Goal: Task Accomplishment & Management: Complete application form

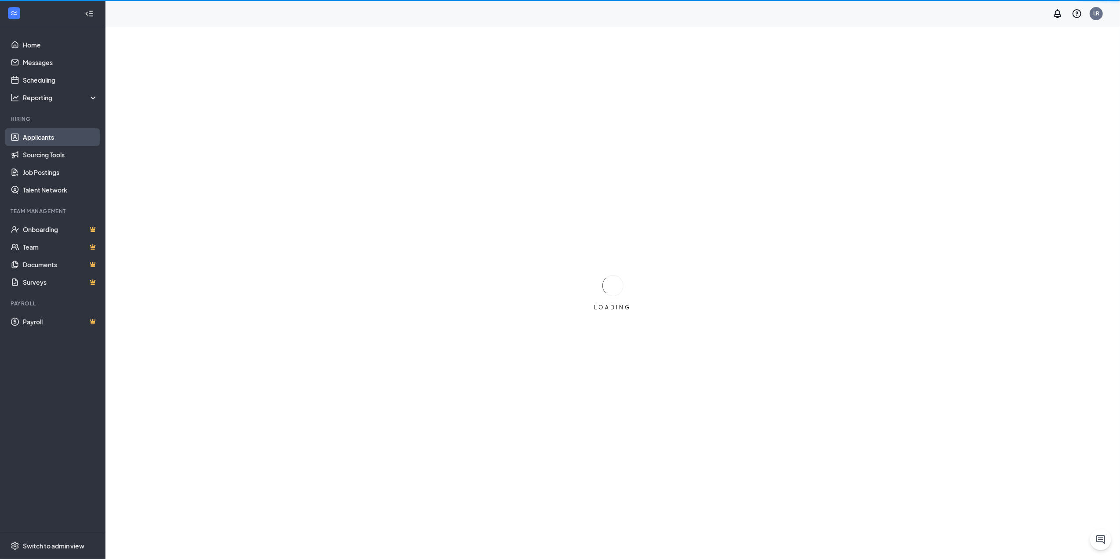
click at [52, 136] on link "Applicants" at bounding box center [60, 137] width 75 height 18
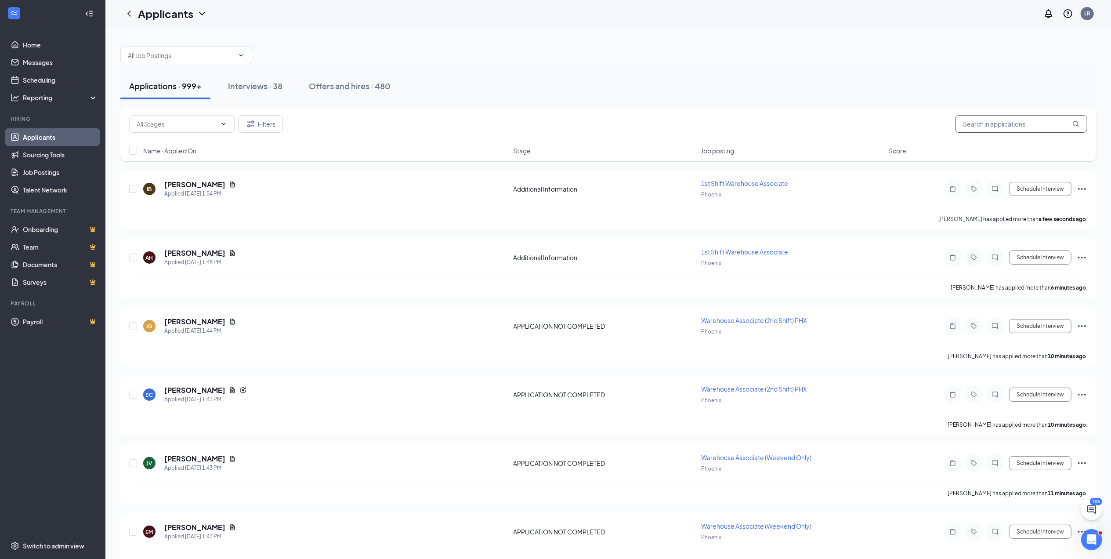
click at [995, 125] on input "text" at bounding box center [1021, 124] width 132 height 18
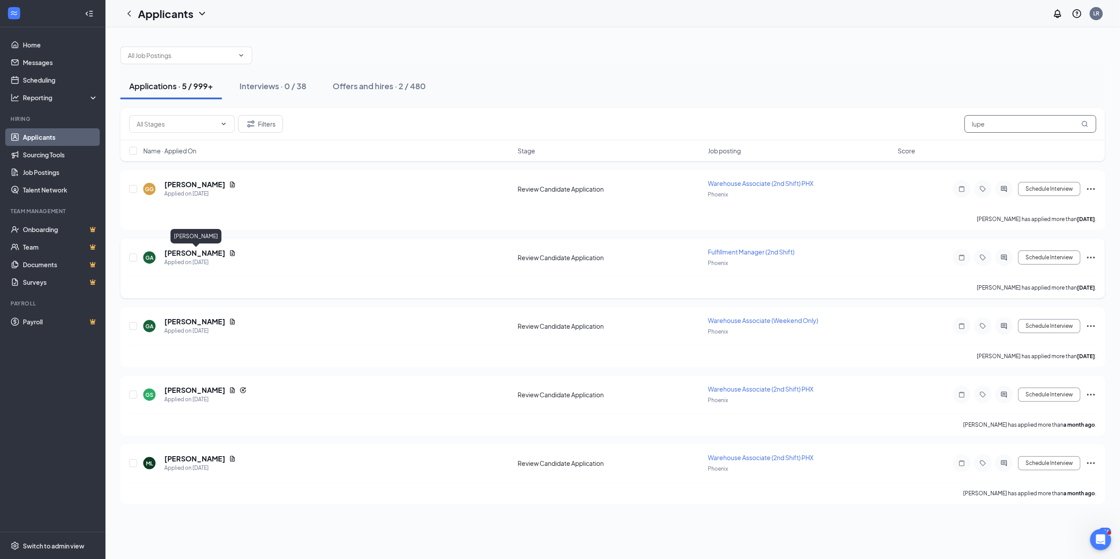
type input "lupe"
click at [203, 250] on h5 "Guadalupe Amarillas" at bounding box center [194, 253] width 61 height 10
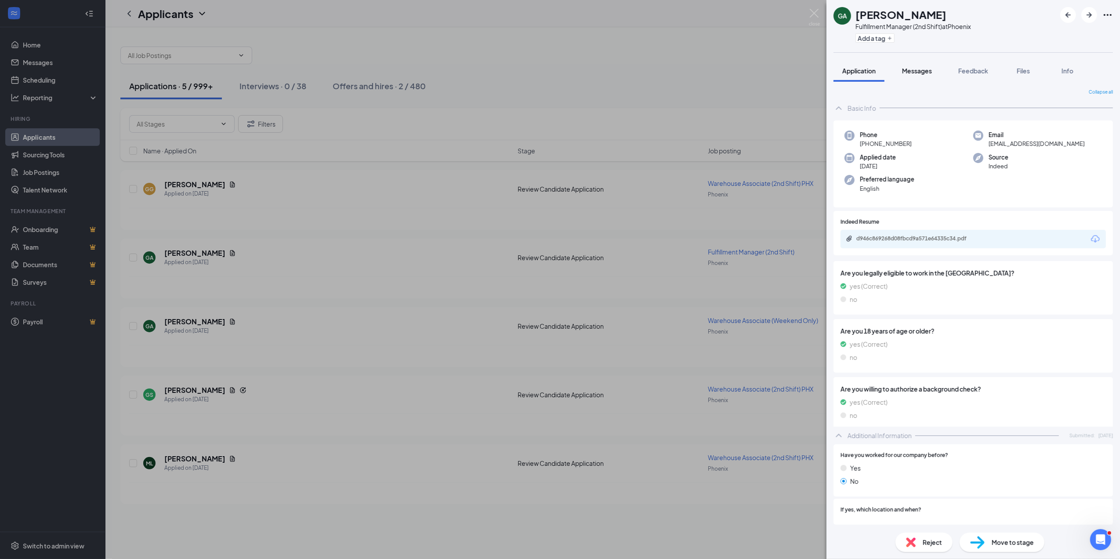
click at [909, 66] on div "Messages" at bounding box center [917, 70] width 30 height 9
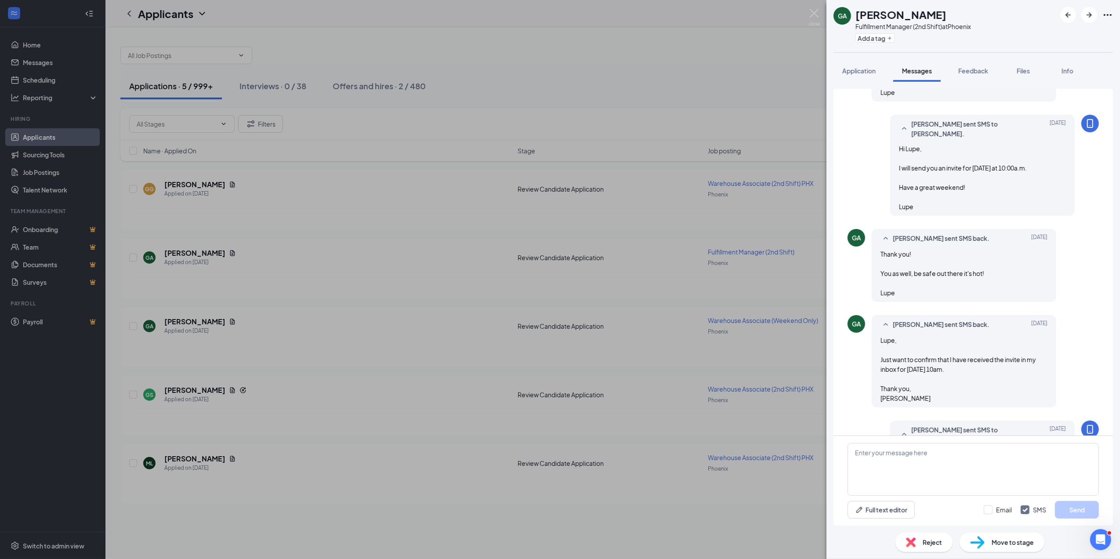
scroll to position [588, 0]
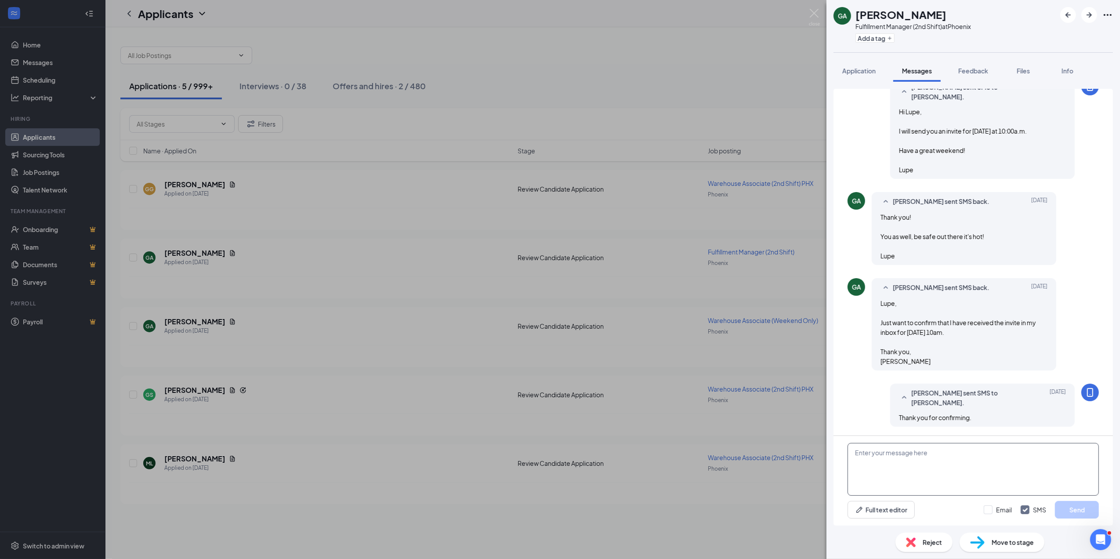
click at [879, 449] on textarea at bounding box center [972, 469] width 251 height 53
type textarea "Hi Lupe, I hope you are doing well. I just sent off your offer letter for 2nd s…"
click at [1076, 505] on button "Send" at bounding box center [1077, 510] width 44 height 18
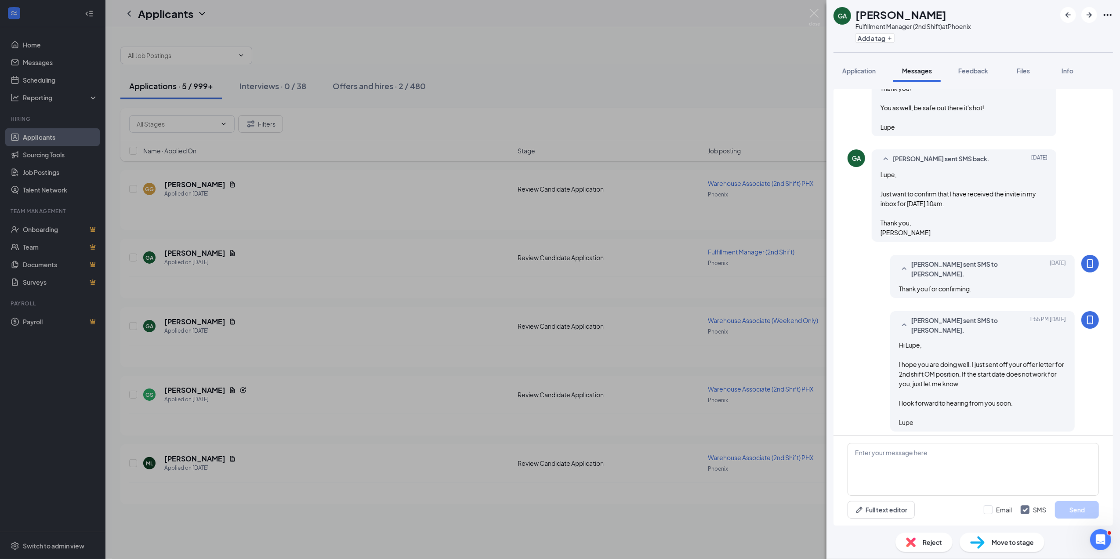
scroll to position [721, 0]
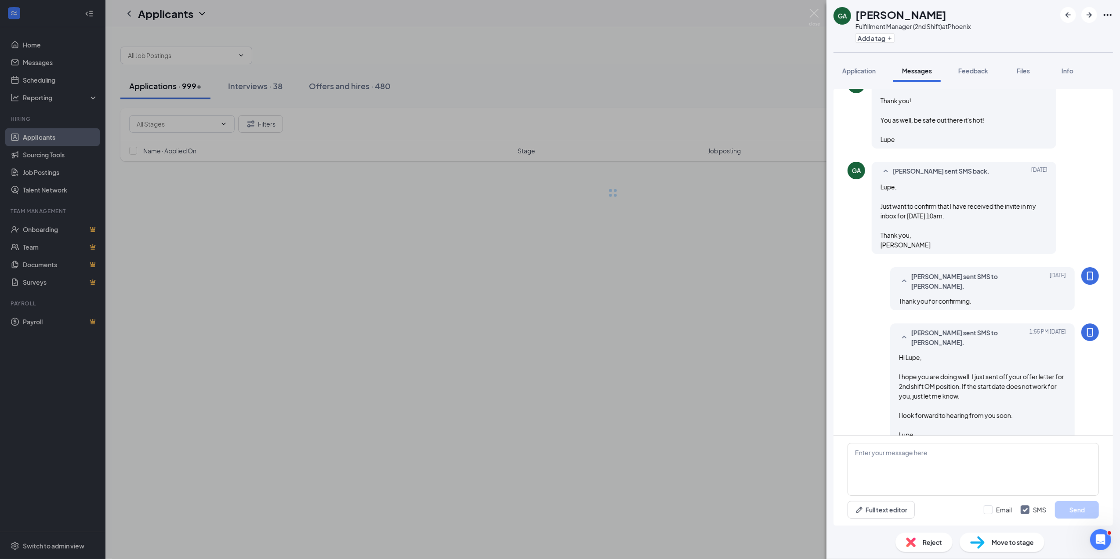
scroll to position [635, 0]
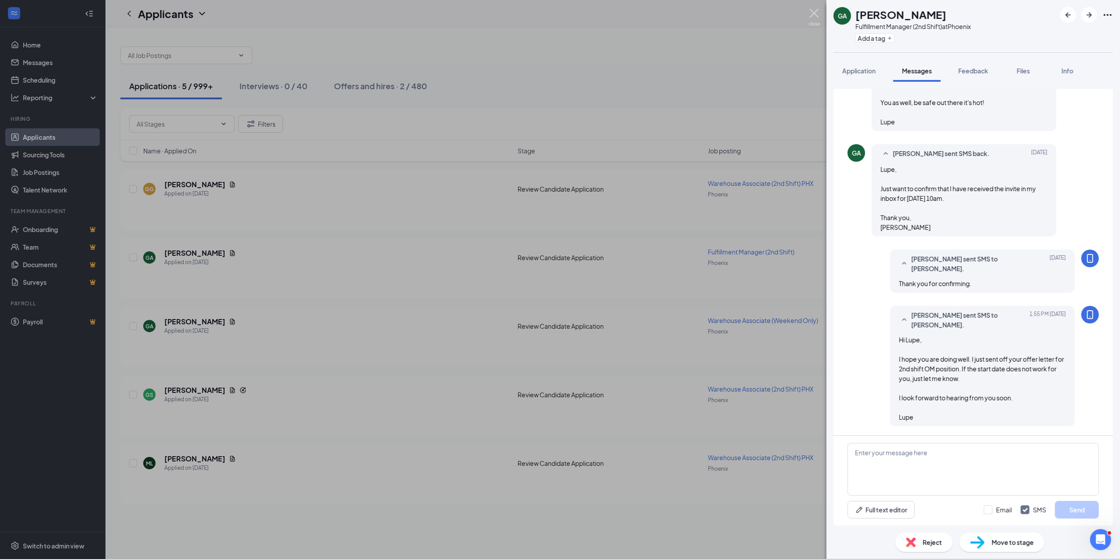
click at [813, 13] on img at bounding box center [814, 17] width 11 height 17
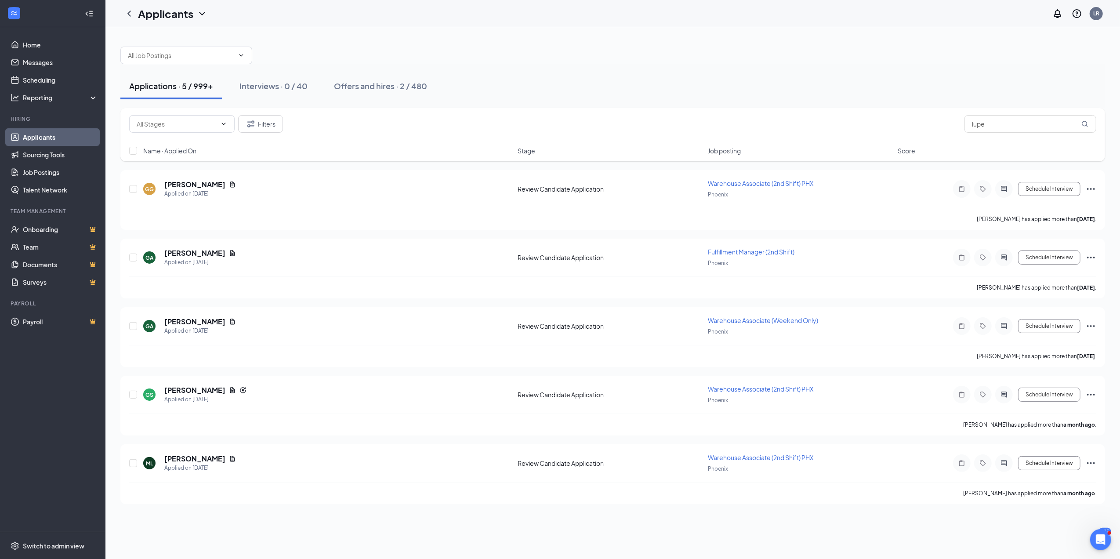
click at [59, 133] on link "Applicants" at bounding box center [60, 137] width 75 height 18
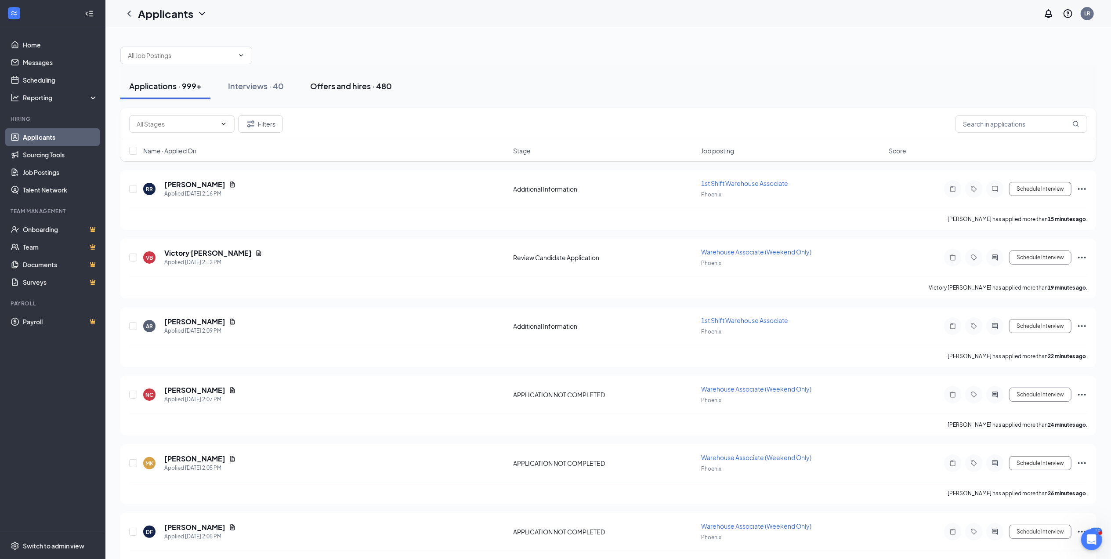
click at [328, 85] on div "Offers and hires · 480" at bounding box center [351, 85] width 82 height 11
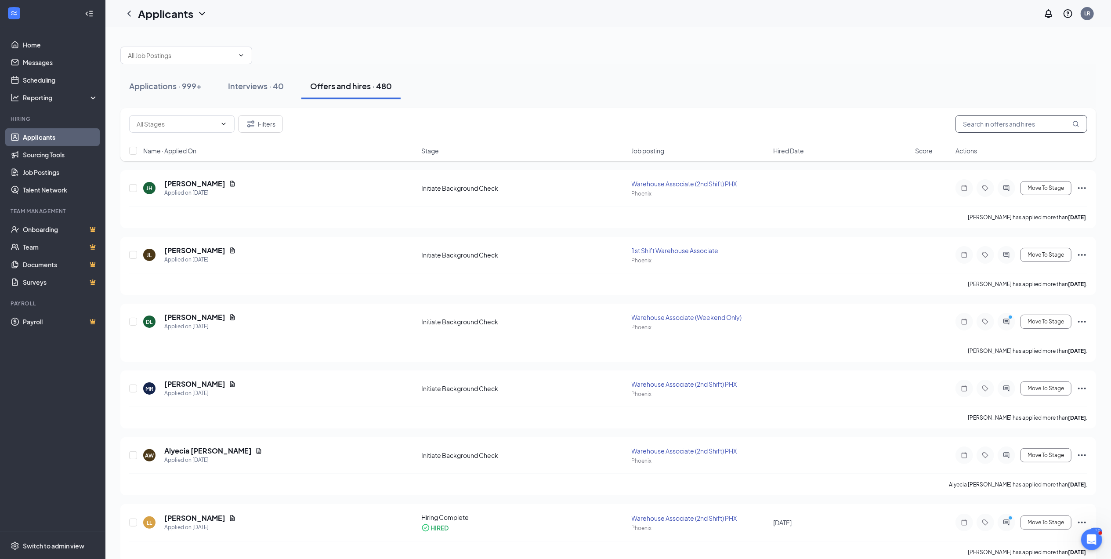
click at [993, 129] on input "text" at bounding box center [1021, 124] width 132 height 18
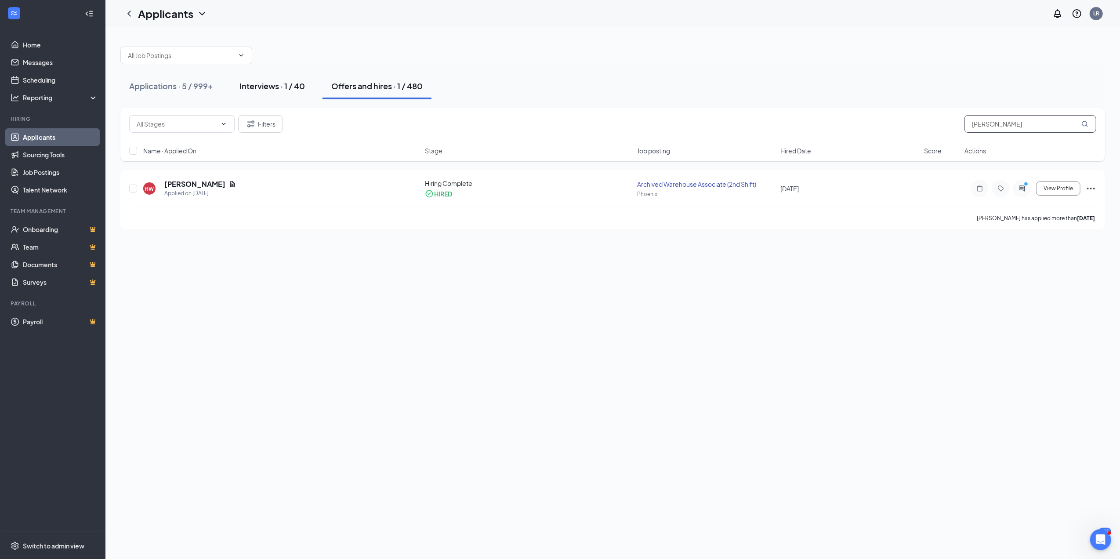
type input "hunt"
click at [283, 84] on div "Interviews · 1 / 40" at bounding box center [271, 85] width 65 height 11
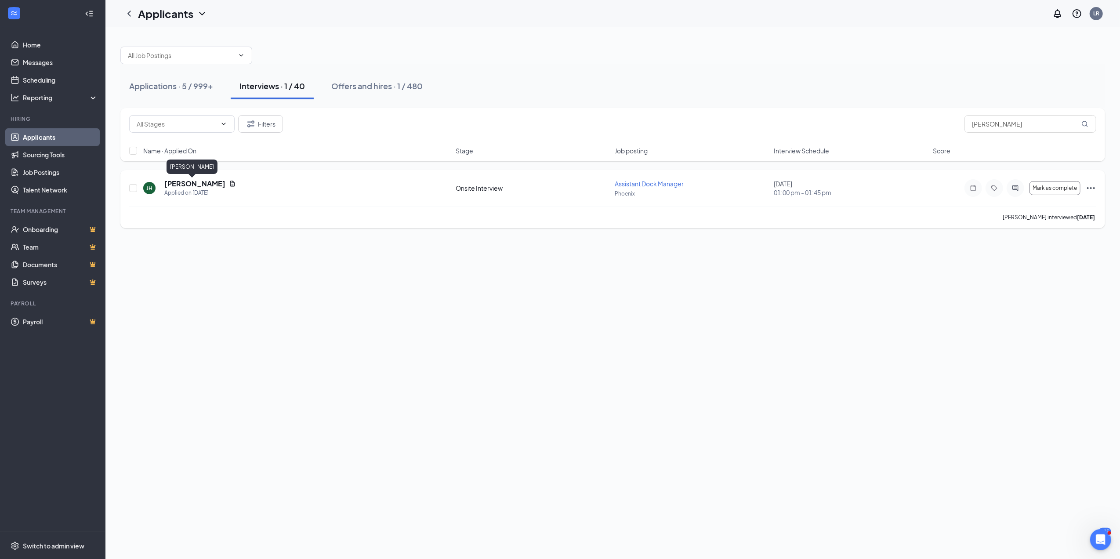
click at [189, 181] on h5 "Joshua Hunt" at bounding box center [194, 184] width 61 height 10
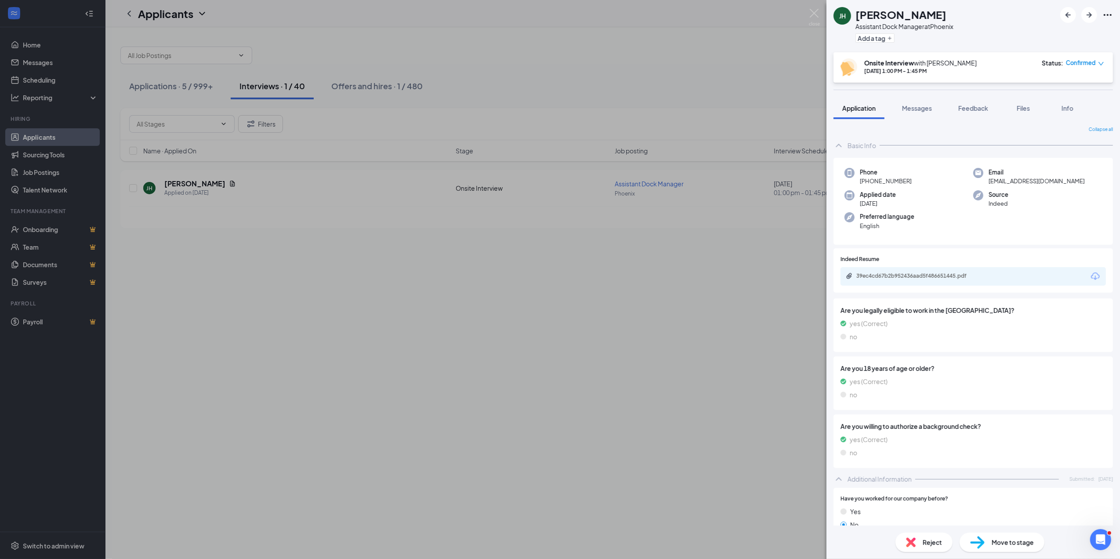
click at [1009, 537] on span "Move to stage" at bounding box center [1013, 542] width 42 height 10
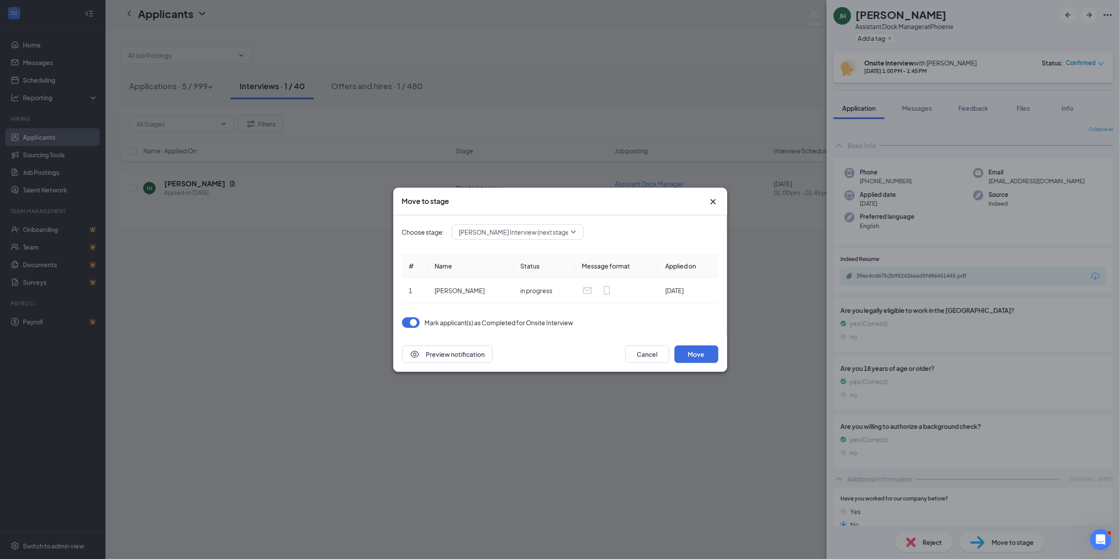
click at [574, 232] on span "Teague Interview (next stage)" at bounding box center [517, 231] width 117 height 13
click at [522, 321] on span "Initiate Background Check" at bounding box center [497, 321] width 77 height 10
click at [696, 351] on button "Move" at bounding box center [696, 354] width 44 height 18
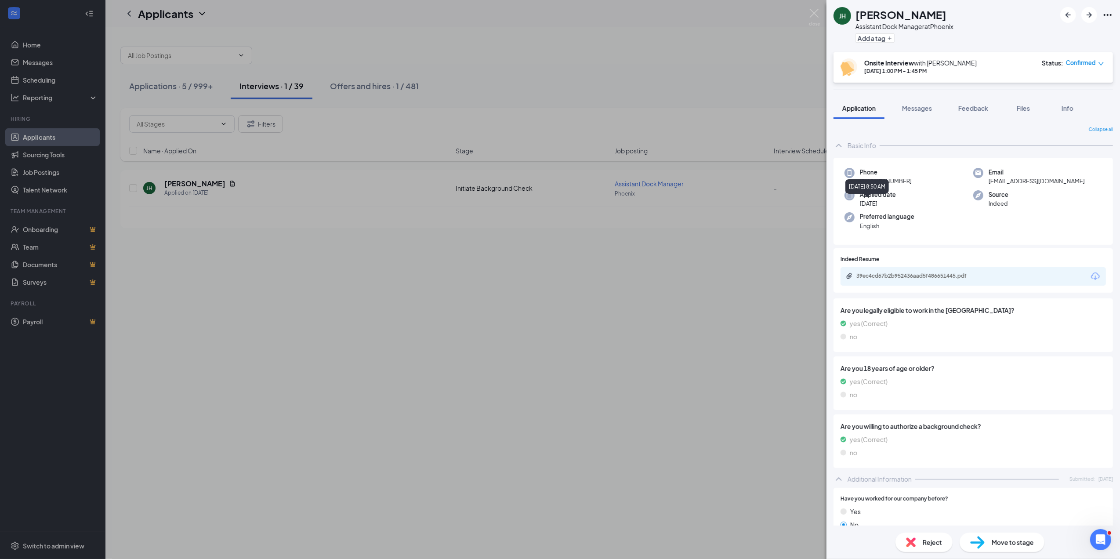
scroll to position [1, 0]
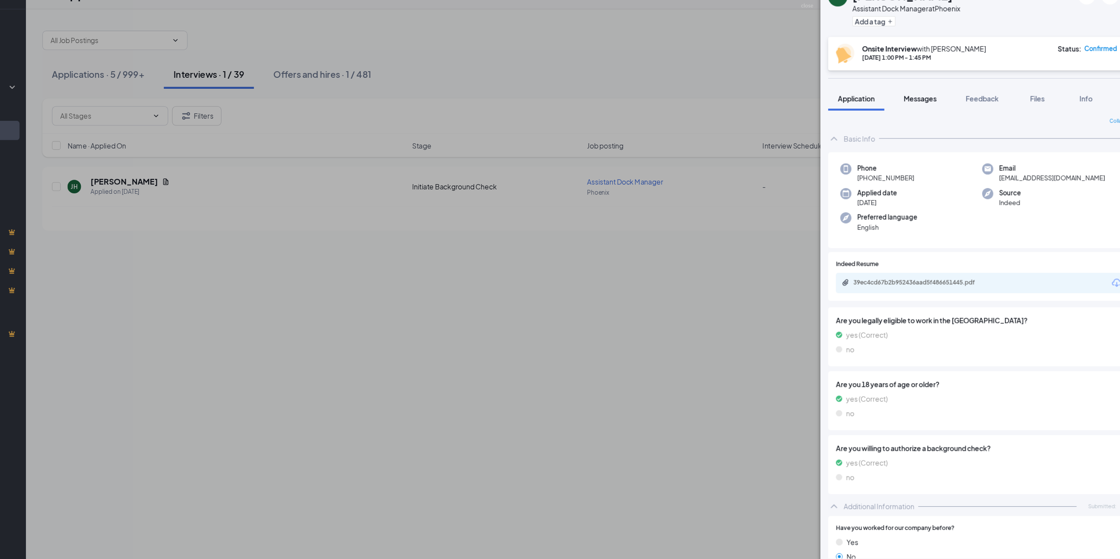
click at [920, 109] on span "Messages" at bounding box center [917, 108] width 30 height 8
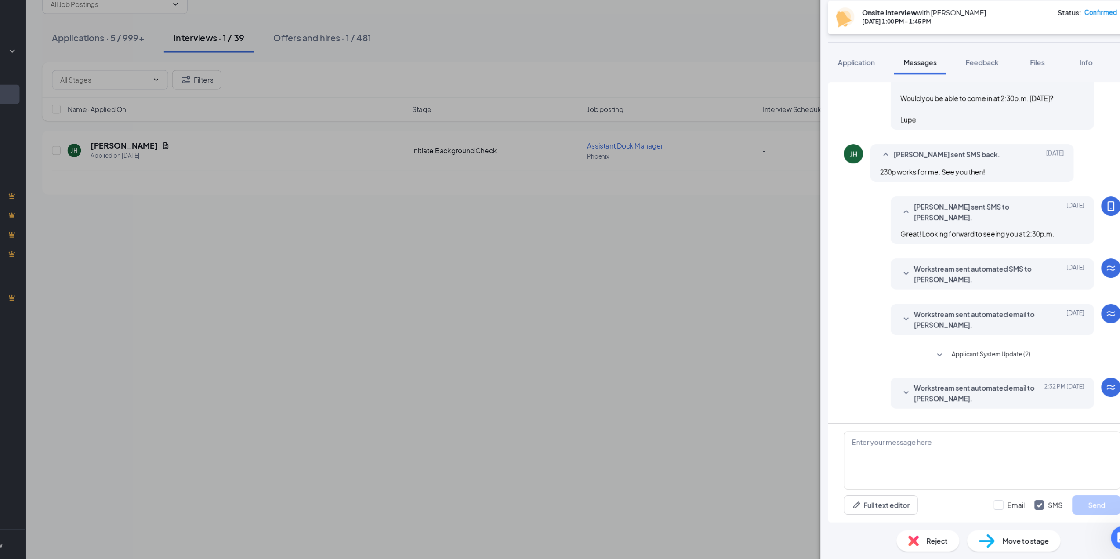
scroll to position [132, 0]
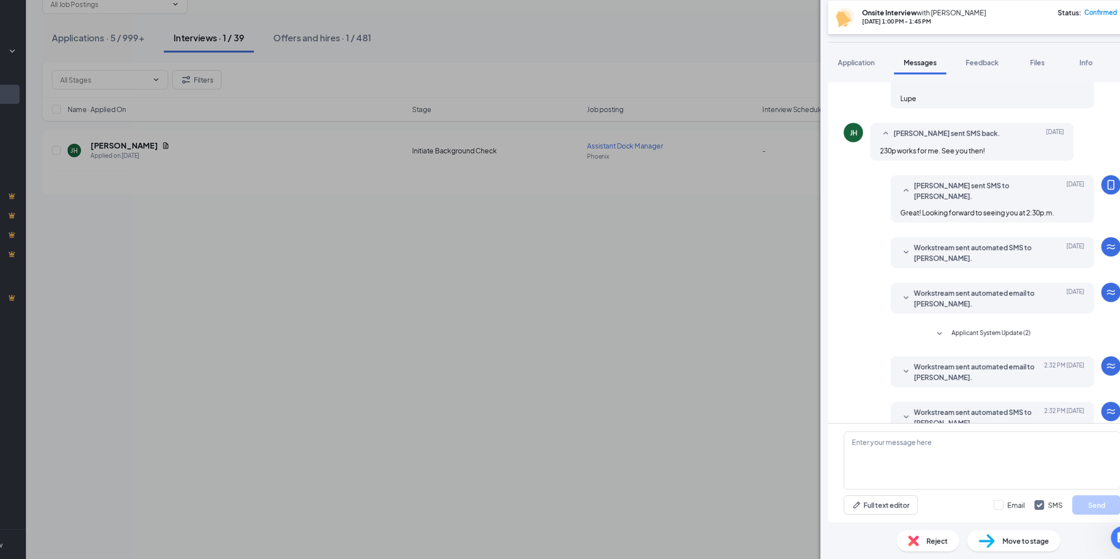
click at [899, 425] on icon "SmallChevronDown" at bounding box center [904, 430] width 11 height 11
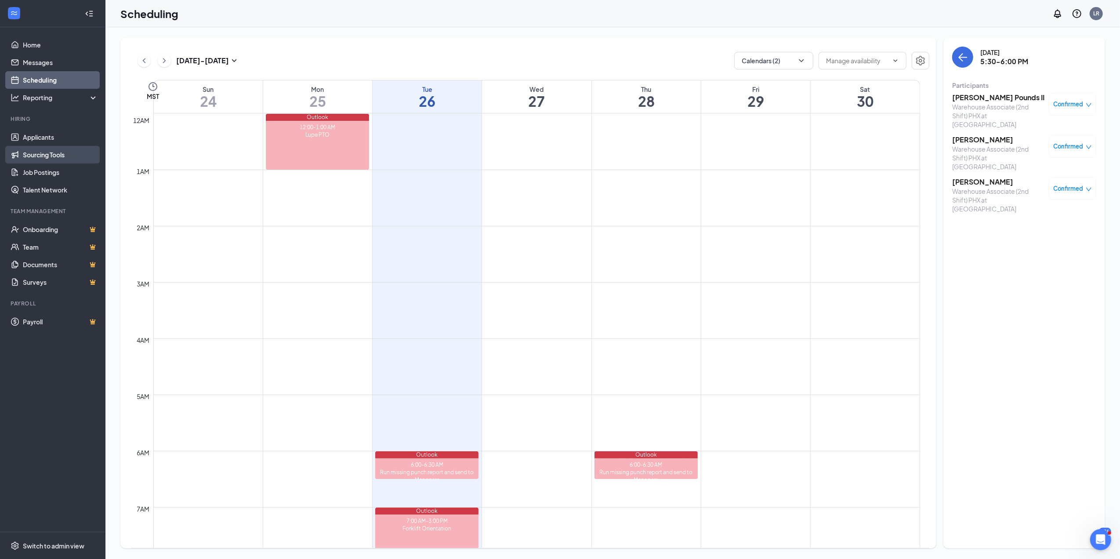
scroll to position [690, 0]
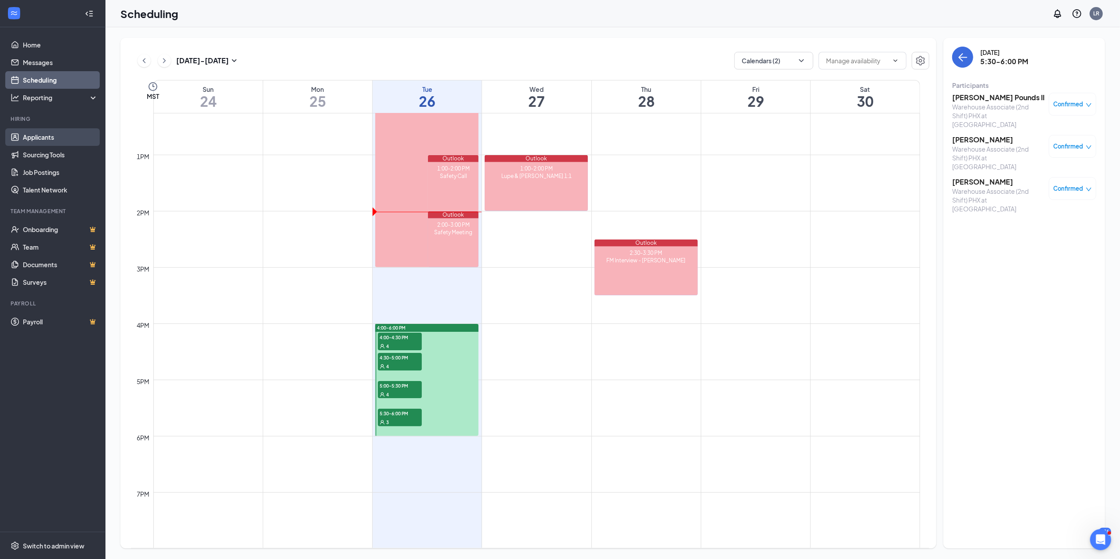
click at [43, 138] on link "Applicants" at bounding box center [60, 137] width 75 height 18
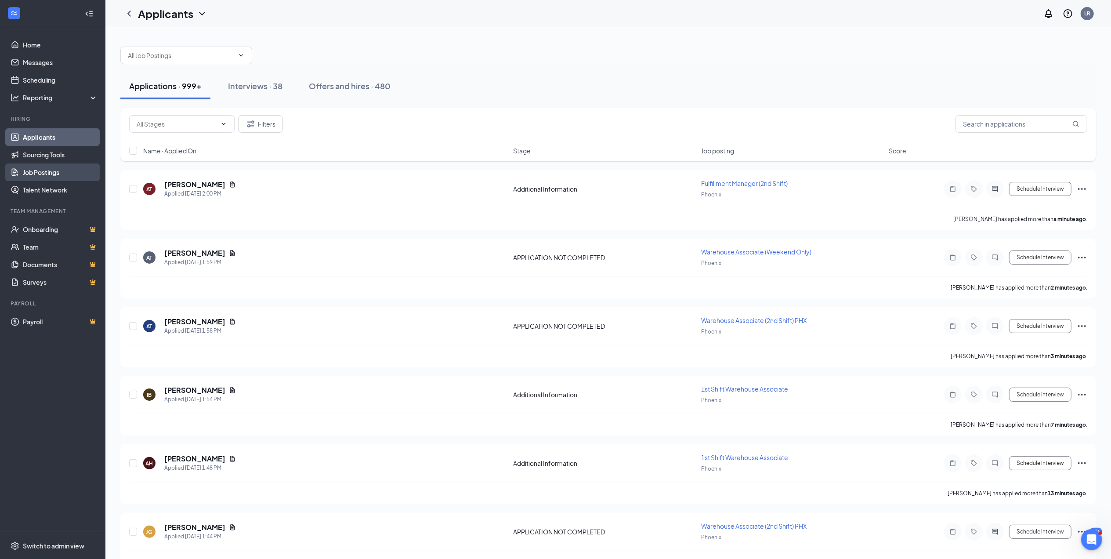
click at [44, 173] on link "Job Postings" at bounding box center [60, 172] width 75 height 18
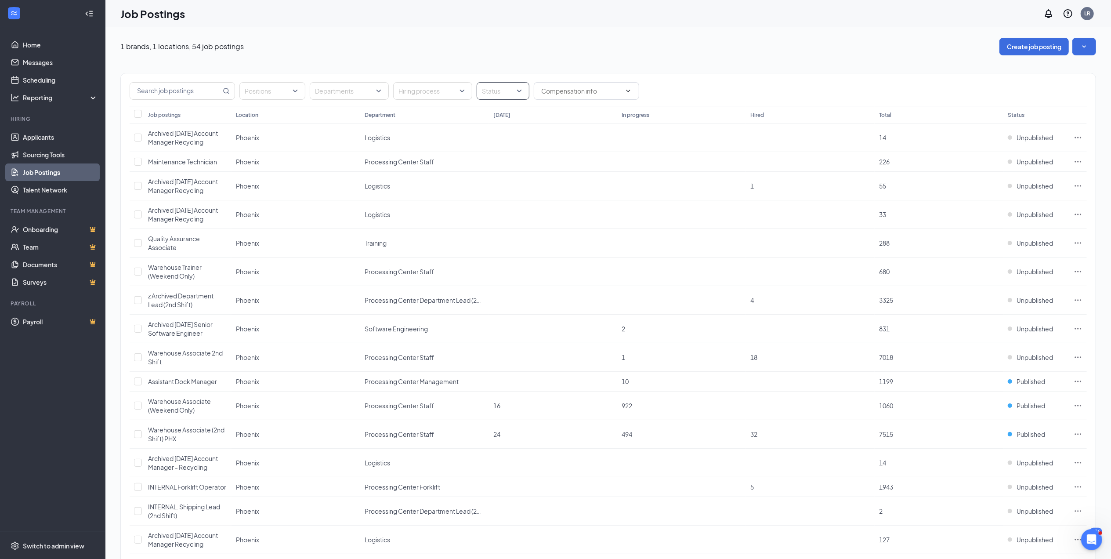
click at [515, 93] on div at bounding box center [499, 91] width 40 height 14
click at [487, 137] on div at bounding box center [488, 135] width 8 height 8
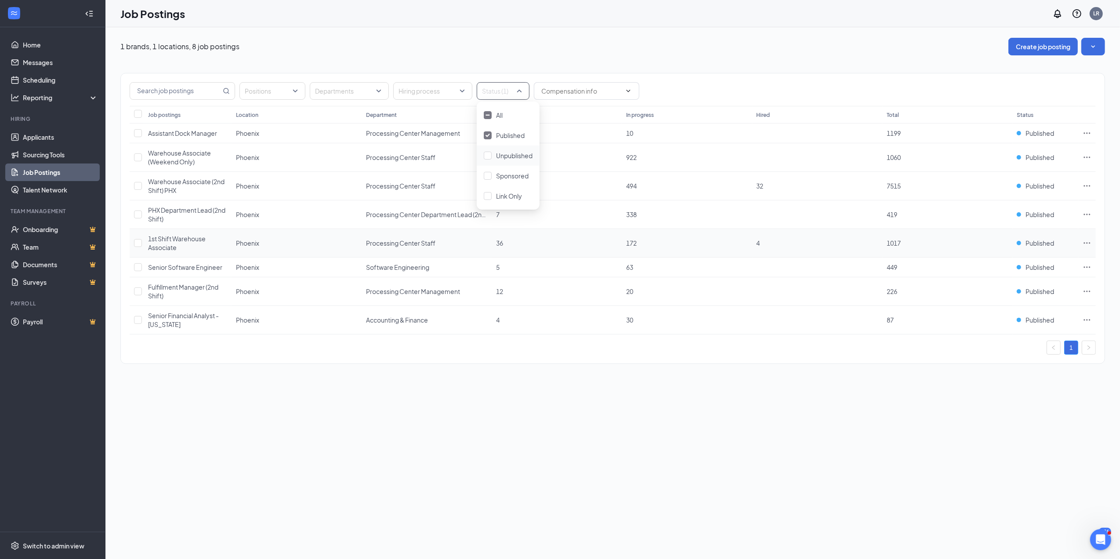
click at [1088, 246] on icon "Ellipses" at bounding box center [1086, 243] width 9 height 9
click at [1016, 337] on span "View applicants" at bounding box center [1025, 340] width 118 height 10
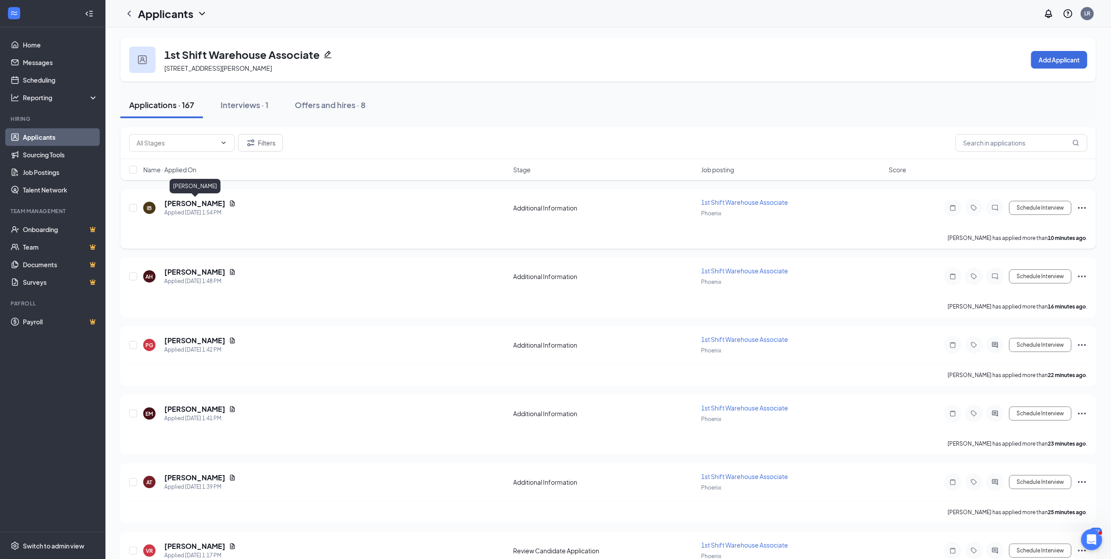
click at [192, 202] on h5 "[PERSON_NAME]" at bounding box center [194, 204] width 61 height 10
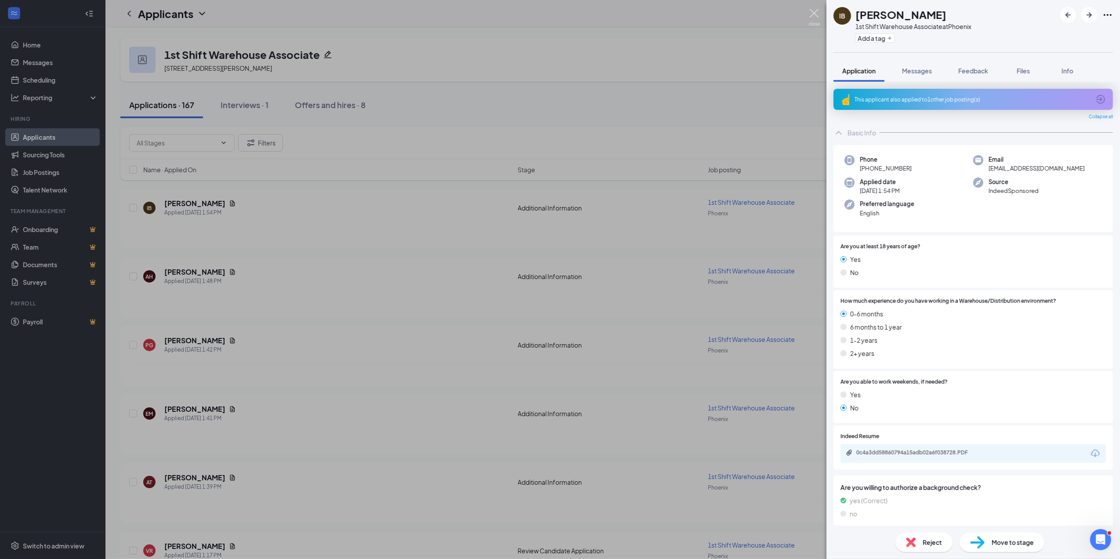
click at [815, 11] on img at bounding box center [814, 17] width 11 height 17
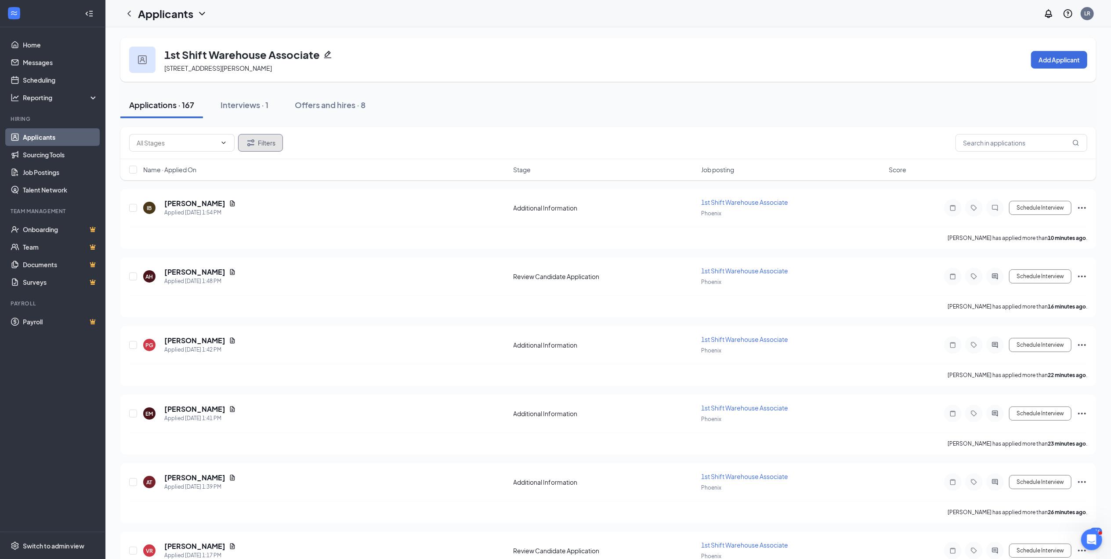
click at [266, 141] on button "Filters" at bounding box center [260, 143] width 45 height 18
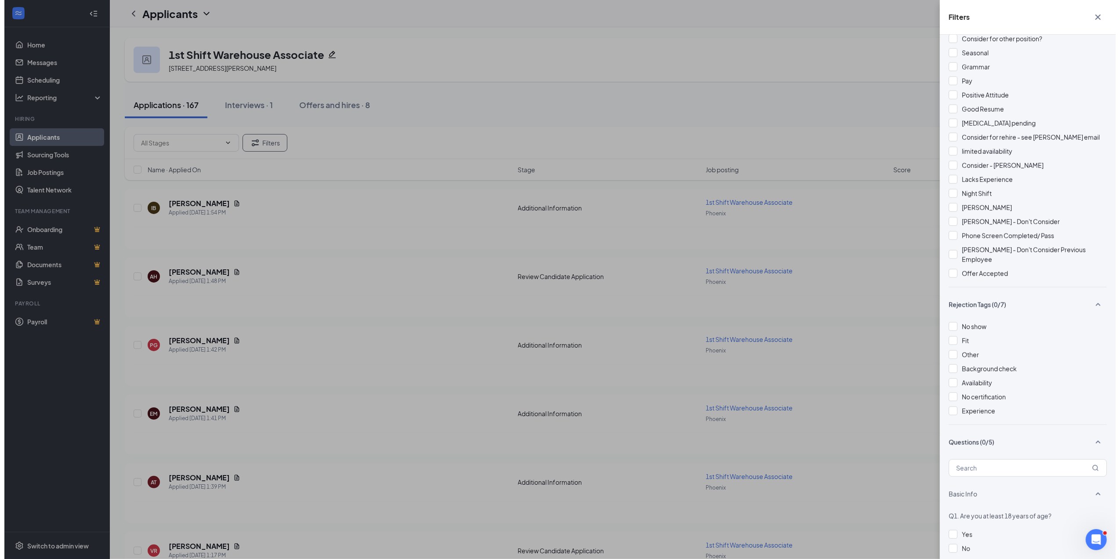
scroll to position [731, 0]
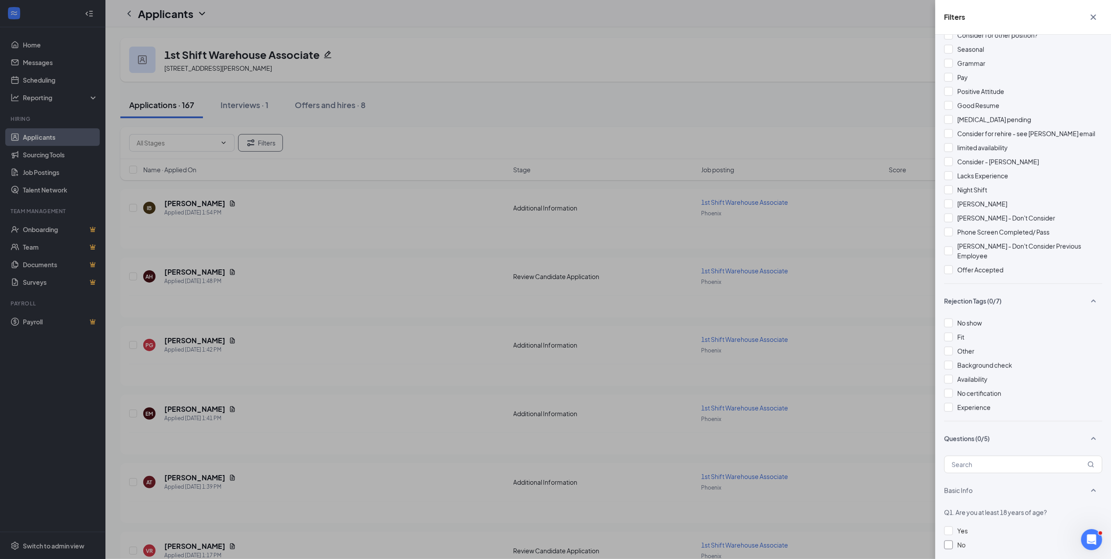
click at [951, 540] on div at bounding box center [948, 544] width 9 height 9
click at [132, 169] on div "Filters Applicant Status (0/5) Unread message Hasn't messaged back Stuck in sta…" at bounding box center [555, 279] width 1111 height 559
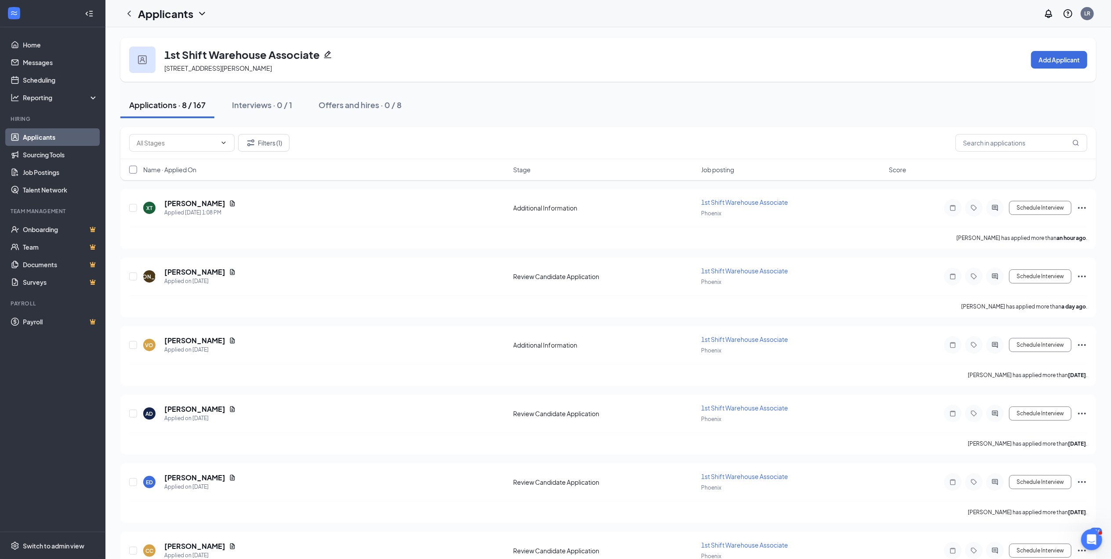
click at [132, 169] on input "checkbox" at bounding box center [133, 170] width 8 height 8
checkbox input "true"
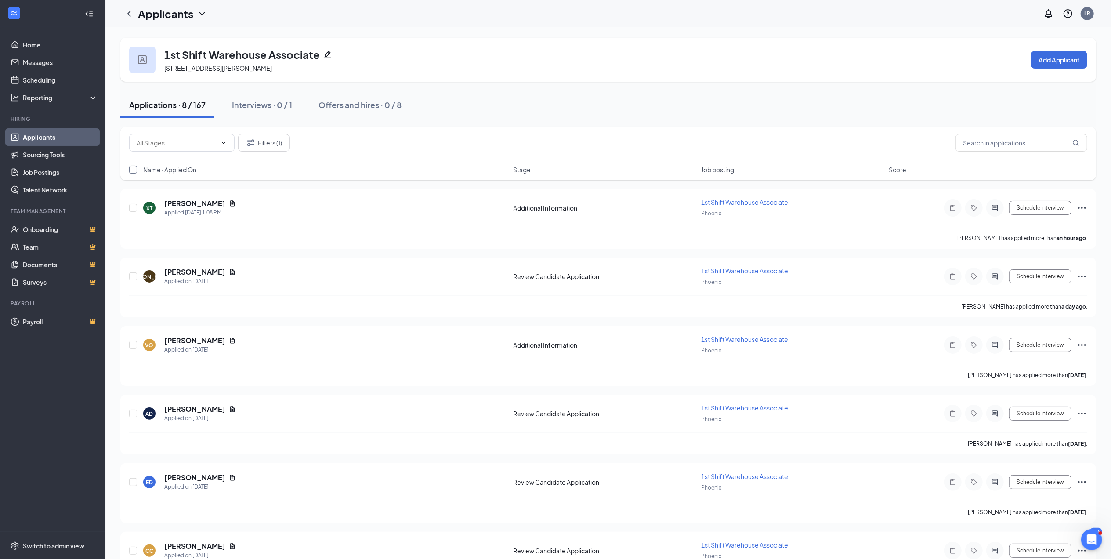
checkbox input "true"
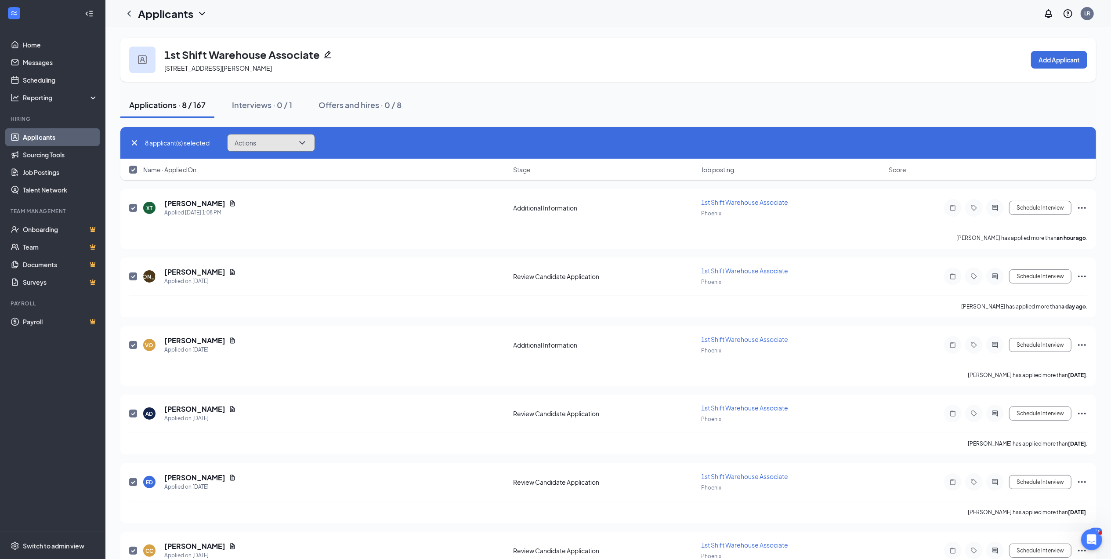
click at [261, 135] on button "Actions" at bounding box center [271, 143] width 88 height 18
click at [249, 250] on p "Reject" at bounding box center [273, 250] width 76 height 9
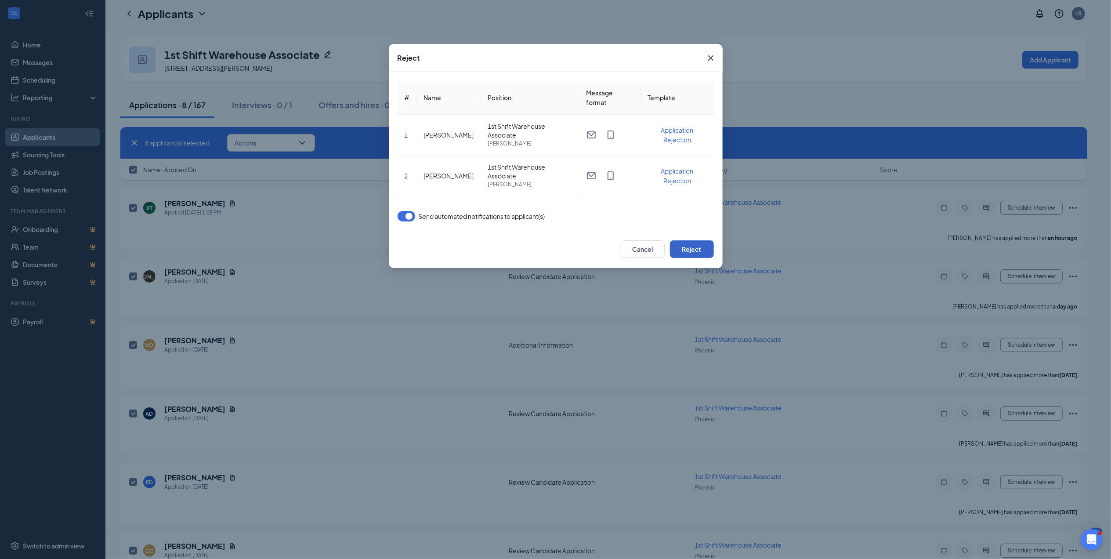
click at [689, 248] on button "Reject" at bounding box center [692, 249] width 44 height 18
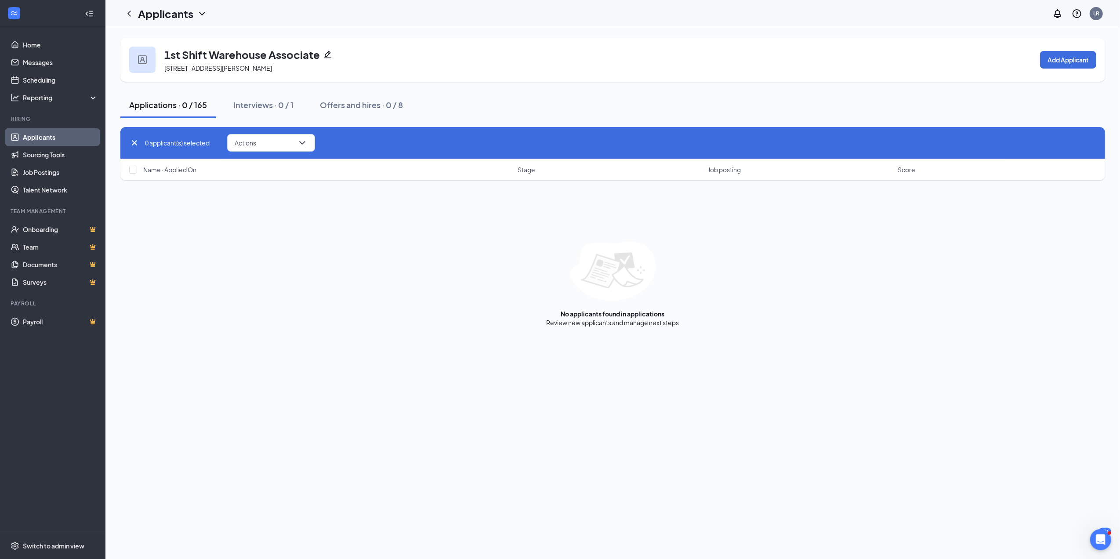
click at [134, 141] on icon "Cross" at bounding box center [134, 143] width 11 height 11
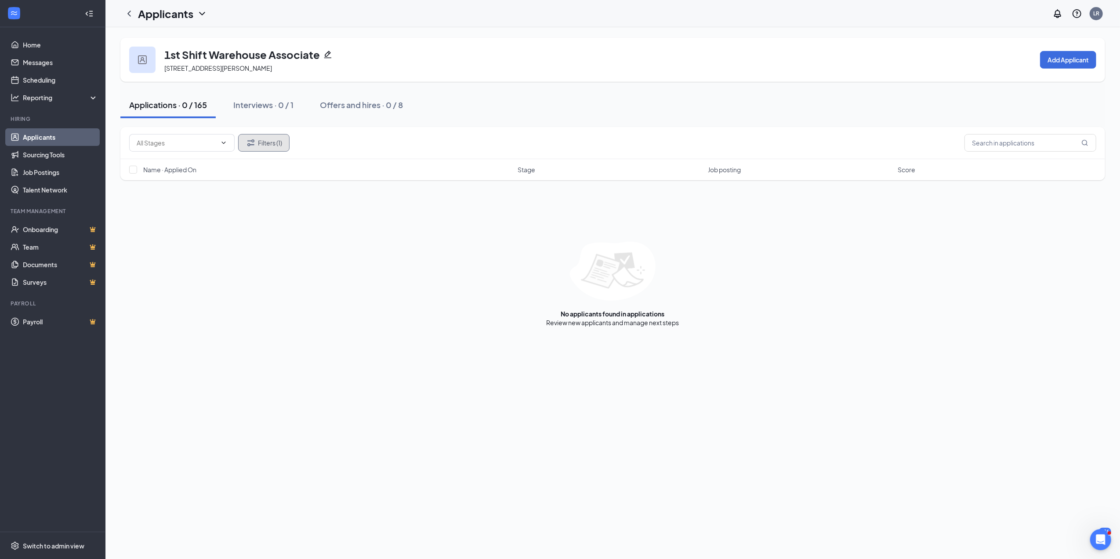
click at [271, 143] on button "Filters (1)" at bounding box center [263, 143] width 51 height 18
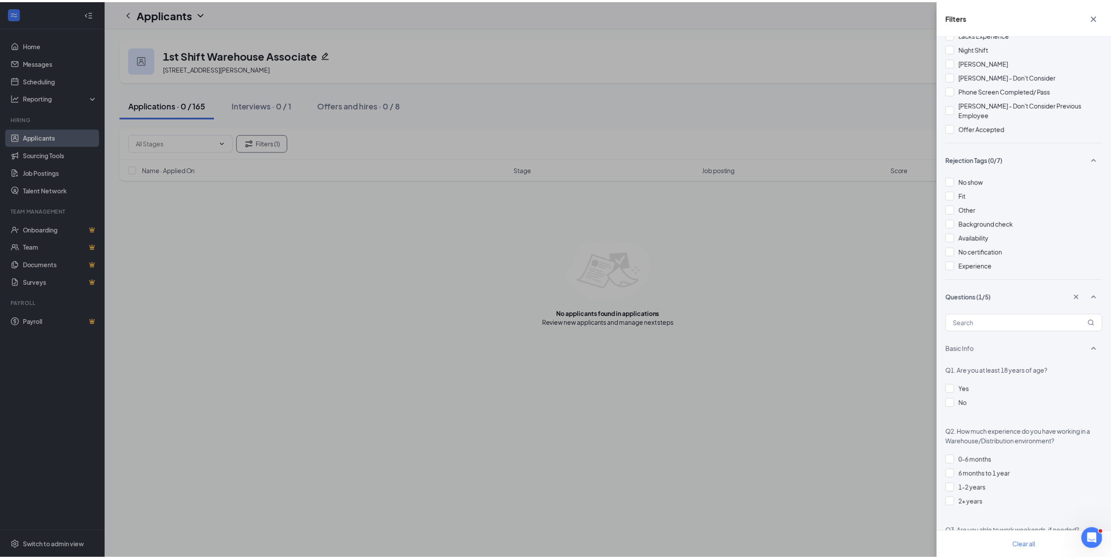
scroll to position [869, 0]
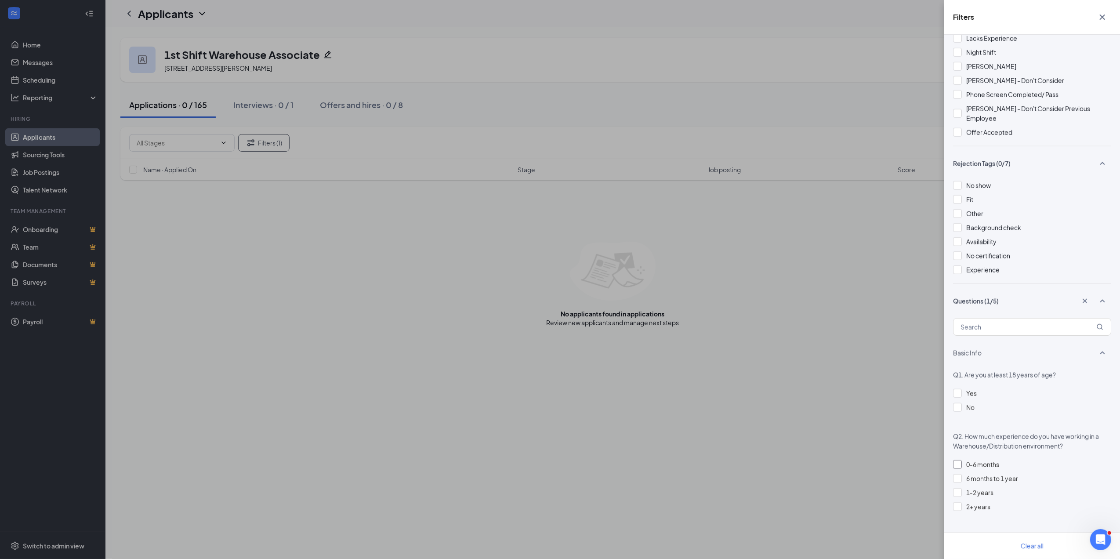
click at [955, 460] on div at bounding box center [957, 464] width 9 height 9
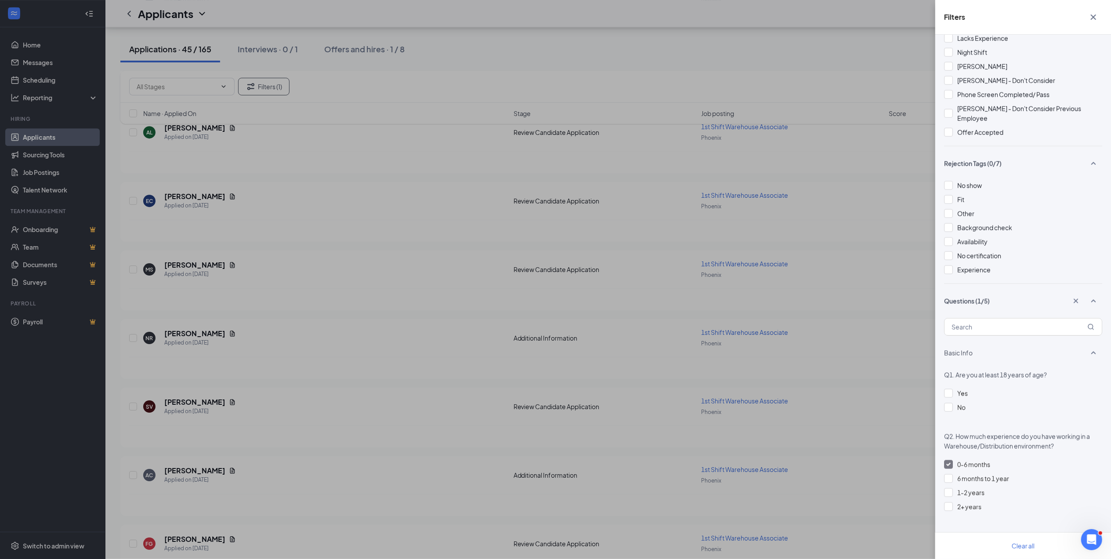
scroll to position [2710, 0]
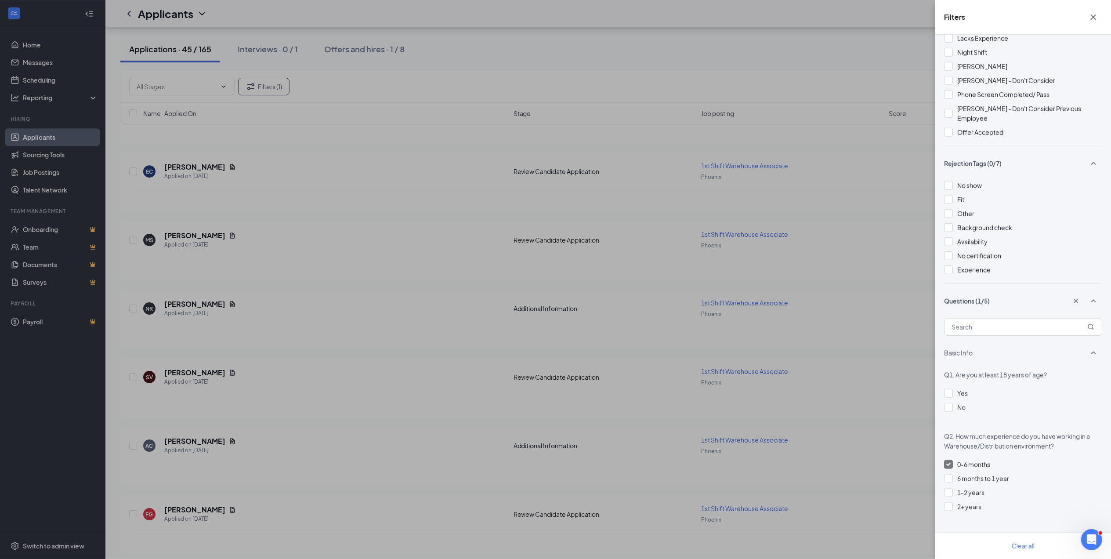
click at [133, 113] on div "Filters Applicant Status (0/5) Unread message Hasn't messaged back Stuck in sta…" at bounding box center [555, 279] width 1111 height 559
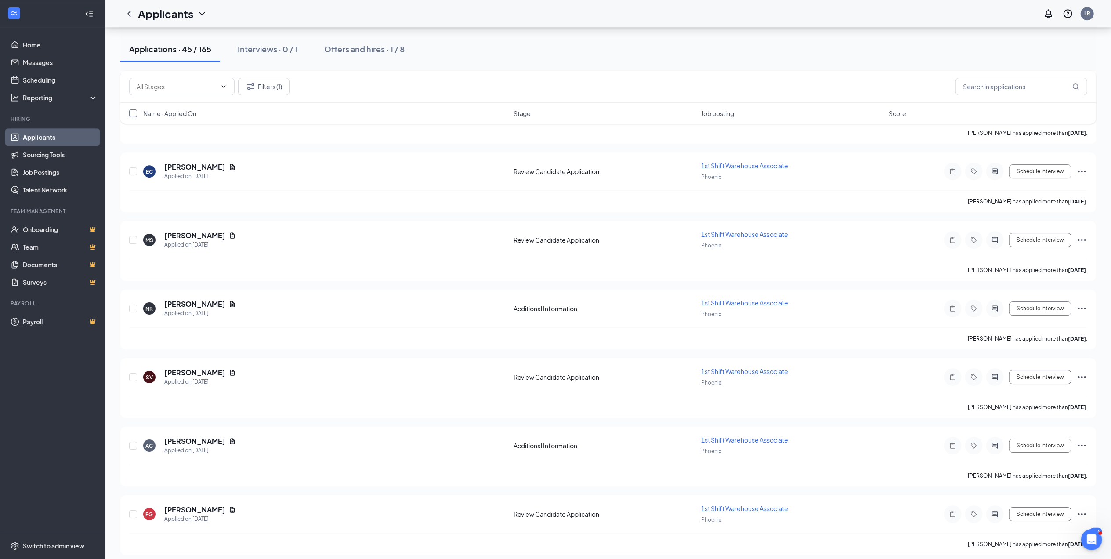
click at [133, 113] on input "checkbox" at bounding box center [133, 113] width 8 height 8
checkbox input "true"
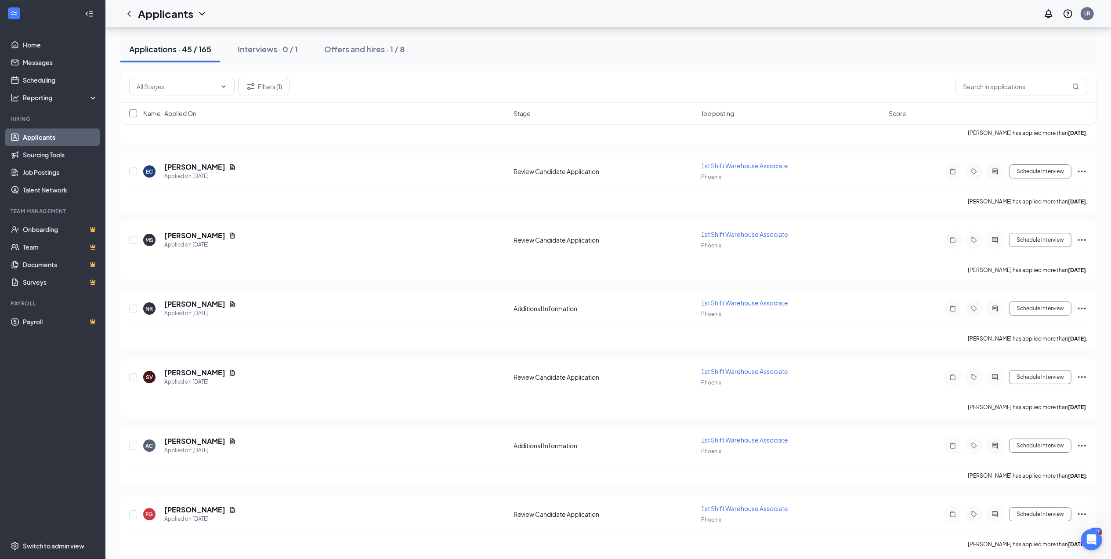
checkbox input "true"
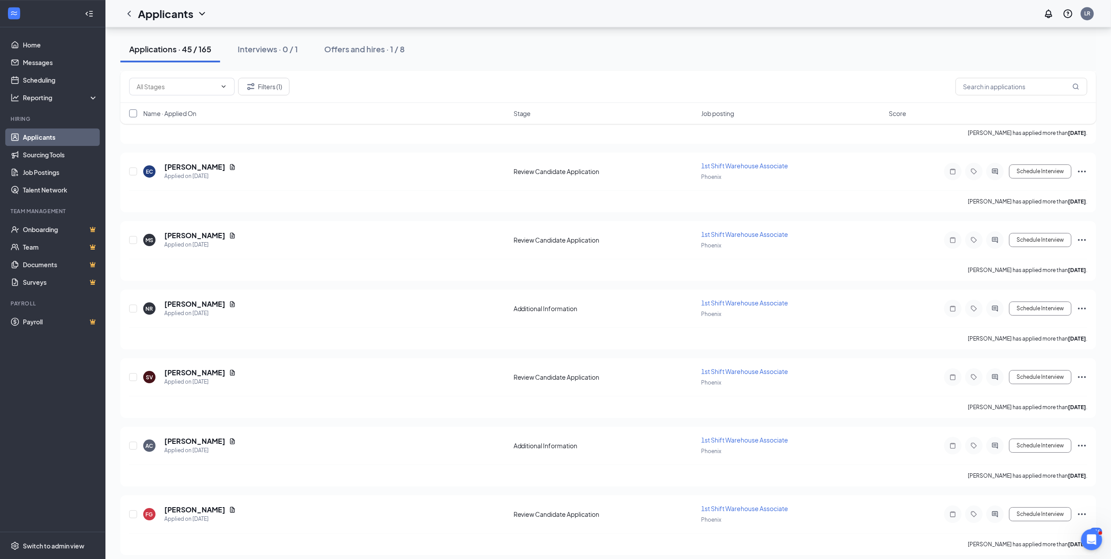
checkbox input "true"
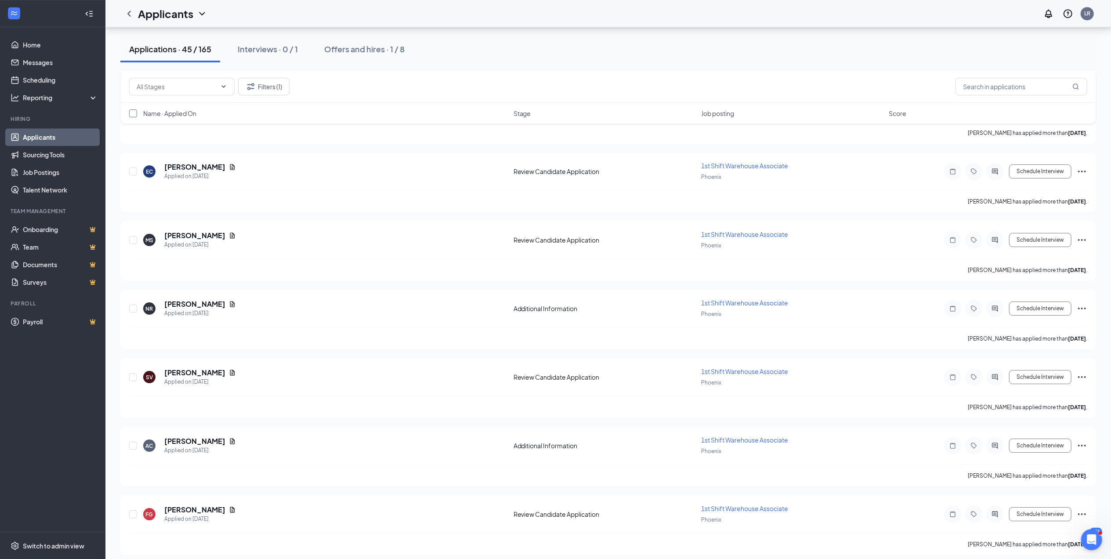
checkbox input "true"
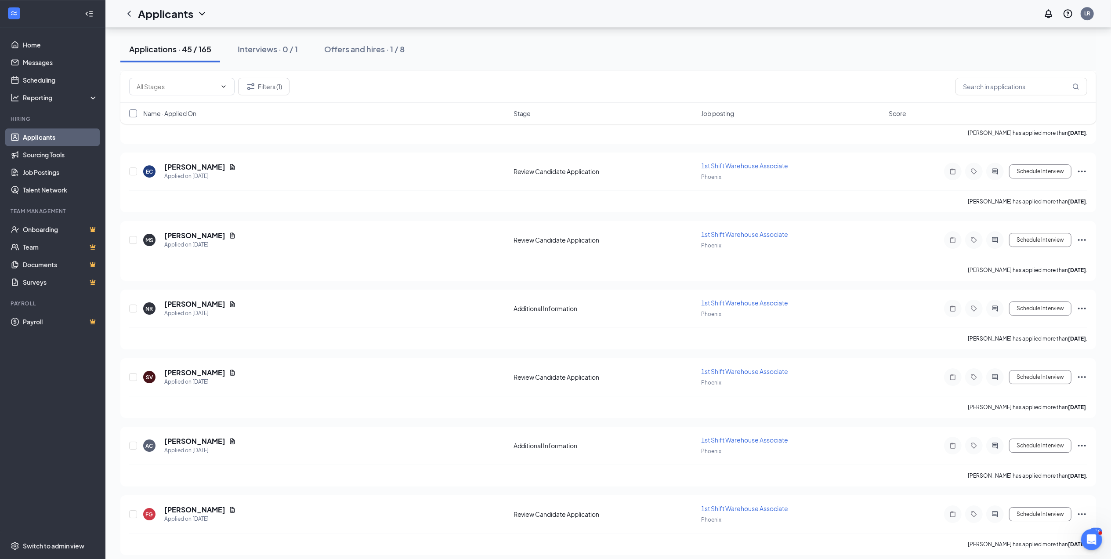
checkbox input "true"
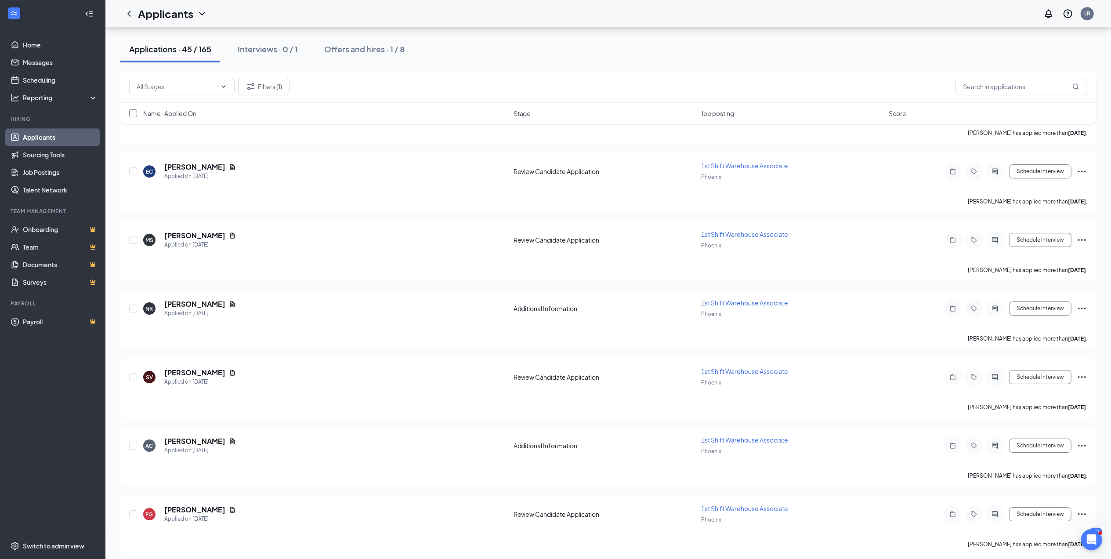
checkbox input "true"
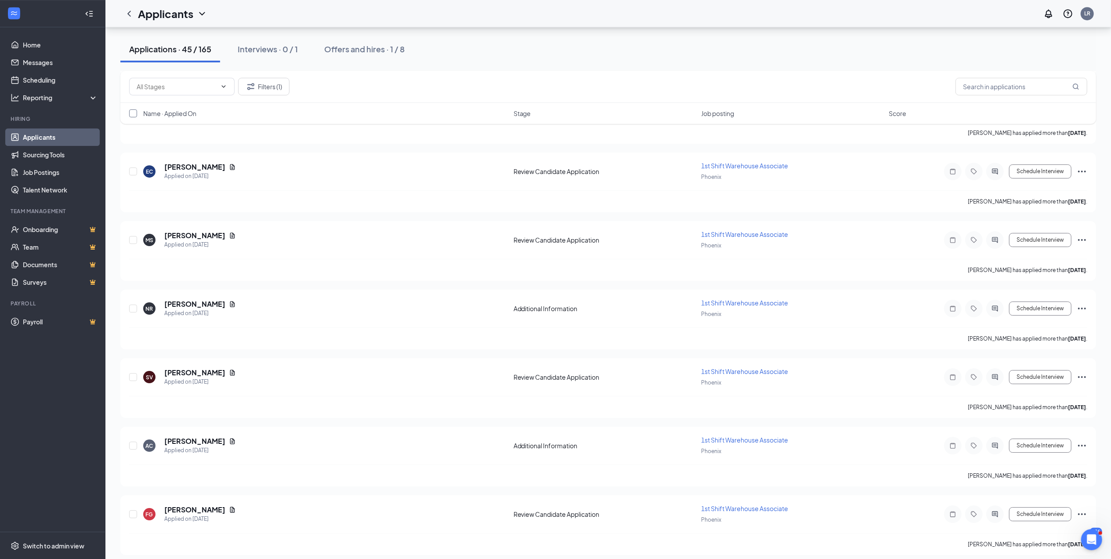
checkbox input "true"
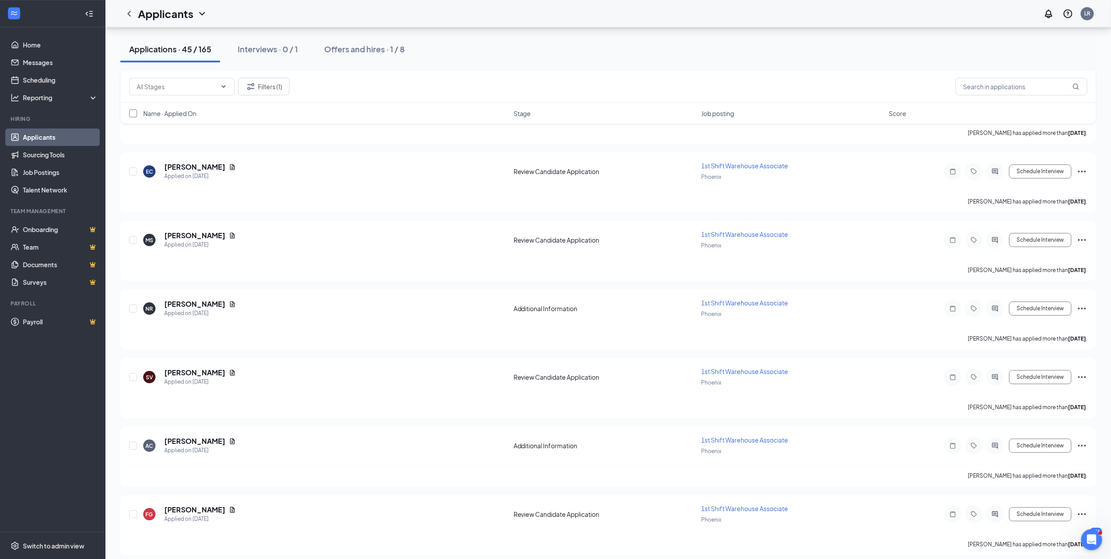
checkbox input "true"
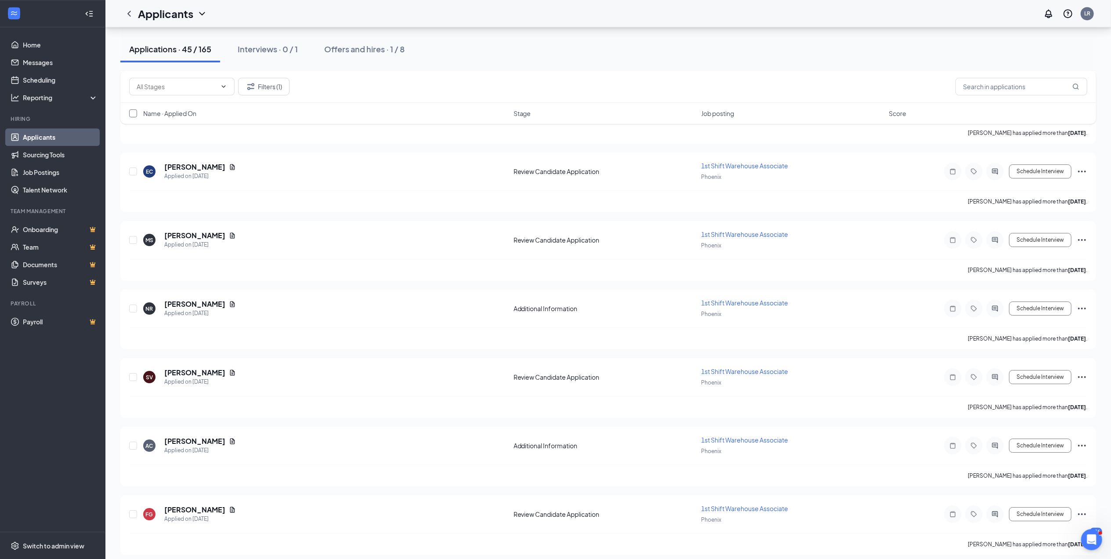
checkbox input "true"
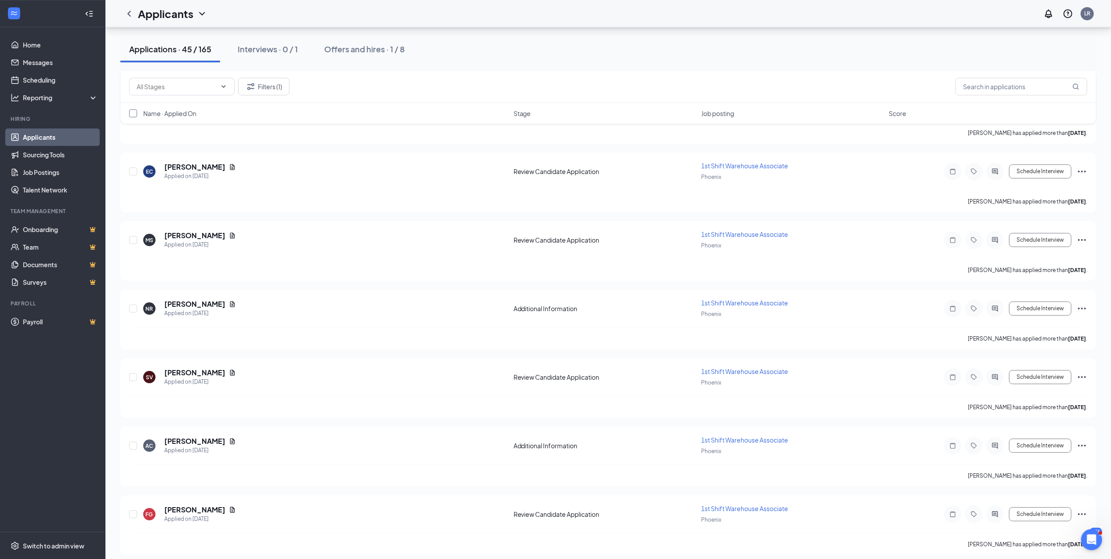
checkbox input "true"
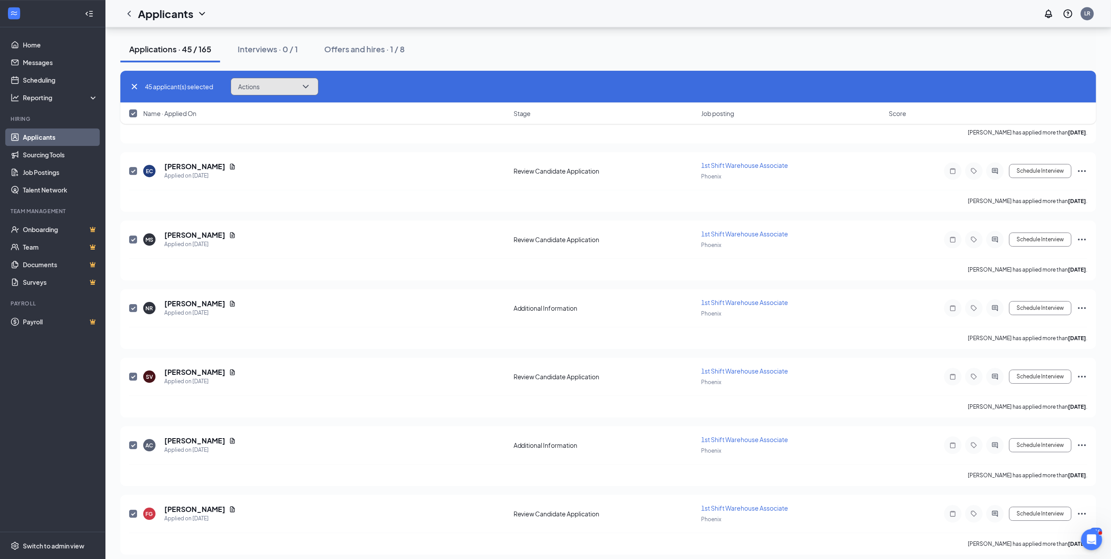
click at [261, 81] on button "Actions" at bounding box center [275, 87] width 88 height 18
click at [248, 190] on p "Reject" at bounding box center [277, 193] width 76 height 9
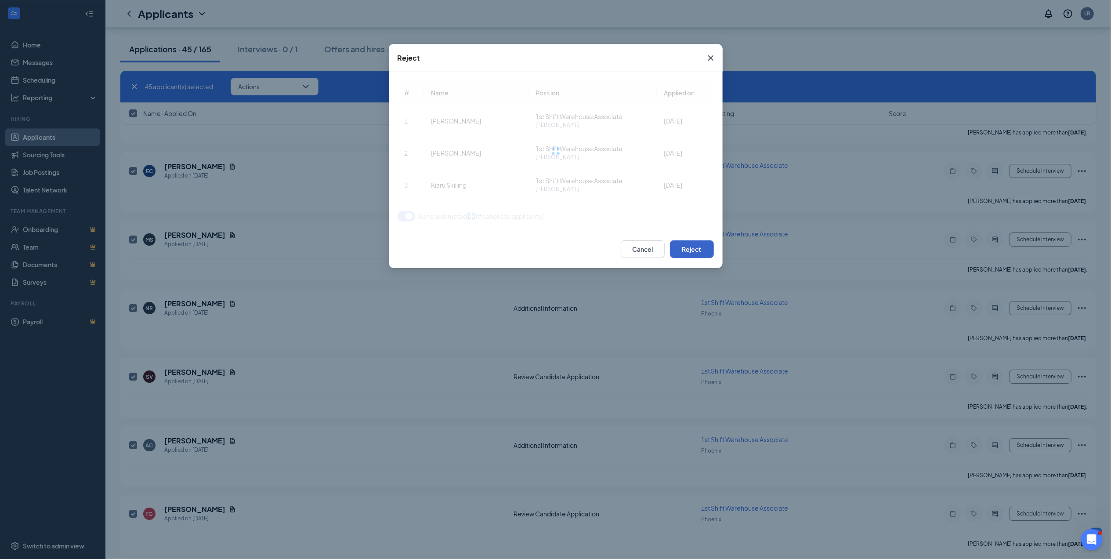
click at [706, 247] on button "Reject" at bounding box center [692, 249] width 44 height 18
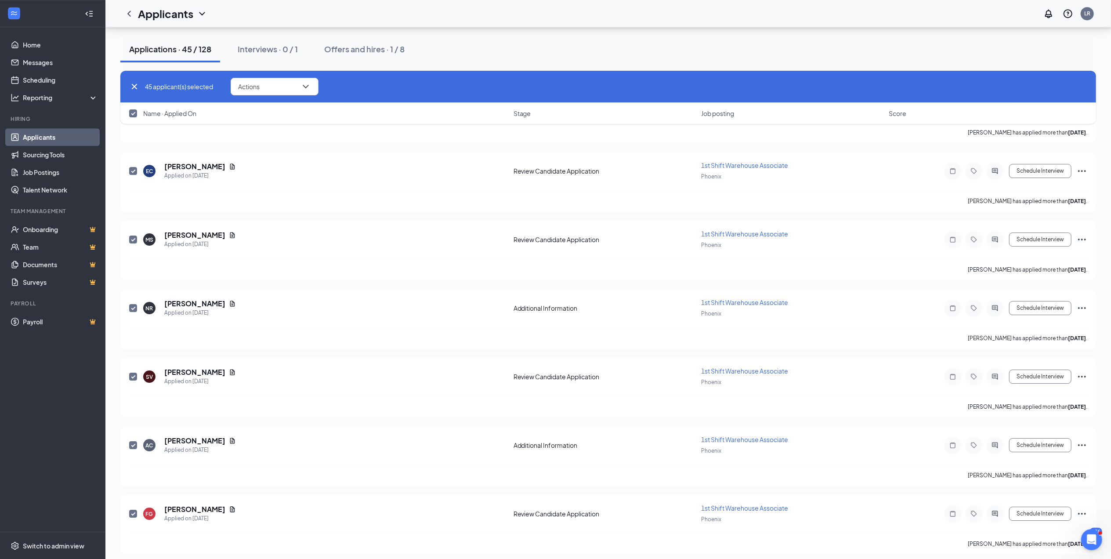
checkbox input "false"
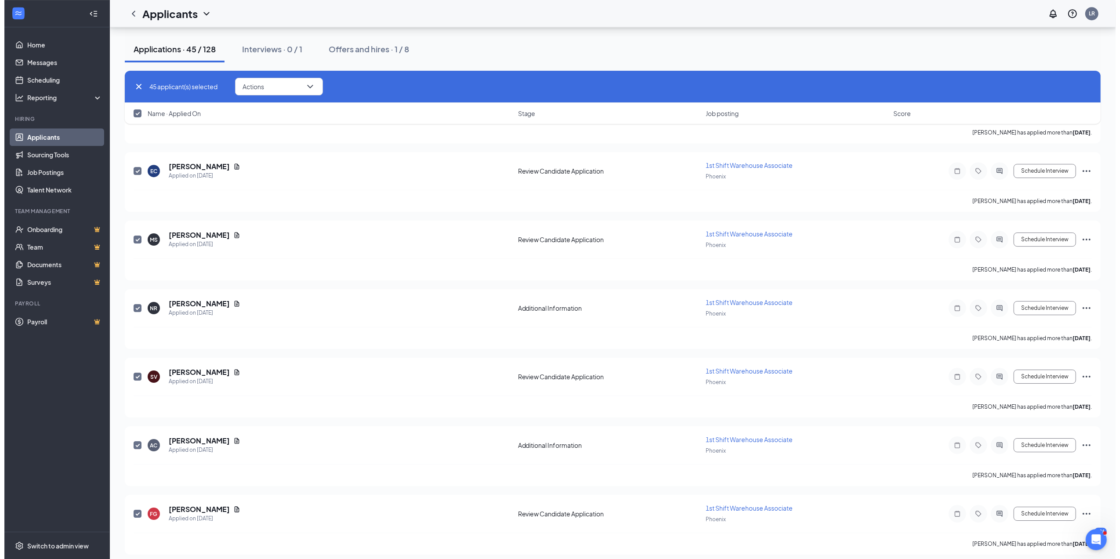
scroll to position [0, 0]
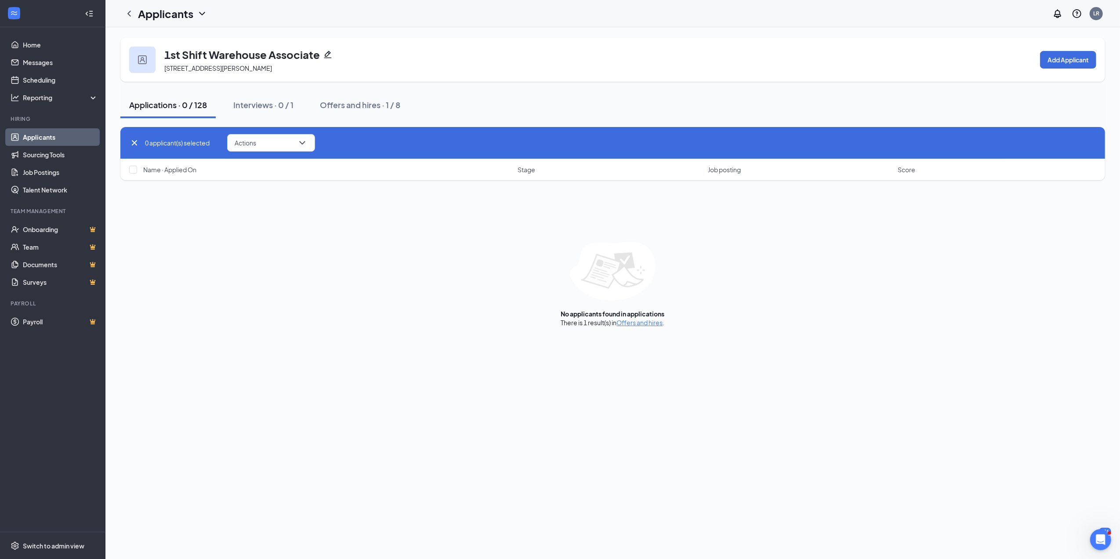
click at [196, 100] on div "Applications · 0 / 128" at bounding box center [168, 104] width 78 height 11
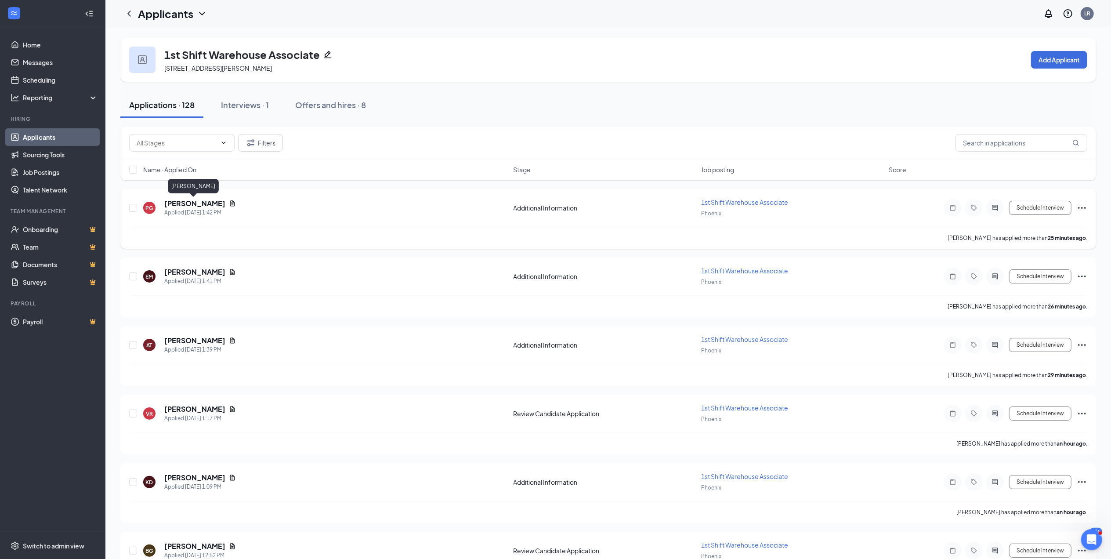
click at [197, 203] on h5 "Priscilla Gomez" at bounding box center [194, 204] width 61 height 10
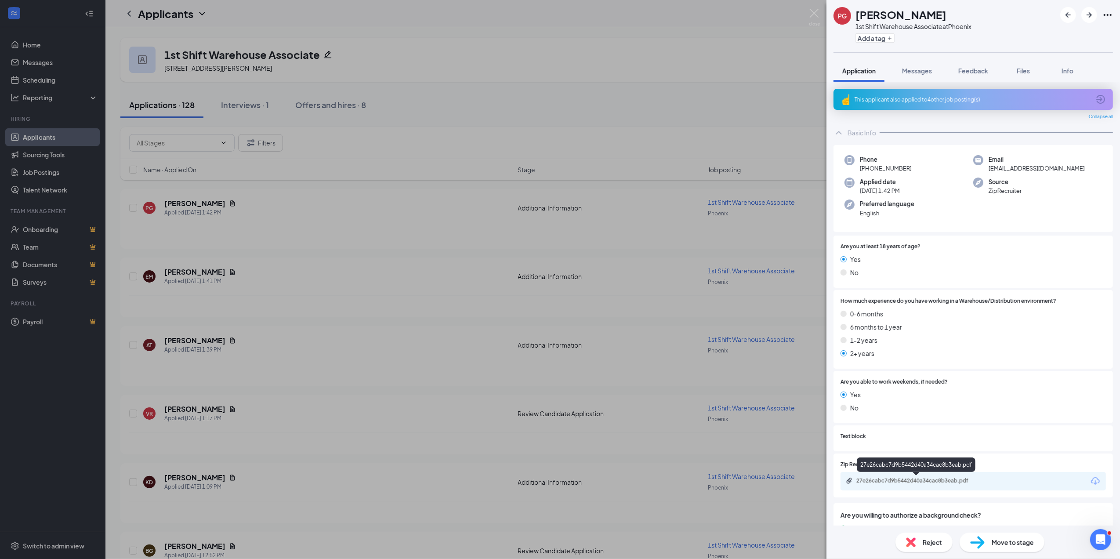
click at [902, 478] on div "27e26cabc7d9b5442d40a34cac8b3eab.pdf" at bounding box center [917, 480] width 123 height 7
click at [1012, 540] on span "Move to stage" at bounding box center [1013, 542] width 42 height 10
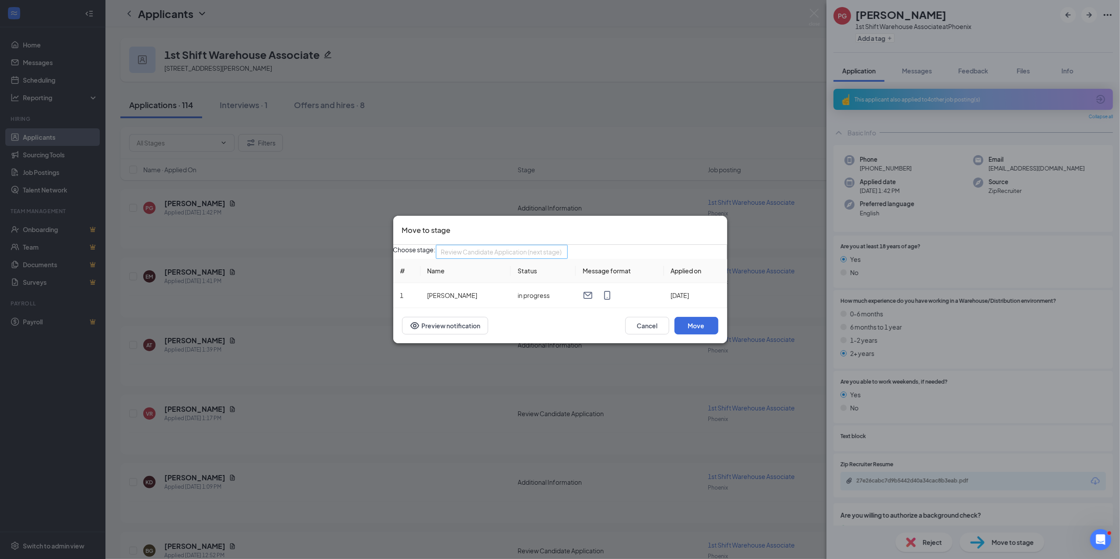
click at [568, 245] on div "Review Candidate Application (next stage) 3904708 3904709 3904710 Basic Info Ad…" at bounding box center [502, 252] width 132 height 14
click at [514, 272] on span "Onsite Interview" at bounding box center [517, 277] width 121 height 10
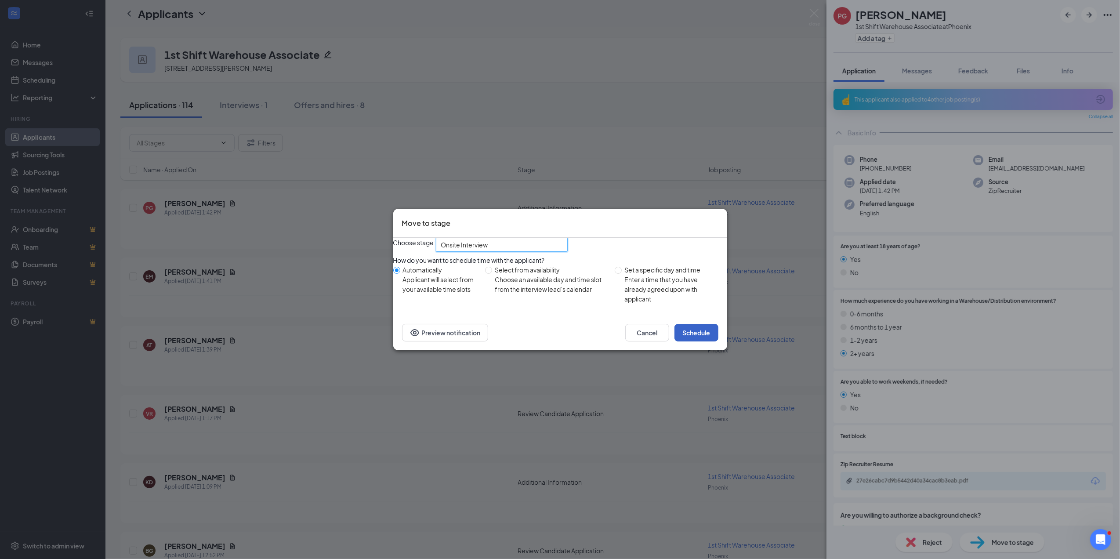
click at [698, 341] on button "Schedule" at bounding box center [696, 333] width 44 height 18
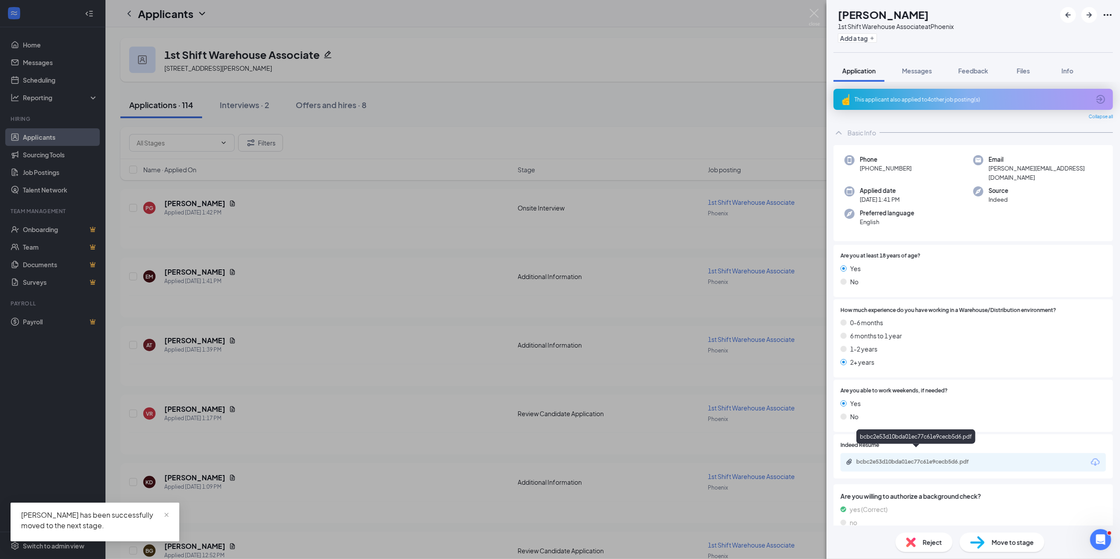
click at [905, 458] on div "bcbc2e53d10bda01ec77c61e9cecb5d6.pdf" at bounding box center [917, 461] width 123 height 7
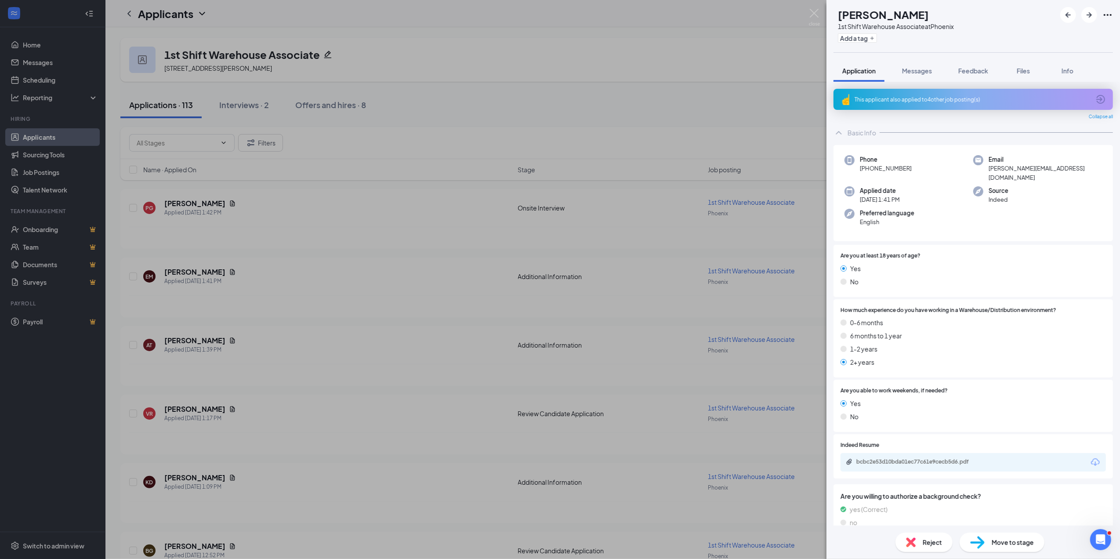
click at [938, 540] on span "Reject" at bounding box center [932, 542] width 19 height 10
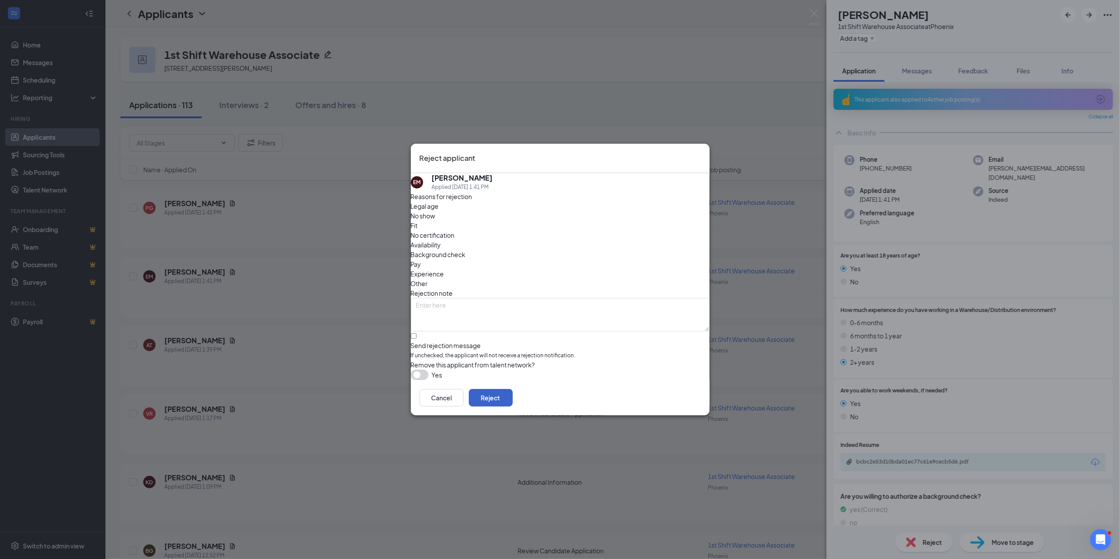
click at [513, 394] on button "Reject" at bounding box center [491, 398] width 44 height 18
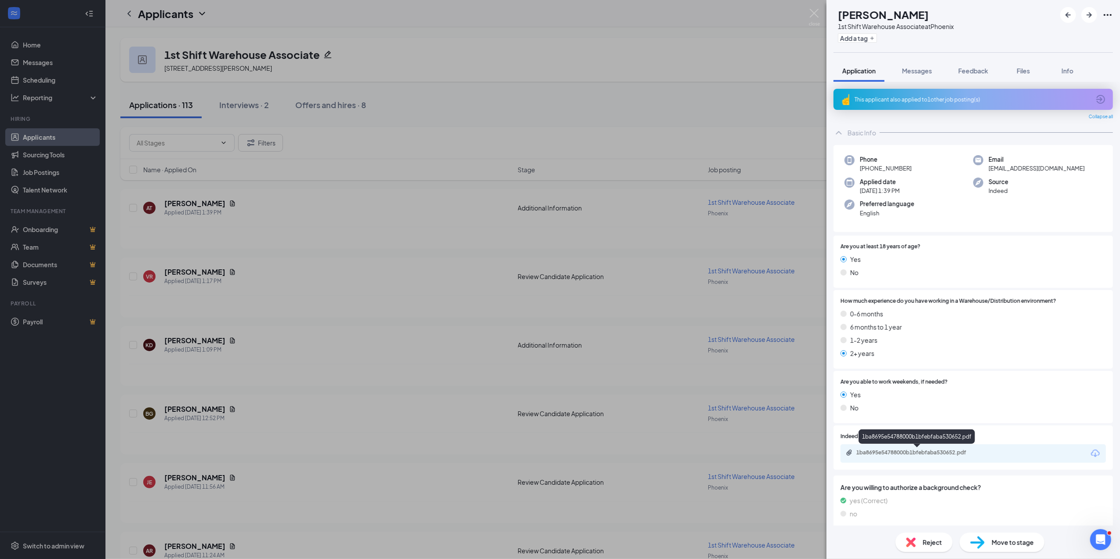
click at [931, 450] on div "1ba8695e54788000b1bfebfaba530652.pdf" at bounding box center [917, 452] width 123 height 7
click at [919, 539] on div "Reject" at bounding box center [923, 541] width 57 height 19
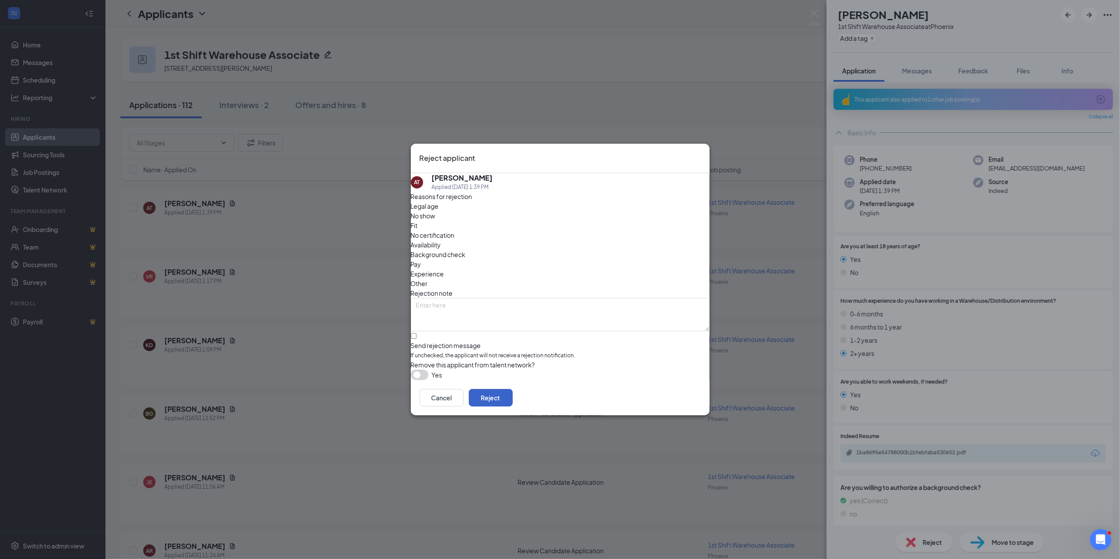
click at [513, 400] on button "Reject" at bounding box center [491, 398] width 44 height 18
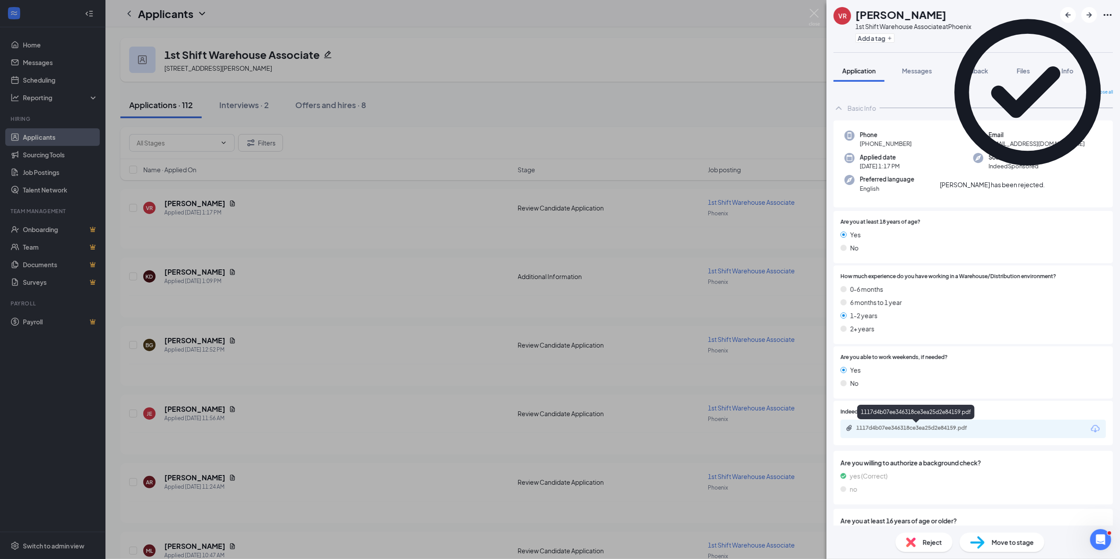
click at [952, 427] on div "1117d4b07ee346318ce3ea25d2e84159.pdf" at bounding box center [917, 427] width 123 height 7
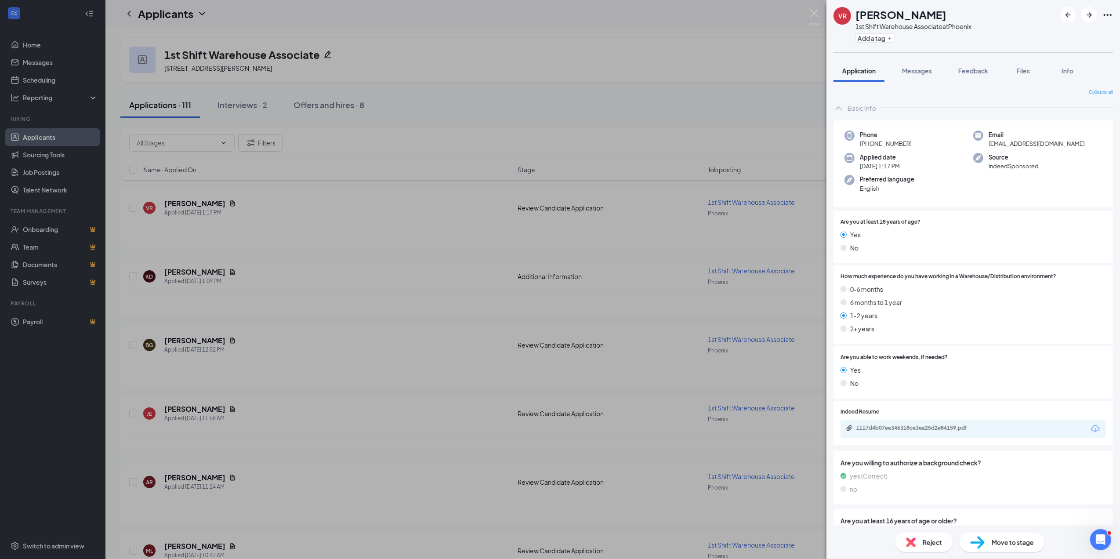
click at [936, 538] on span "Reject" at bounding box center [932, 542] width 19 height 10
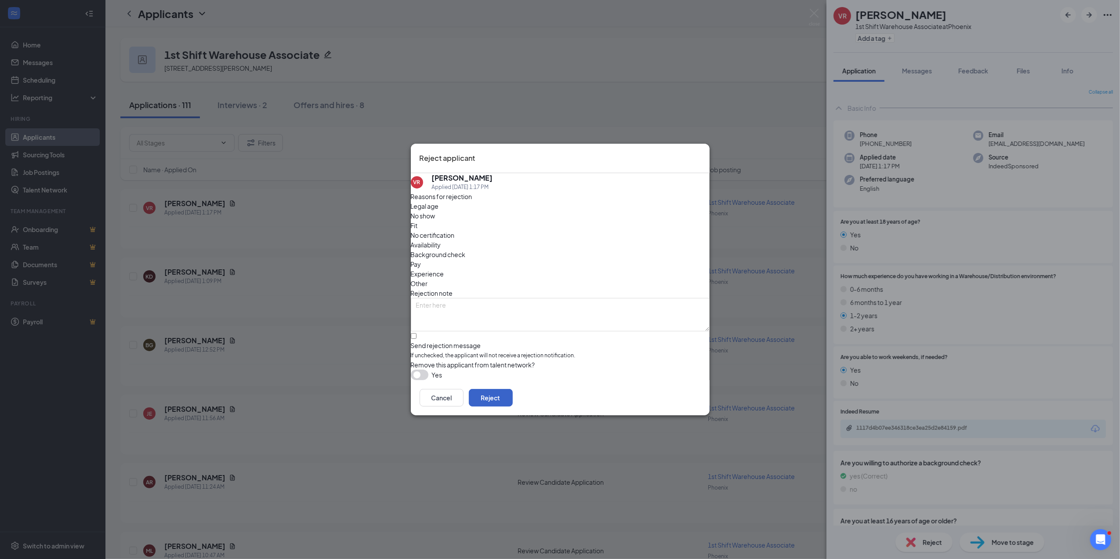
click at [513, 401] on button "Reject" at bounding box center [491, 398] width 44 height 18
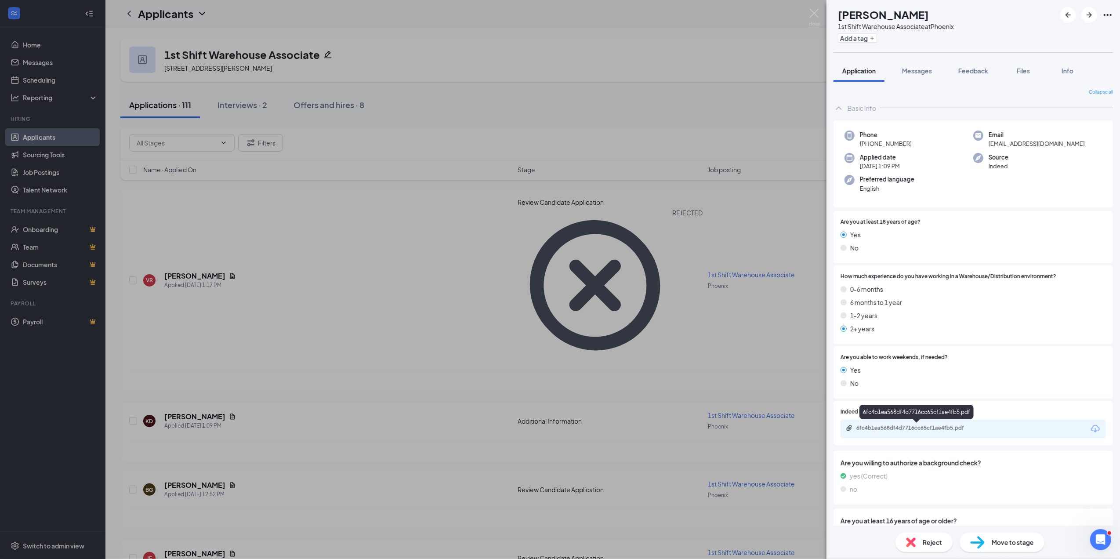
click at [921, 426] on div "6fc4b1ea568df4d7716cc65cf1ae4fb5.pdf" at bounding box center [917, 427] width 123 height 7
click at [928, 541] on span "Reject" at bounding box center [932, 542] width 19 height 10
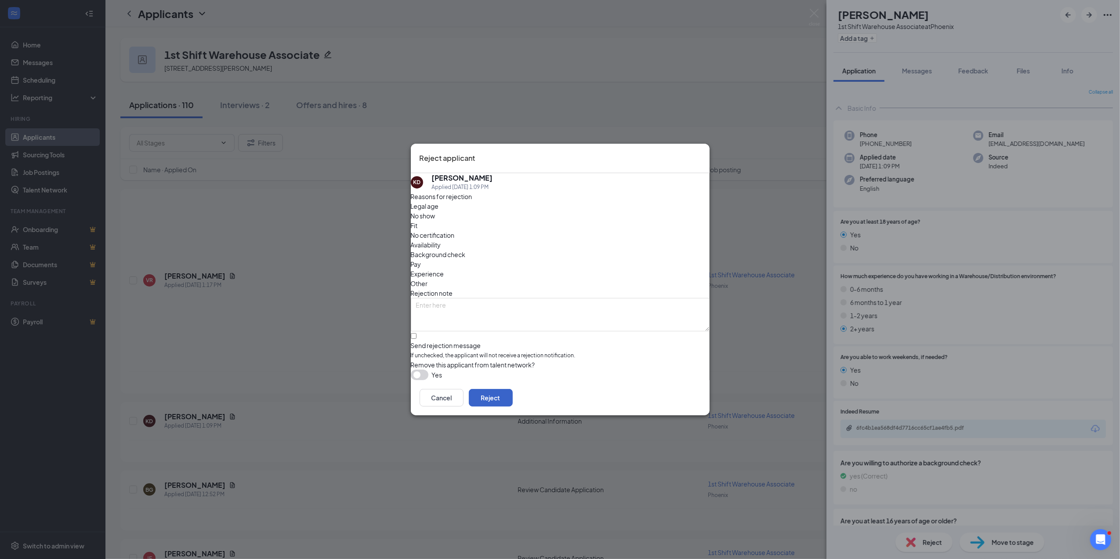
click at [513, 401] on button "Reject" at bounding box center [491, 398] width 44 height 18
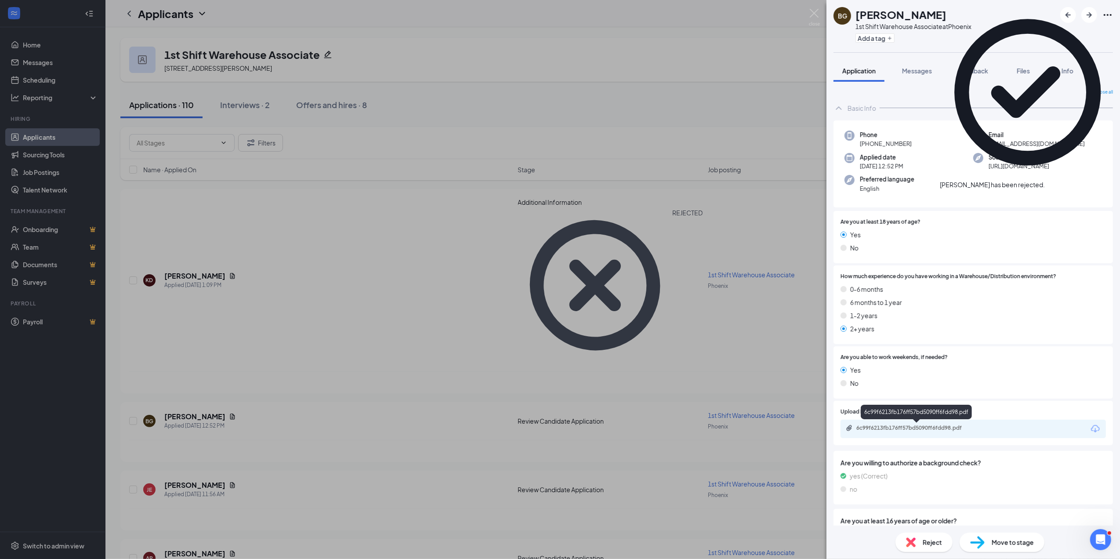
click at [937, 423] on div "6c99f6213fb176ff57bd5090ff6fdd98.pdf" at bounding box center [972, 429] width 265 height 18
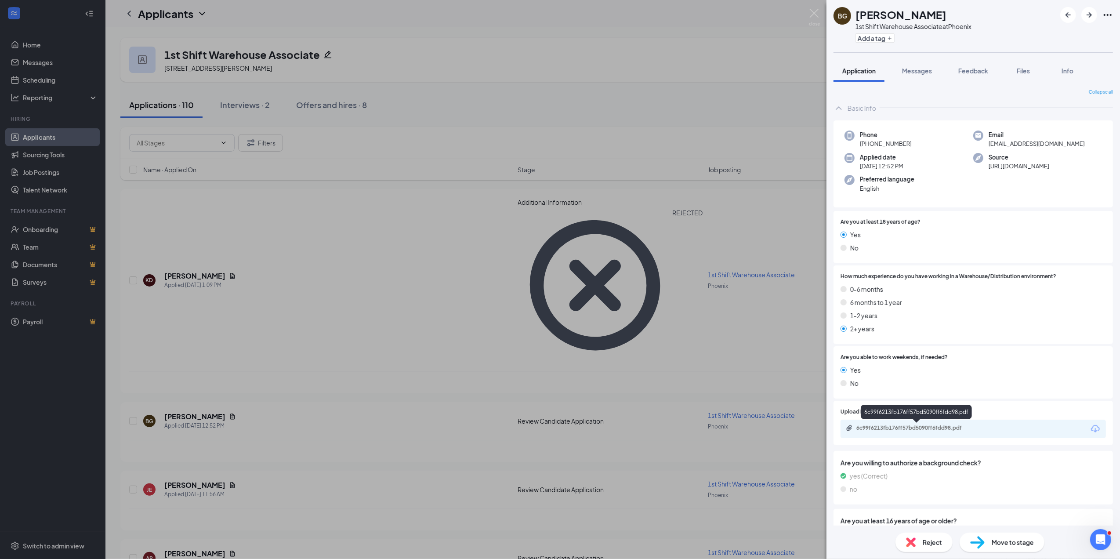
click at [921, 426] on div "6c99f6213fb176ff57bd5090ff6fdd98.pdf" at bounding box center [917, 427] width 123 height 7
click at [937, 538] on span "Reject" at bounding box center [932, 542] width 19 height 10
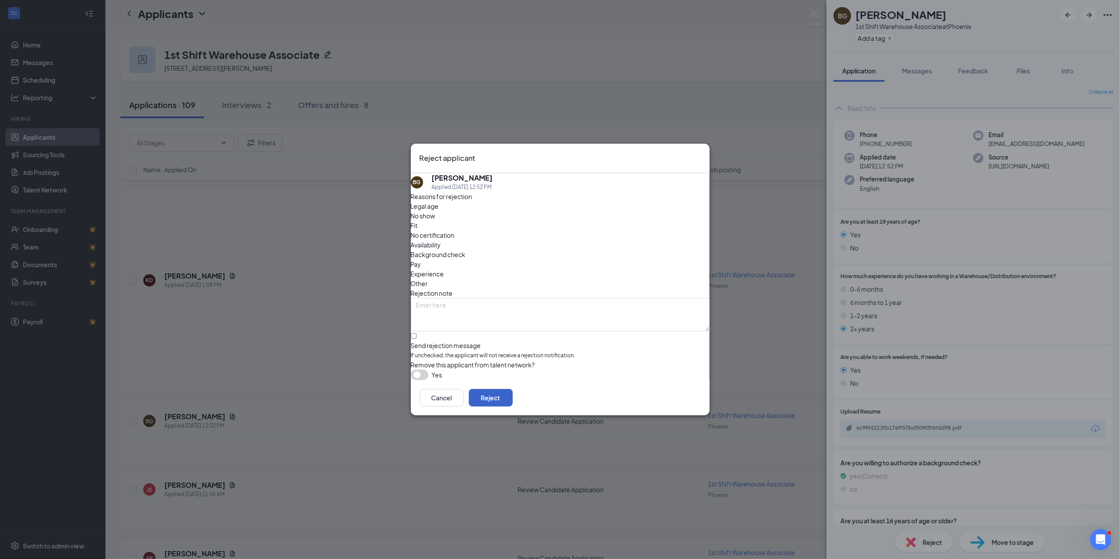
click at [513, 399] on button "Reject" at bounding box center [491, 398] width 44 height 18
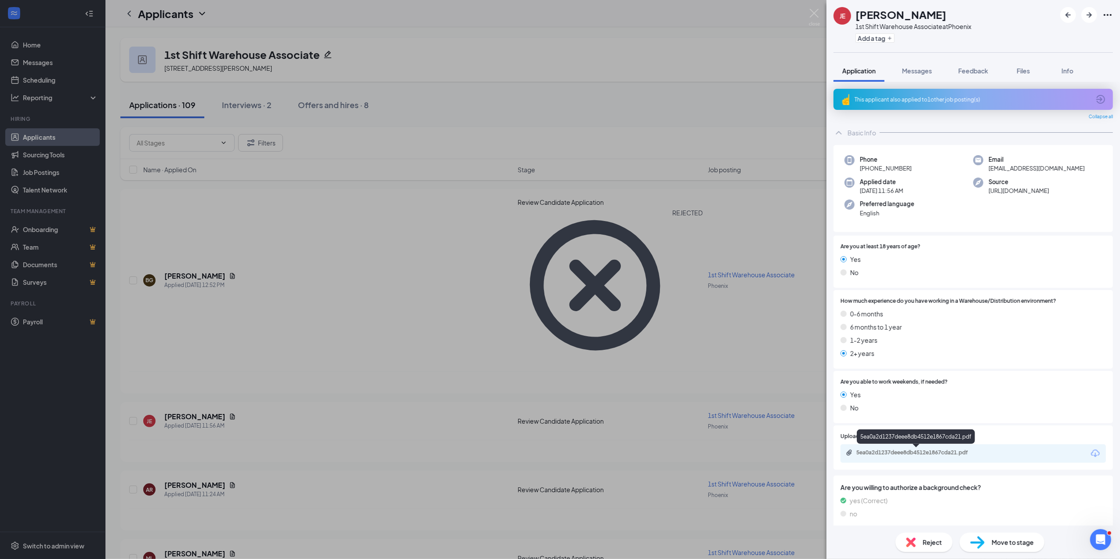
click at [916, 452] on div "5ea0a2d1237deee8db4512e1867cda21.pdf" at bounding box center [917, 452] width 123 height 7
click at [918, 539] on div "Reject" at bounding box center [923, 541] width 57 height 19
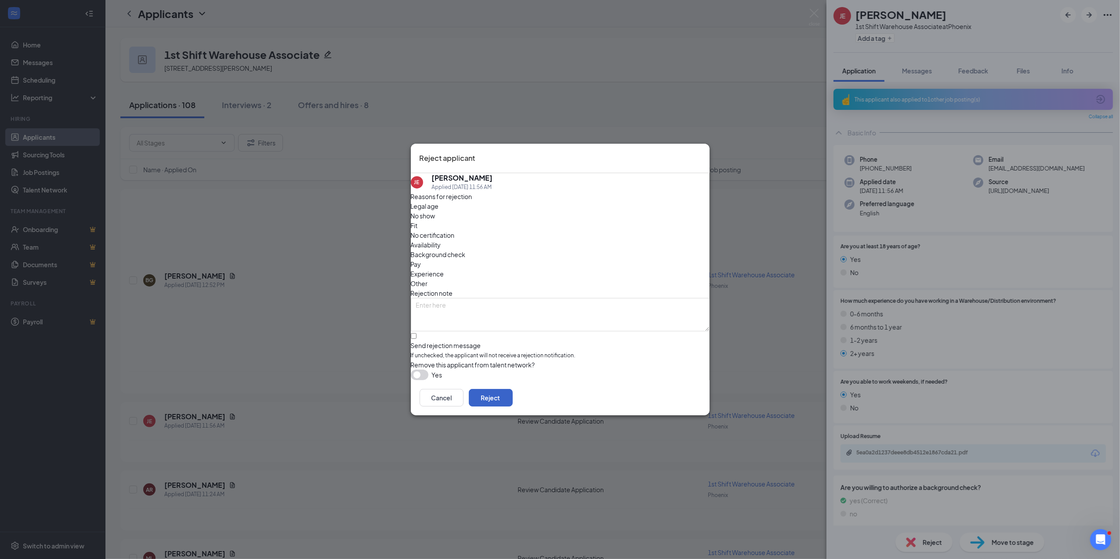
click at [513, 402] on button "Reject" at bounding box center [491, 398] width 44 height 18
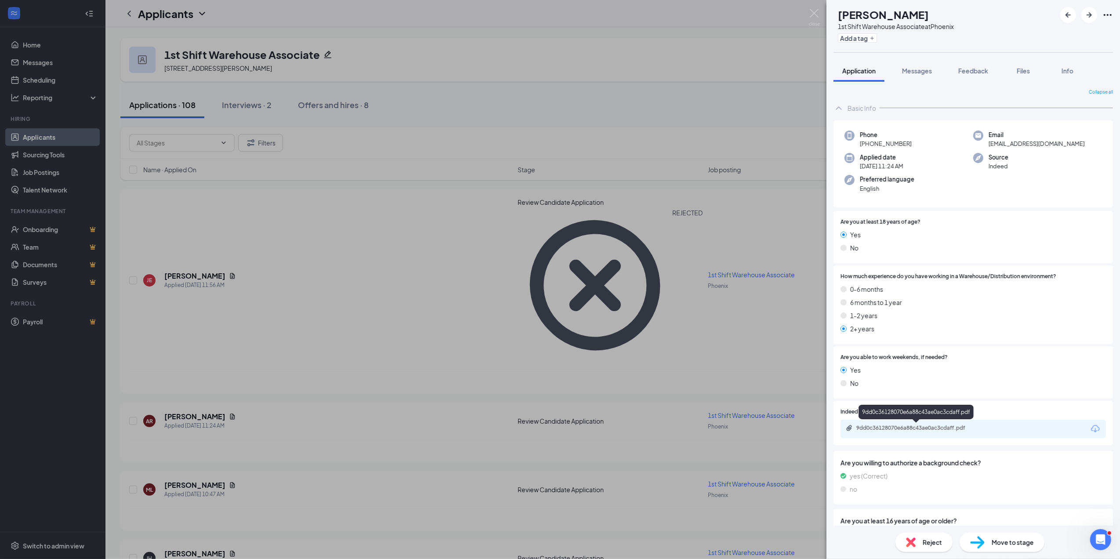
click at [940, 429] on div "9dd0c36128070e6a88c43ae0ac3cdaff.pdf" at bounding box center [917, 427] width 123 height 7
click at [935, 540] on span "Reject" at bounding box center [932, 542] width 19 height 10
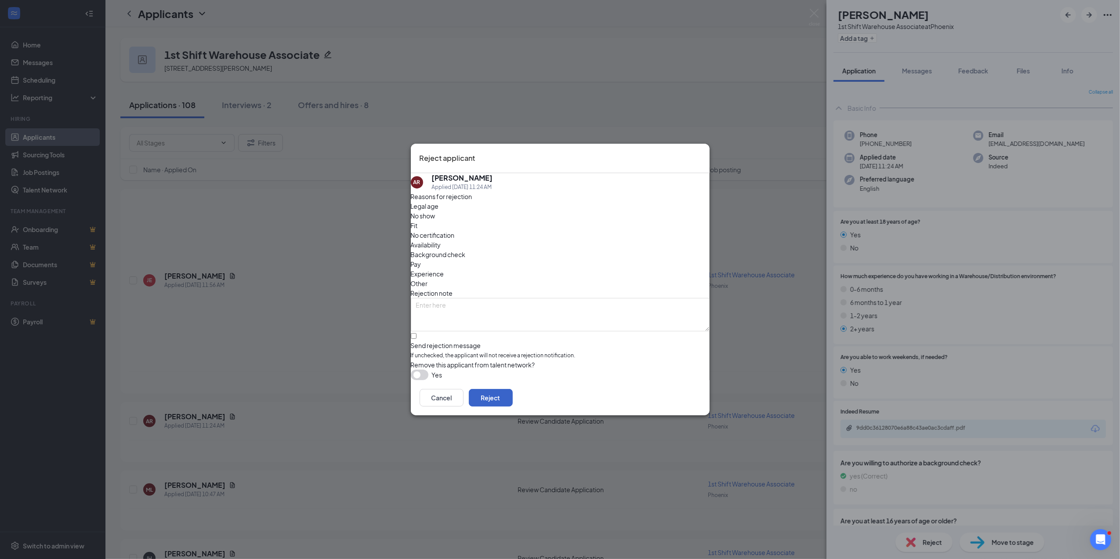
click at [513, 394] on button "Reject" at bounding box center [491, 398] width 44 height 18
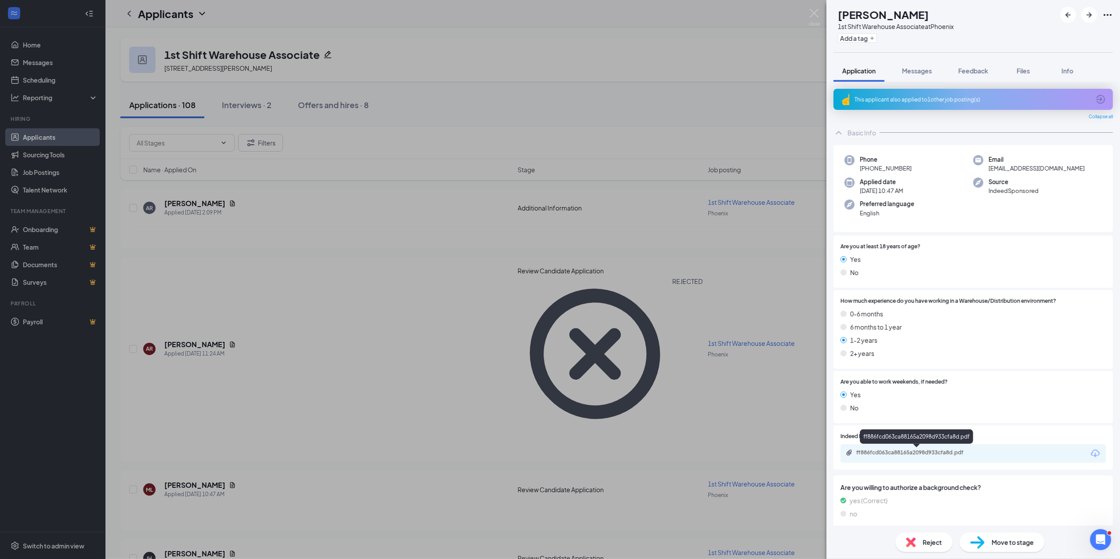
click at [913, 449] on div "ff886fcd063ca88165a2098d933cfa8d.pdf" at bounding box center [917, 452] width 123 height 7
click at [922, 545] on div "Reject" at bounding box center [923, 541] width 57 height 19
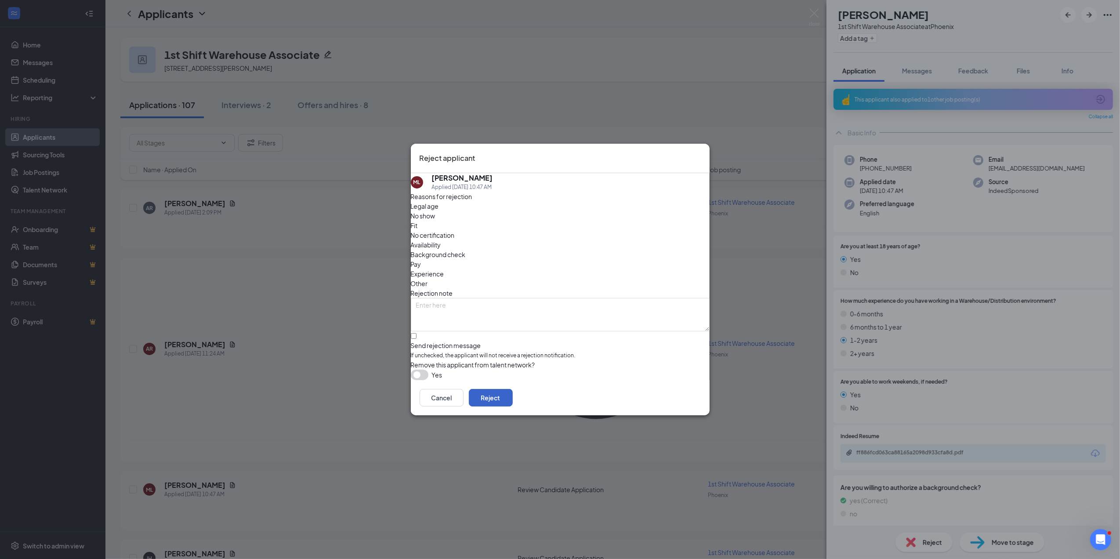
click at [513, 397] on button "Reject" at bounding box center [491, 398] width 44 height 18
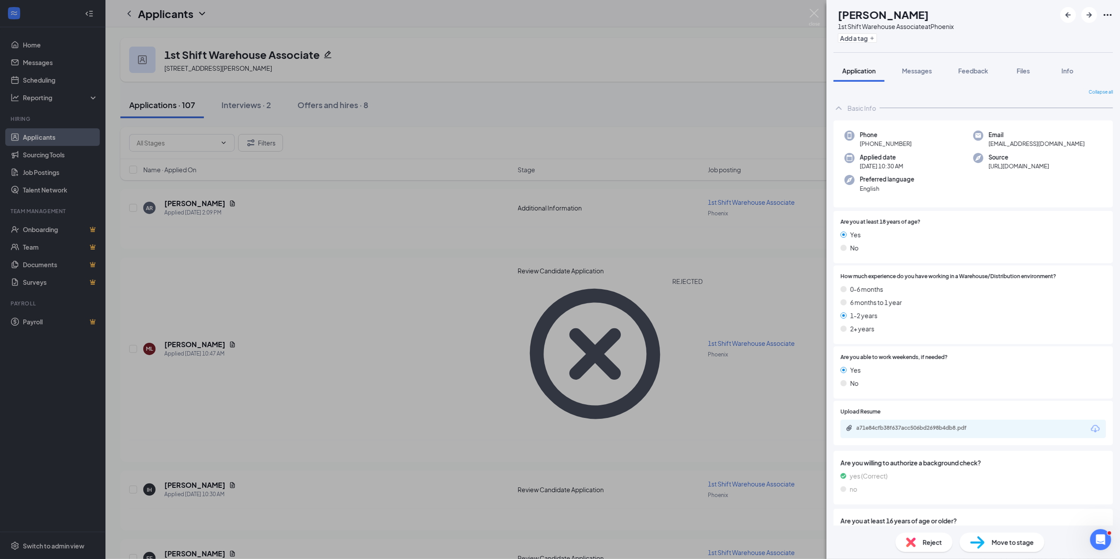
click at [889, 423] on div "a71e84cfb38f637acc506bd2698b4db8.pdf" at bounding box center [972, 429] width 265 height 18
click at [890, 427] on div "a71e84cfb38f637acc506bd2698b4db8.pdf" at bounding box center [917, 427] width 123 height 7
click at [939, 543] on span "Reject" at bounding box center [932, 542] width 19 height 10
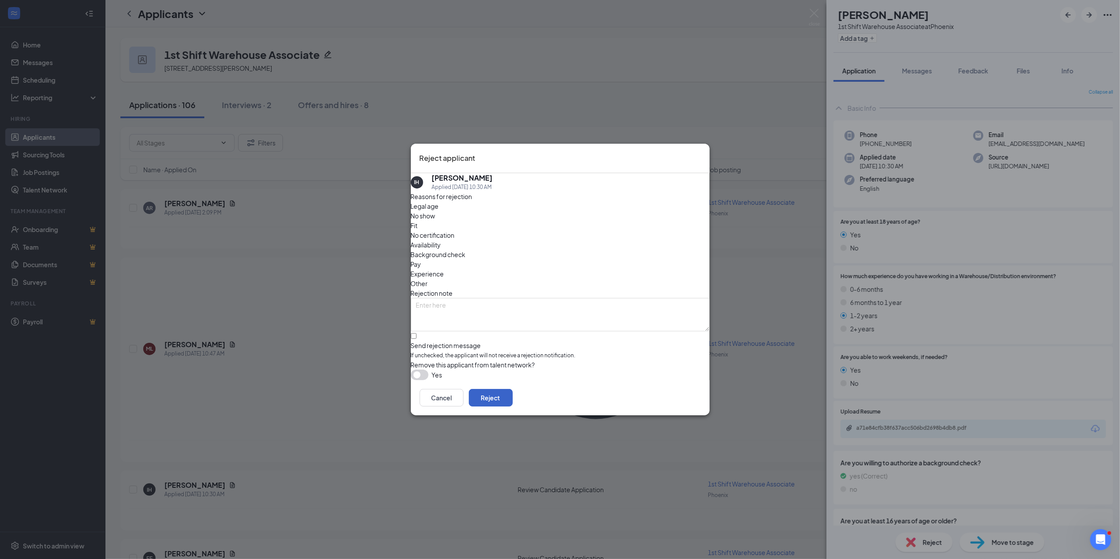
click at [513, 396] on button "Reject" at bounding box center [491, 398] width 44 height 18
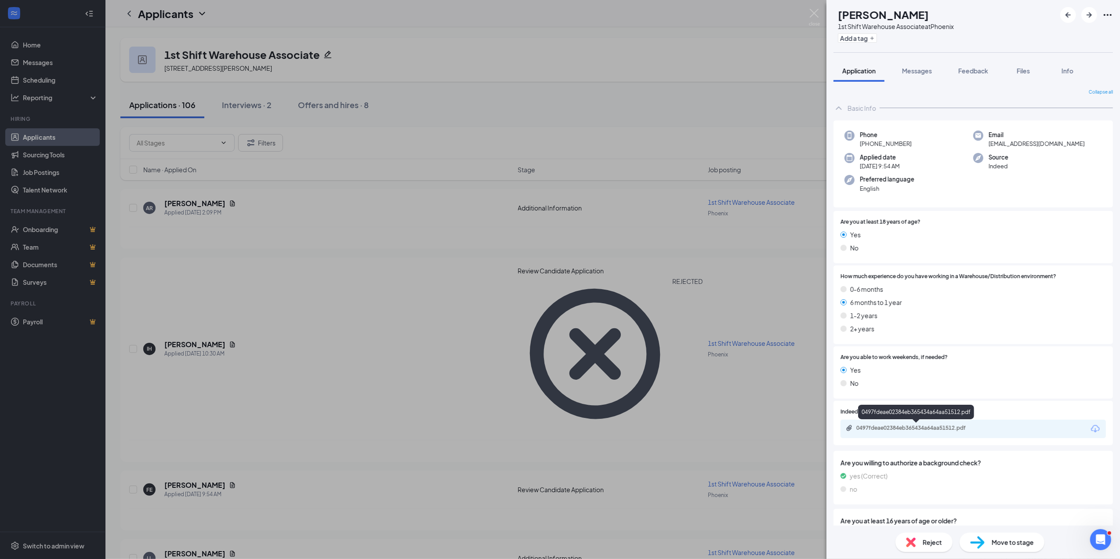
click at [938, 427] on div "0497fdeae02384eb365434a64aa51512.pdf" at bounding box center [917, 427] width 123 height 7
click at [926, 426] on div "0497fdeae02384eb365434a64aa51512.pdf" at bounding box center [917, 427] width 123 height 7
click at [934, 540] on span "Reject" at bounding box center [932, 542] width 19 height 10
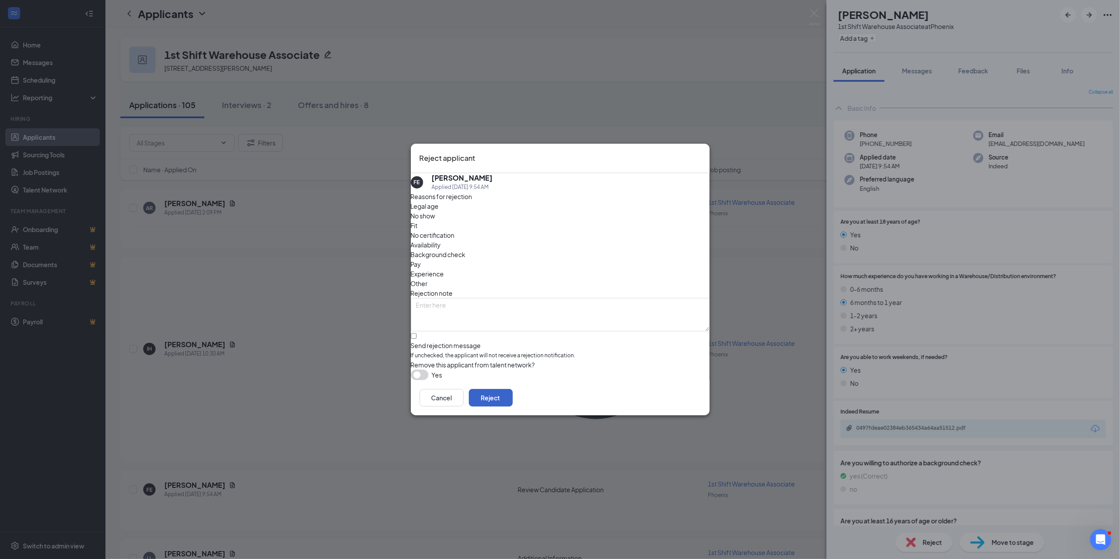
click at [513, 399] on button "Reject" at bounding box center [491, 398] width 44 height 18
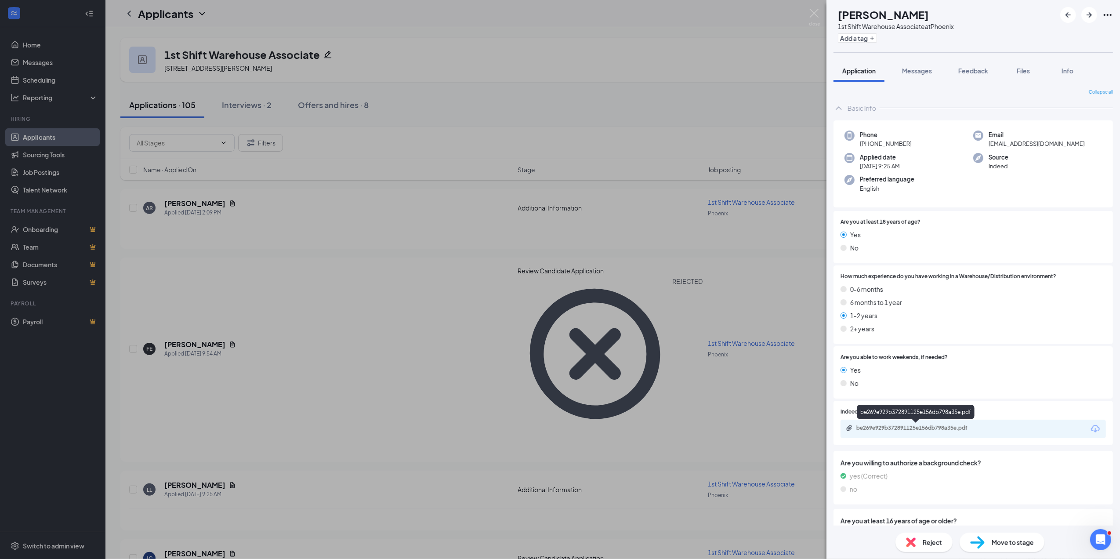
click at [897, 423] on div "be269e929b372891125e156db798a35e.pdf" at bounding box center [972, 429] width 265 height 18
click at [923, 425] on div "be269e929b372891125e156db798a35e.pdf" at bounding box center [917, 427] width 123 height 7
click at [933, 539] on span "Reject" at bounding box center [932, 542] width 19 height 10
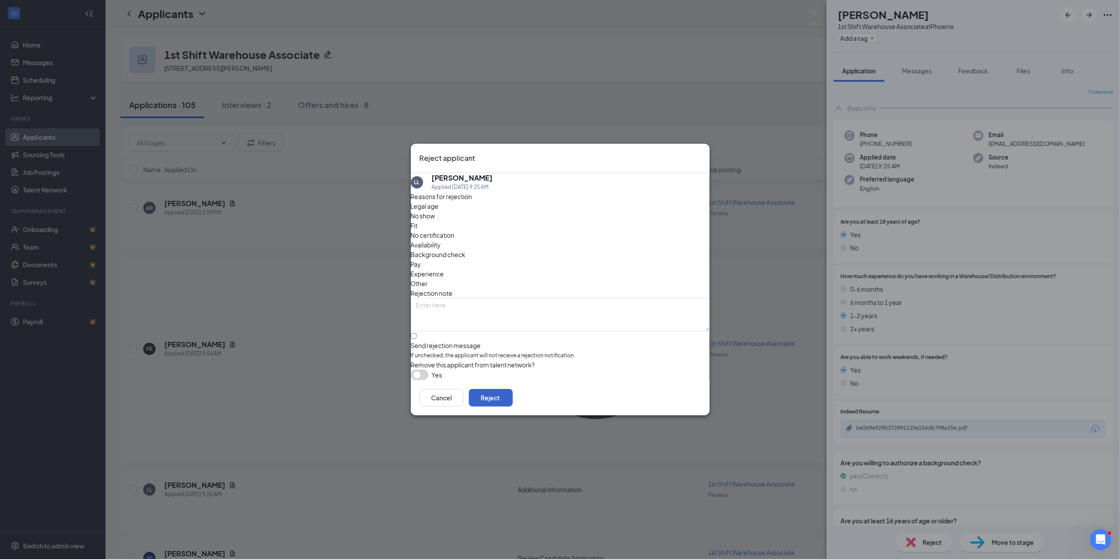
click at [513, 394] on button "Reject" at bounding box center [491, 398] width 44 height 18
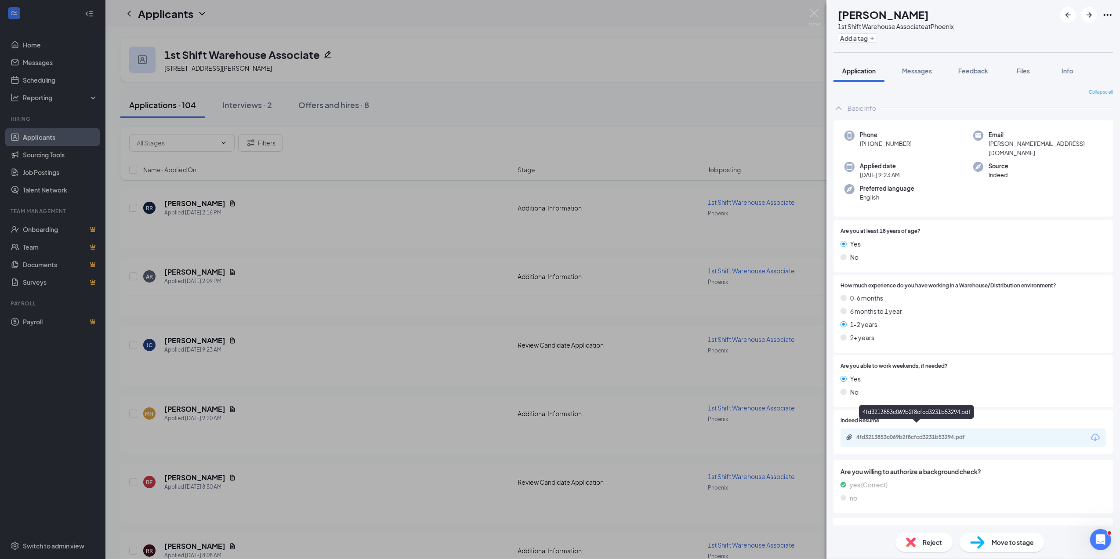
click at [907, 434] on div "4fd3213853c069b2f8cfcd3231b53294.pdf" at bounding box center [917, 437] width 123 height 7
click at [934, 538] on span "Reject" at bounding box center [932, 542] width 19 height 10
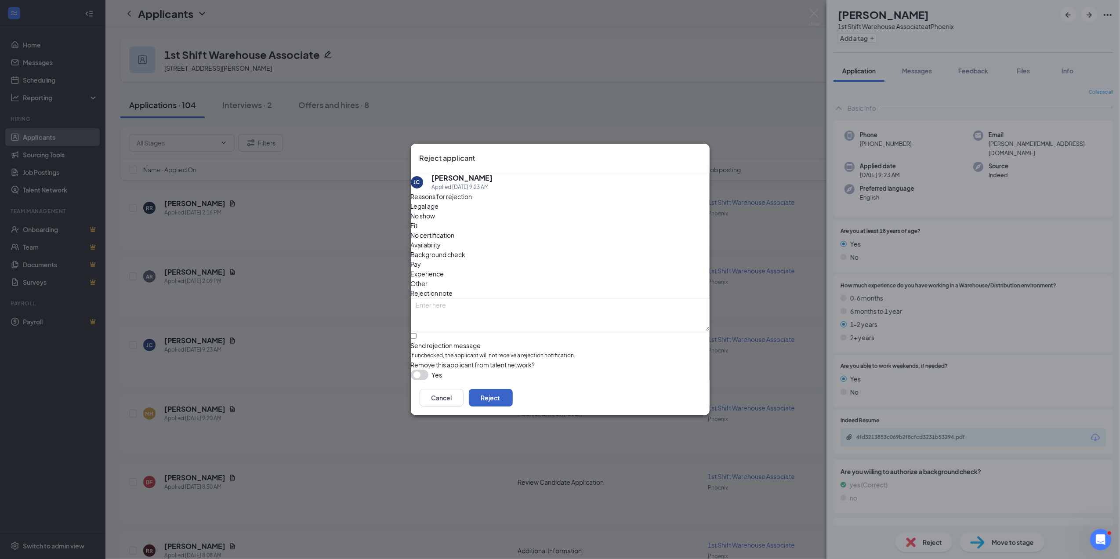
click at [513, 393] on button "Reject" at bounding box center [491, 398] width 44 height 18
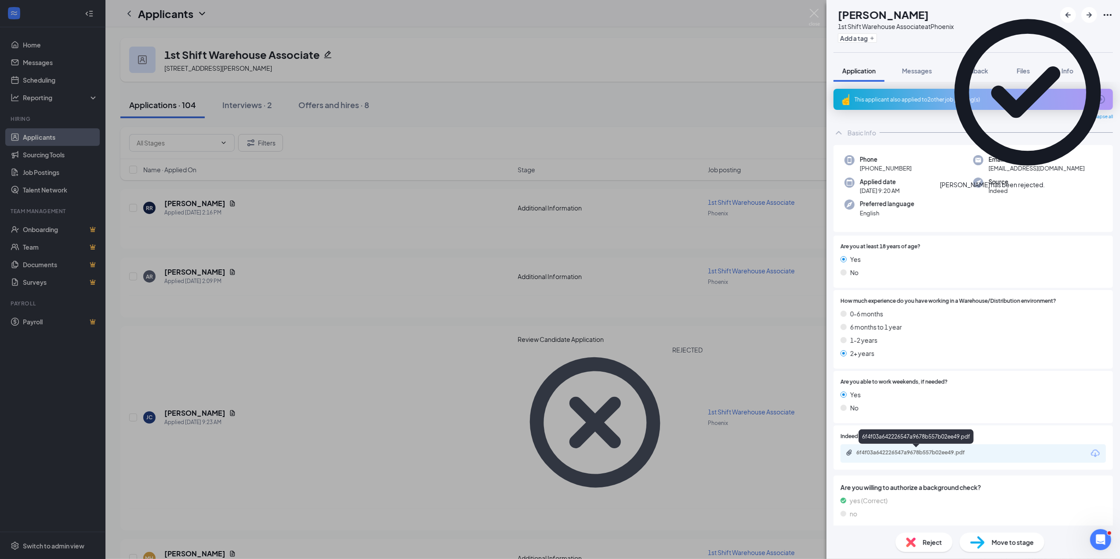
click at [933, 451] on div "6f4f03a642226547a9678b557b02ee49.pdf" at bounding box center [917, 452] width 123 height 7
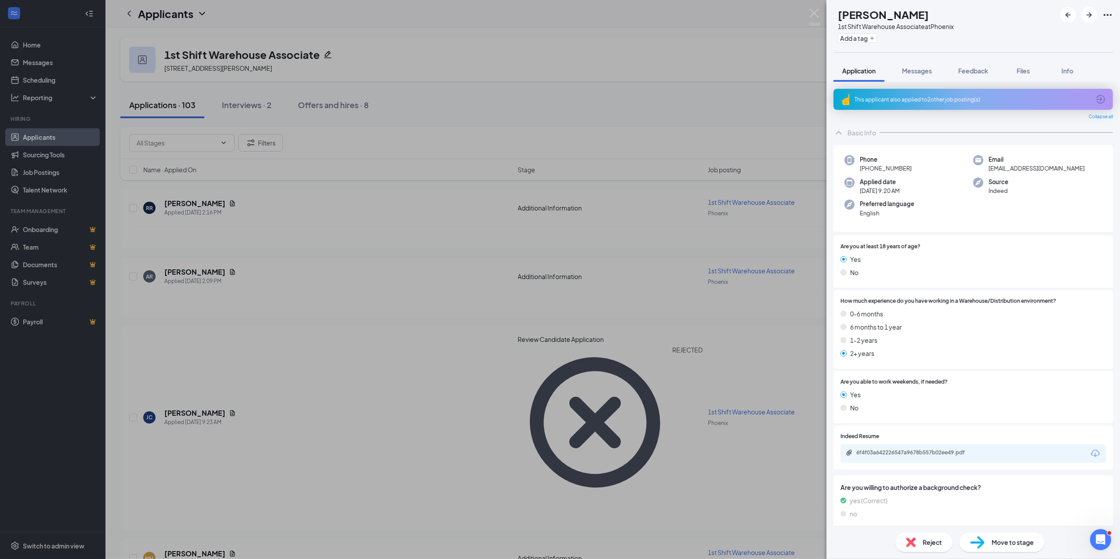
click at [930, 538] on span "Reject" at bounding box center [932, 542] width 19 height 10
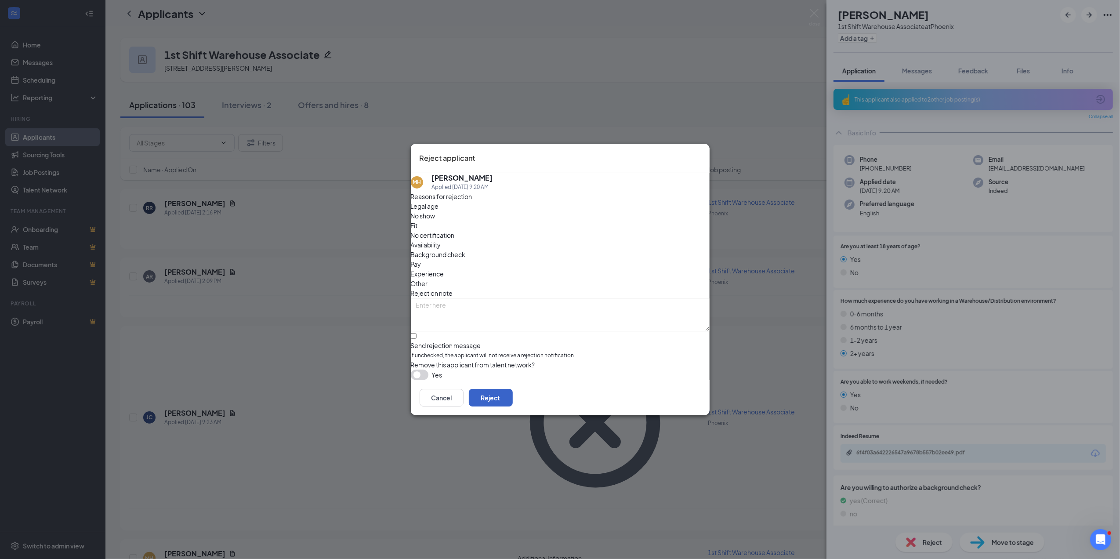
click at [513, 398] on button "Reject" at bounding box center [491, 398] width 44 height 18
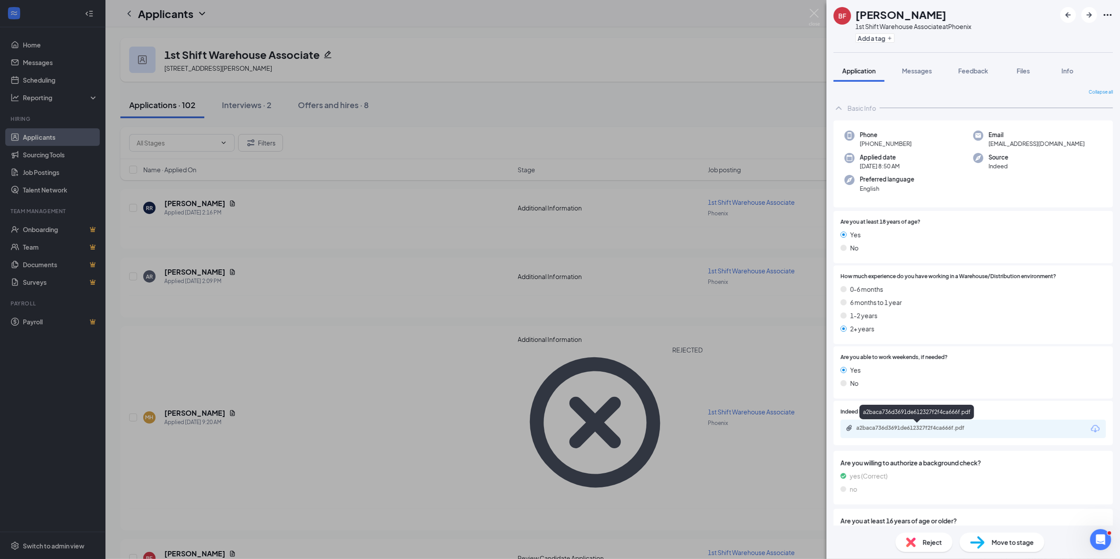
click at [926, 429] on div "a2baca736d3691de612327f2f4ca666f.pdf" at bounding box center [917, 427] width 123 height 7
click at [1014, 541] on span "Move to stage" at bounding box center [1013, 542] width 42 height 10
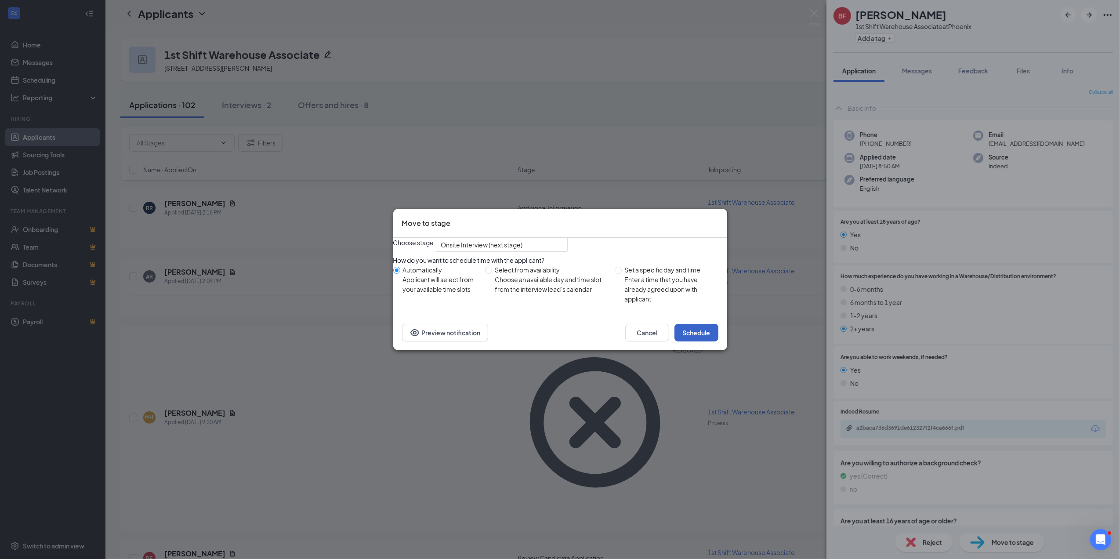
click at [703, 340] on button "Schedule" at bounding box center [696, 333] width 44 height 18
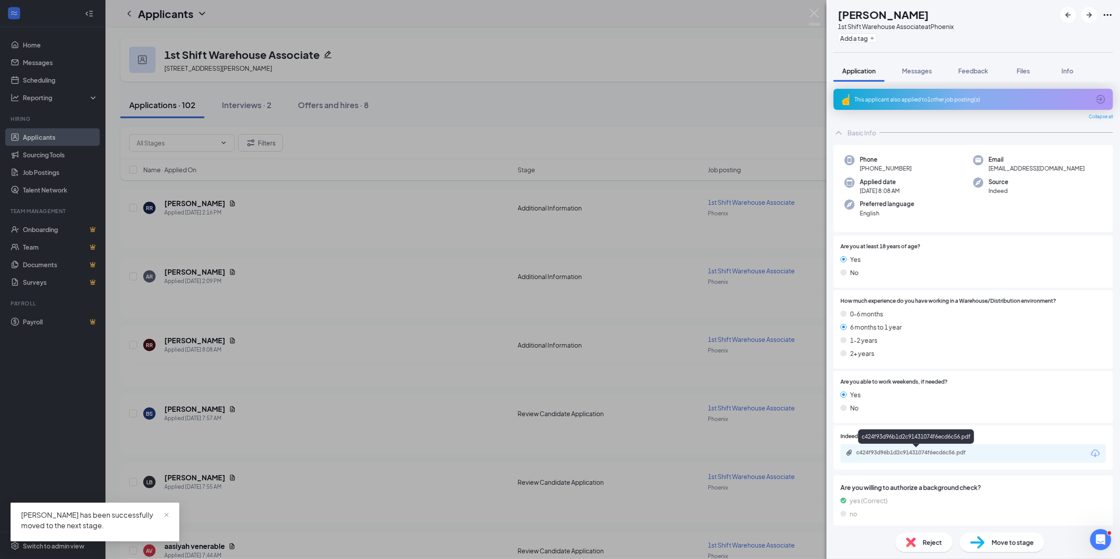
click at [951, 450] on div "c424f93d96b1d2c91431074f6ecd6c56.pdf" at bounding box center [917, 452] width 123 height 7
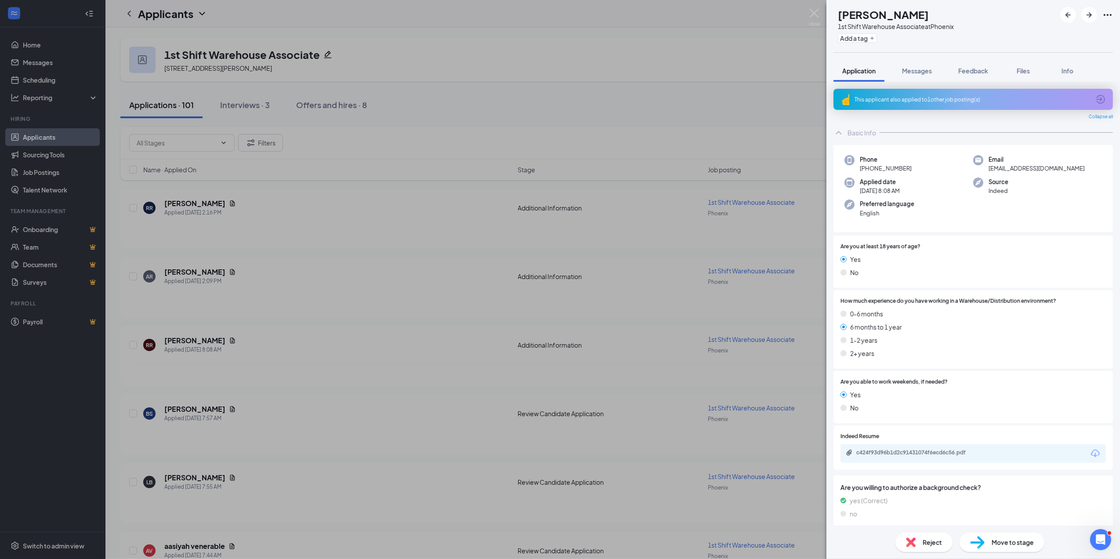
click at [930, 535] on div "Reject" at bounding box center [923, 541] width 57 height 19
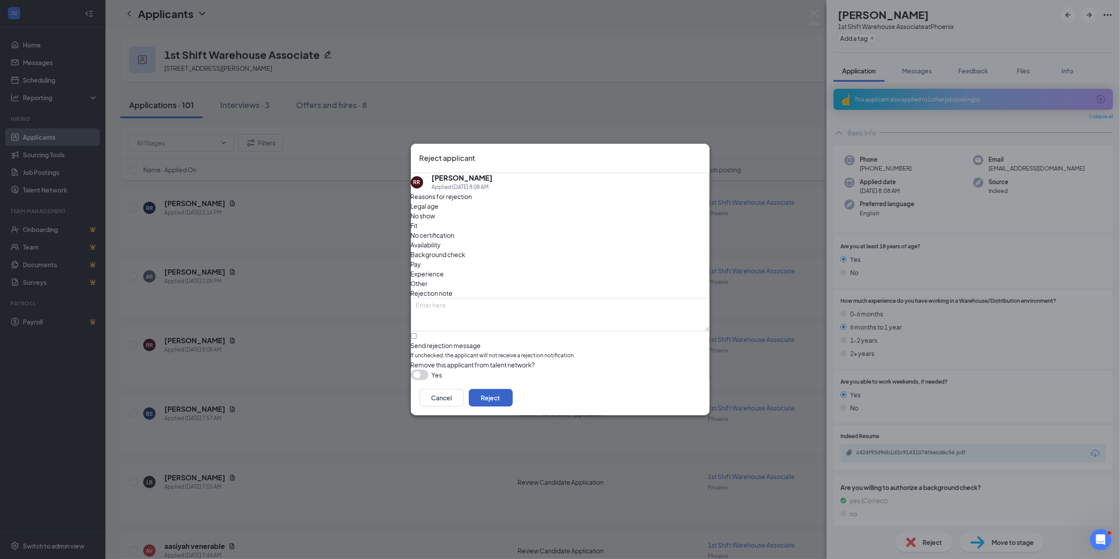
click at [513, 401] on button "Reject" at bounding box center [491, 398] width 44 height 18
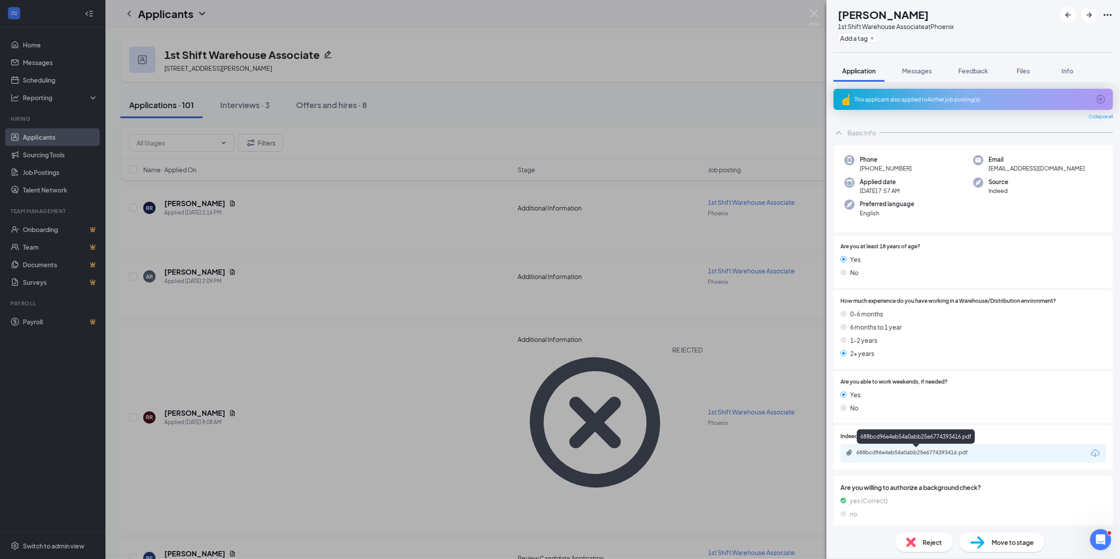
click at [930, 449] on div "688bcd96e4eb54a0abb25e6774393416.pdf" at bounding box center [917, 452] width 123 height 7
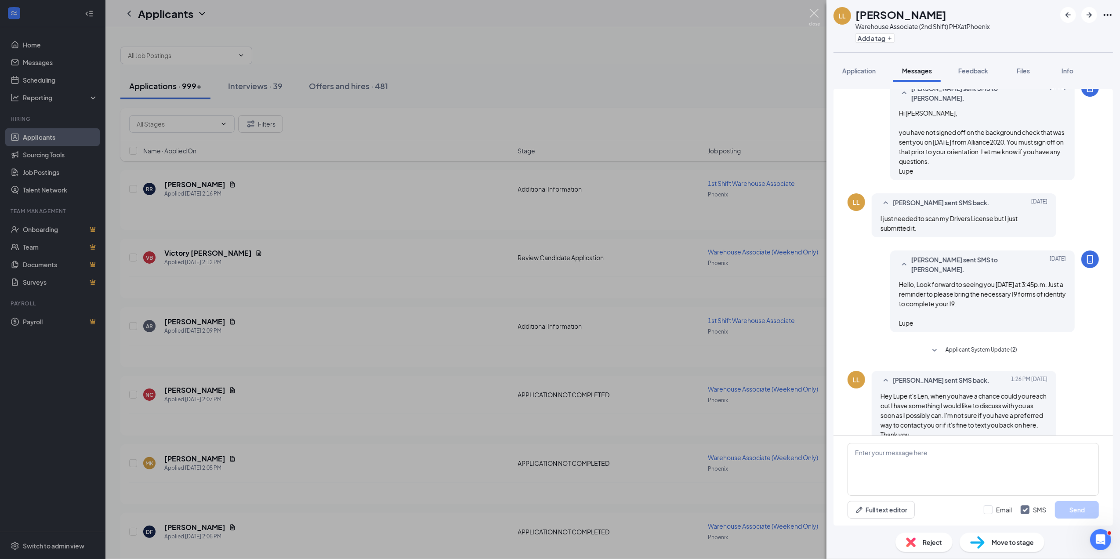
click at [814, 16] on img at bounding box center [814, 17] width 11 height 17
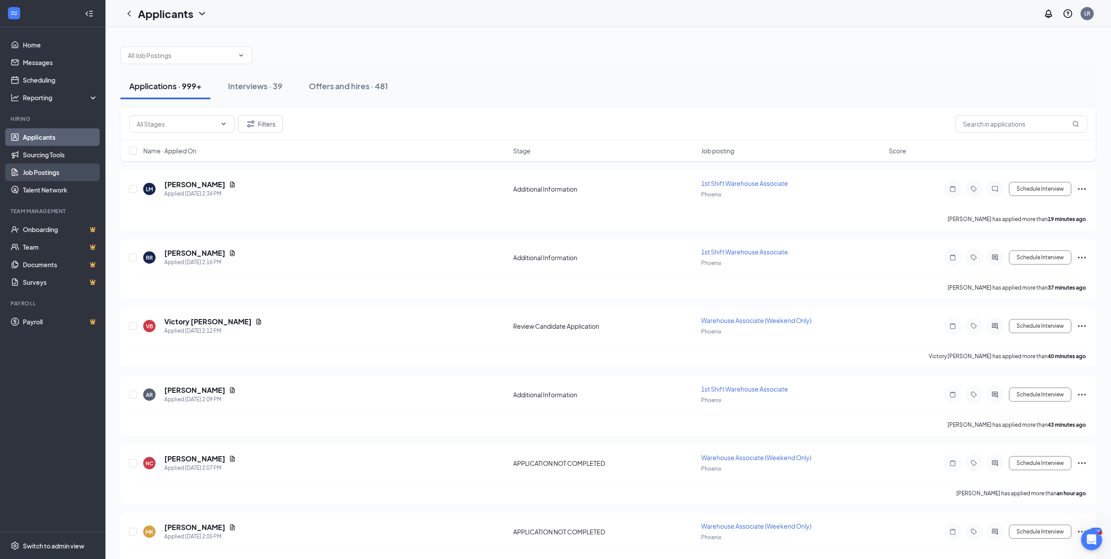
click at [54, 169] on link "Job Postings" at bounding box center [60, 172] width 75 height 18
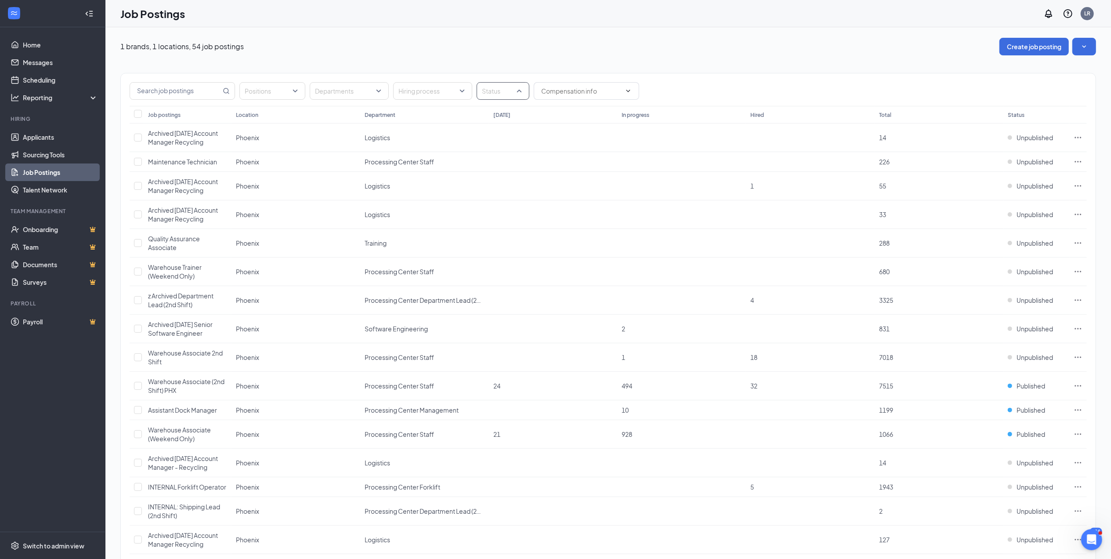
click at [519, 90] on div "Status" at bounding box center [503, 91] width 53 height 18
click at [484, 136] on div at bounding box center [488, 135] width 8 height 8
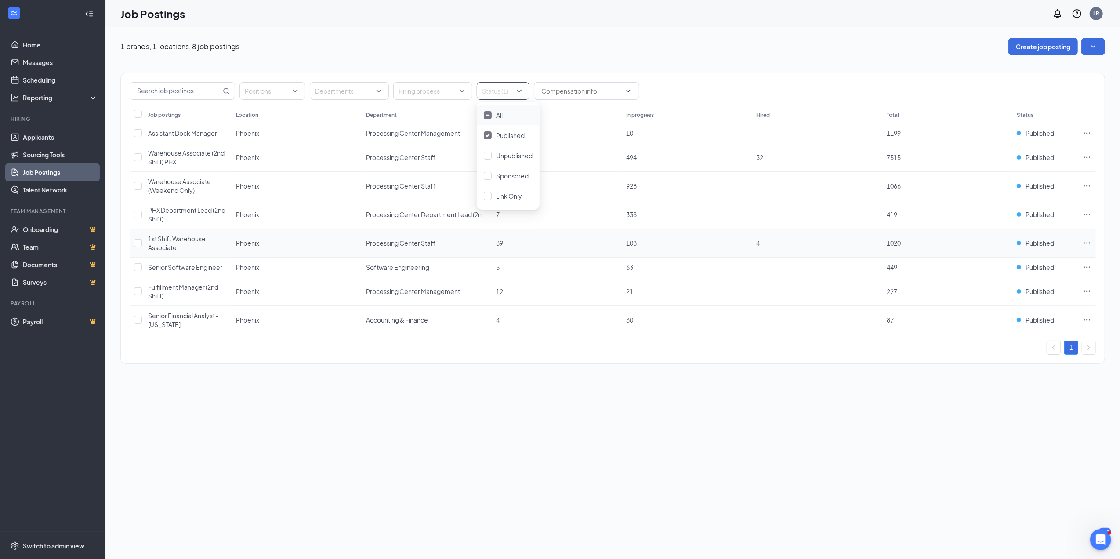
click at [1083, 244] on icon "Ellipses" at bounding box center [1086, 243] width 9 height 9
click at [981, 336] on span "View applicants" at bounding box center [988, 340] width 45 height 8
drag, startPoint x: 1049, startPoint y: 42, endPoint x: 798, endPoint y: 46, distance: 251.3
click at [798, 46] on div "1 brands, 1 locations, 8 job postings Create job posting" at bounding box center [612, 47] width 984 height 18
click at [1057, 44] on button "Create job posting" at bounding box center [1042, 47] width 69 height 18
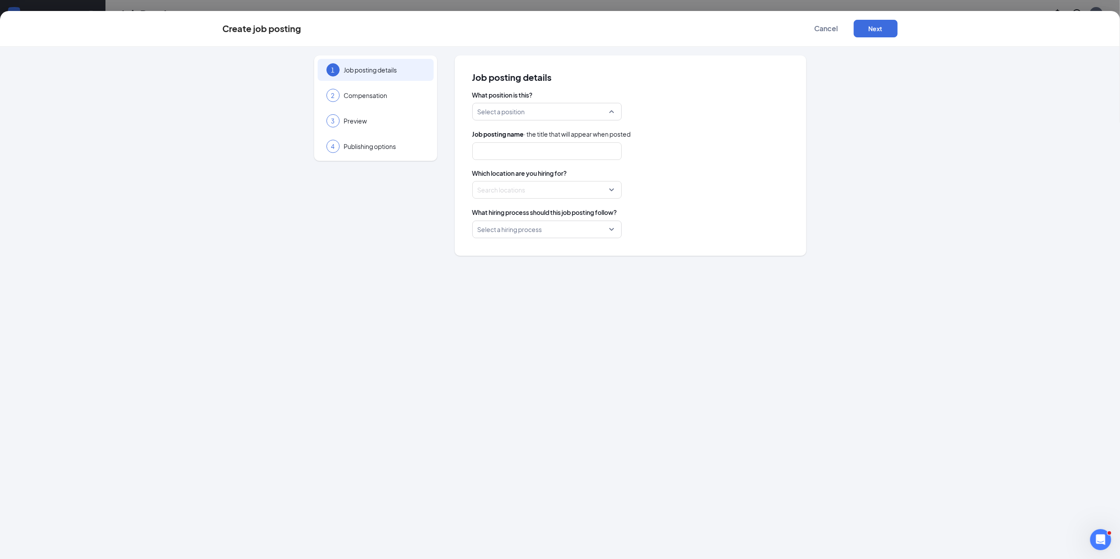
click at [608, 111] on input "search" at bounding box center [544, 111] width 133 height 17
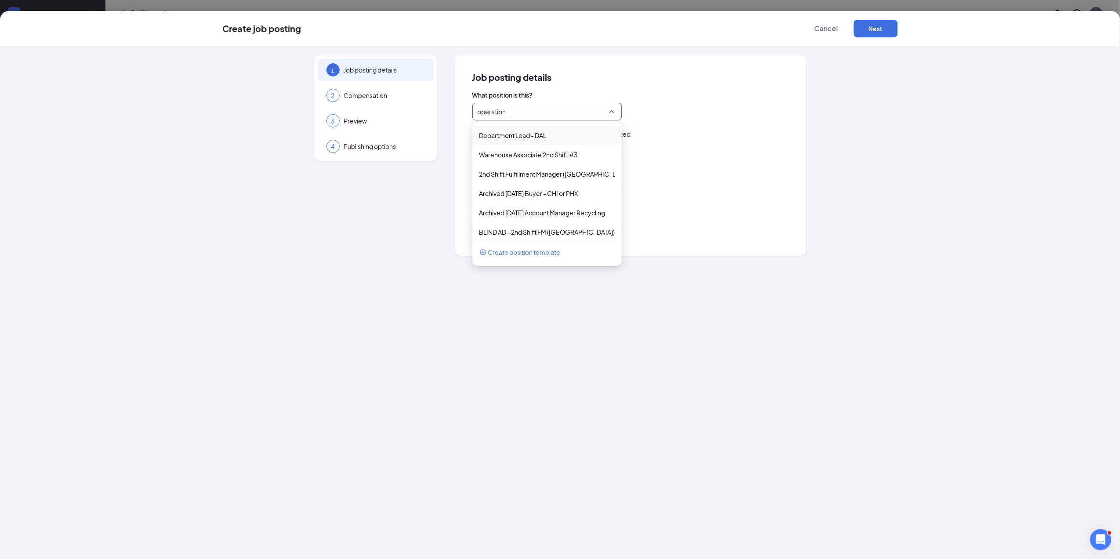
type input "operations"
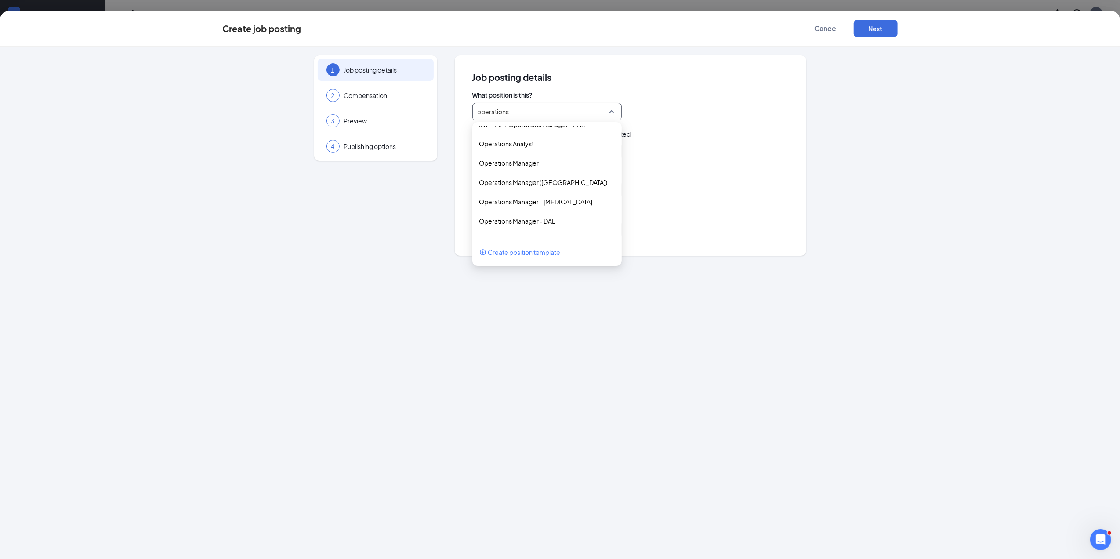
scroll to position [100, 0]
click at [543, 148] on p "Operations Manager" at bounding box center [539, 151] width 121 height 9
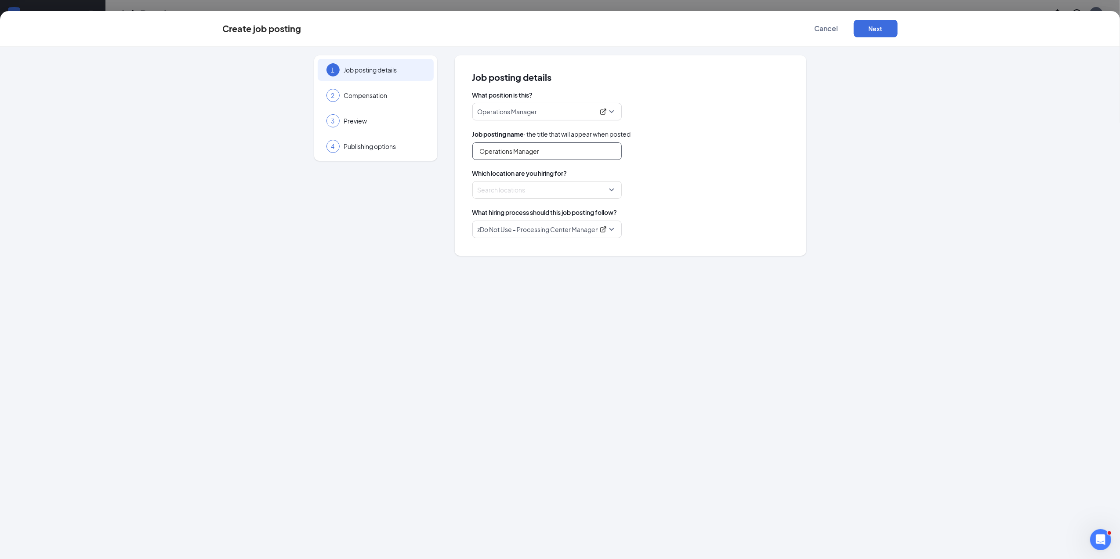
click at [556, 153] on input "Operations Manager" at bounding box center [546, 151] width 149 height 18
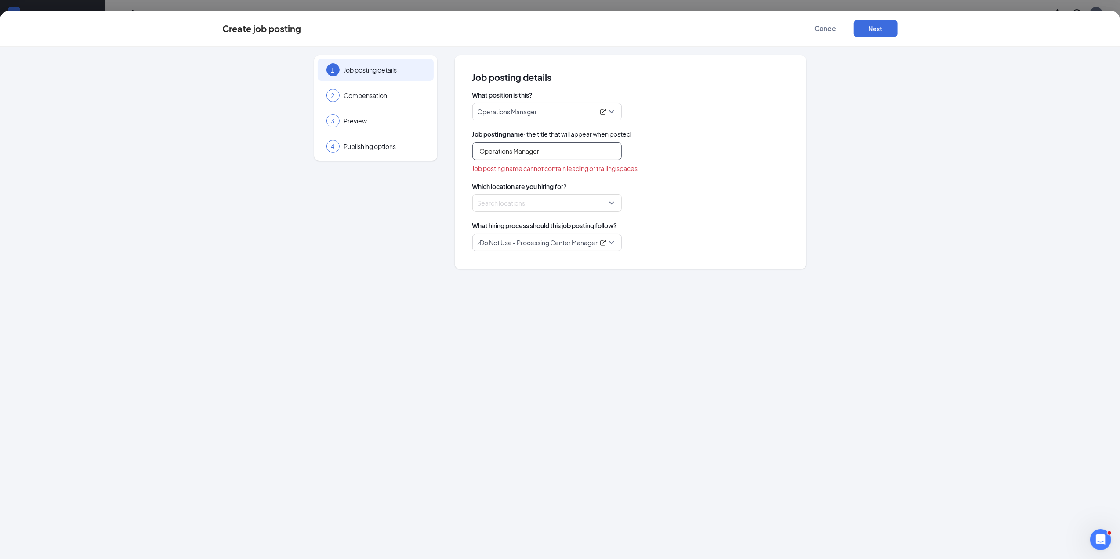
click at [476, 151] on input "Operations Manager" at bounding box center [546, 151] width 149 height 18
click at [557, 150] on input "PHX, Operations Manager" at bounding box center [546, 151] width 149 height 18
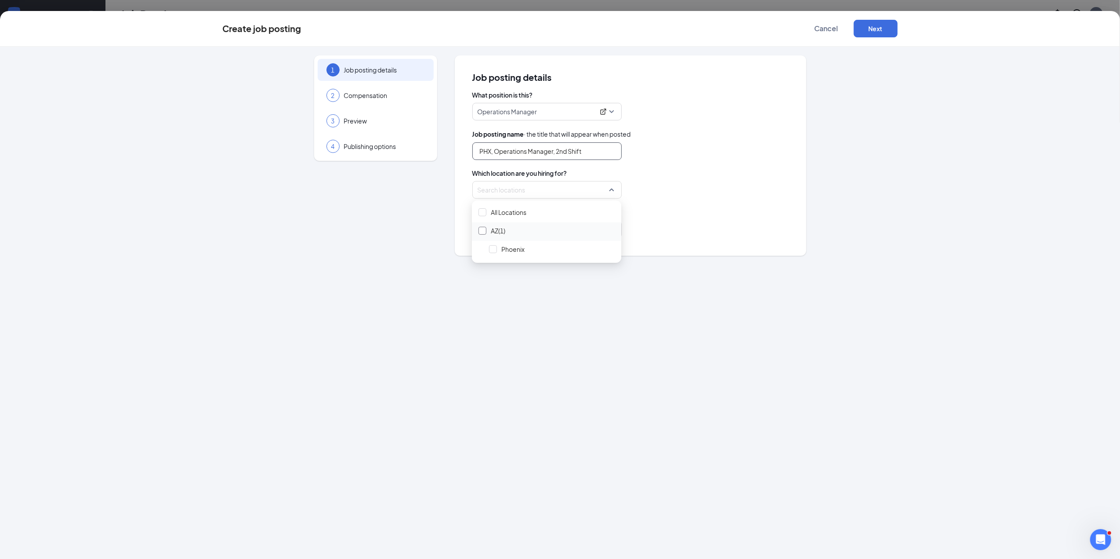
type input "PHX, Operations Manager, 2nd Shift"
drag, startPoint x: 559, startPoint y: 194, endPoint x: 484, endPoint y: 233, distance: 84.5
drag, startPoint x: 482, startPoint y: 231, endPoint x: 712, endPoint y: 178, distance: 235.7
drag, startPoint x: 712, startPoint y: 178, endPoint x: 612, endPoint y: 190, distance: 100.8
drag, startPoint x: 612, startPoint y: 190, endPoint x: 495, endPoint y: 251, distance: 132.1
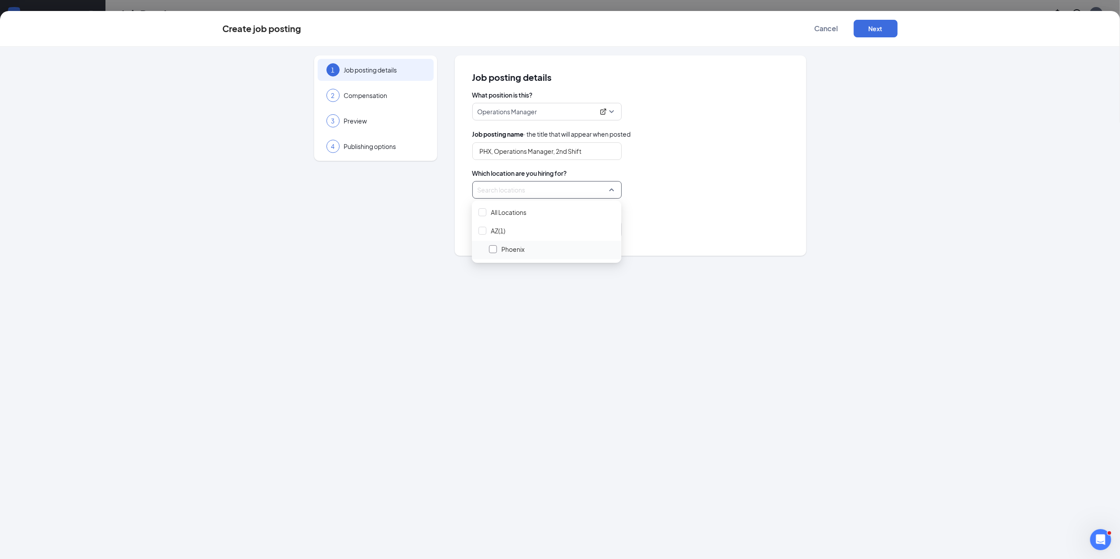
click at [495, 251] on div at bounding box center [493, 249] width 8 height 8
click at [681, 188] on div "Locations (1)" at bounding box center [630, 190] width 316 height 18
click at [608, 231] on span "zDo Not Use - Processing Center Management (2nd Shift) - Operations Manager (2n…" at bounding box center [547, 229] width 139 height 17
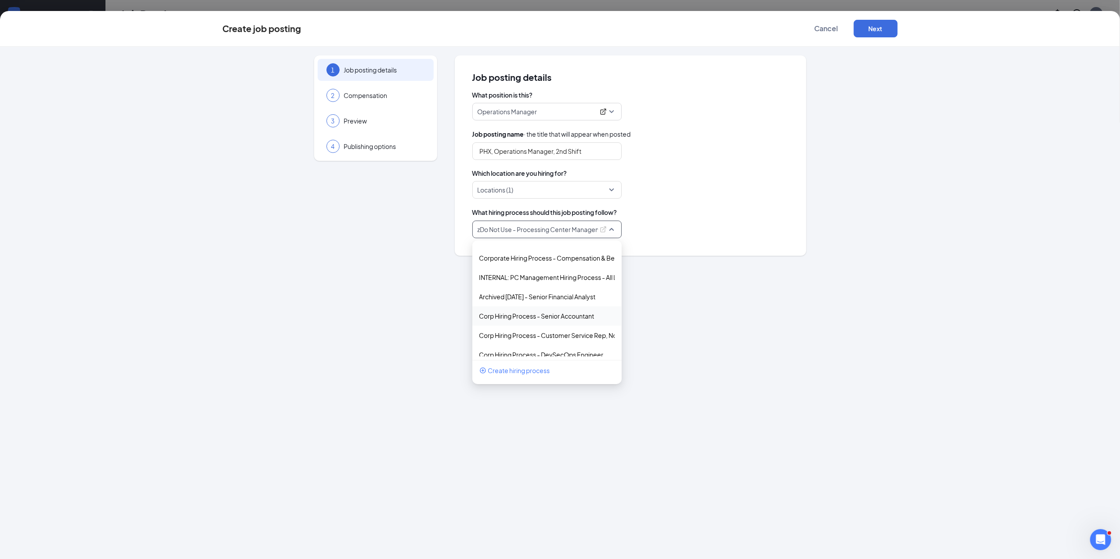
scroll to position [2526, 0]
click at [550, 300] on p "INTERNAL: PC Management Hiring Process - All Locations" at bounding box center [539, 300] width 121 height 9
click at [873, 30] on button "Next" at bounding box center [876, 29] width 44 height 18
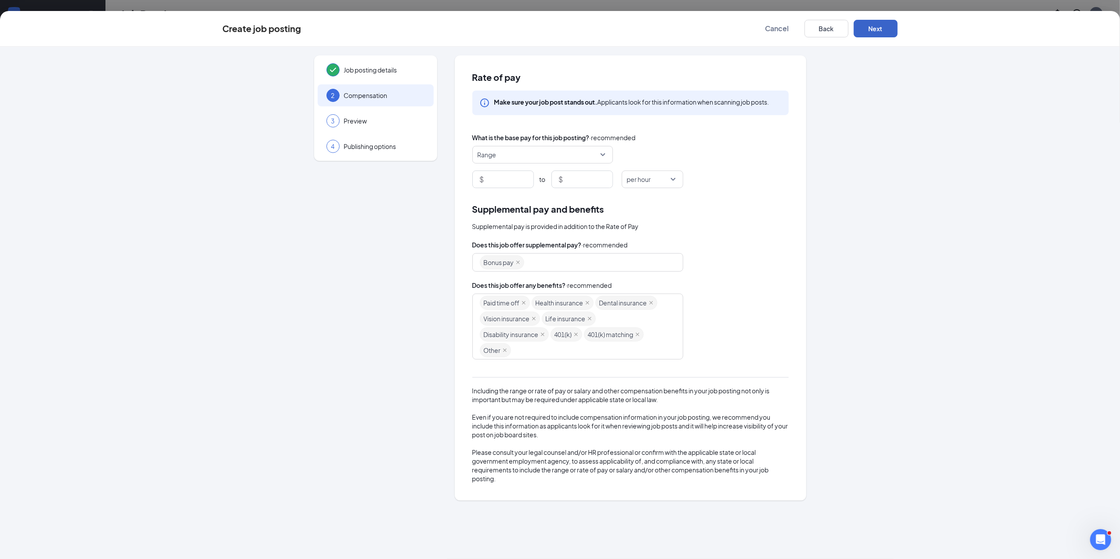
click at [881, 29] on button "Next" at bounding box center [876, 29] width 44 height 18
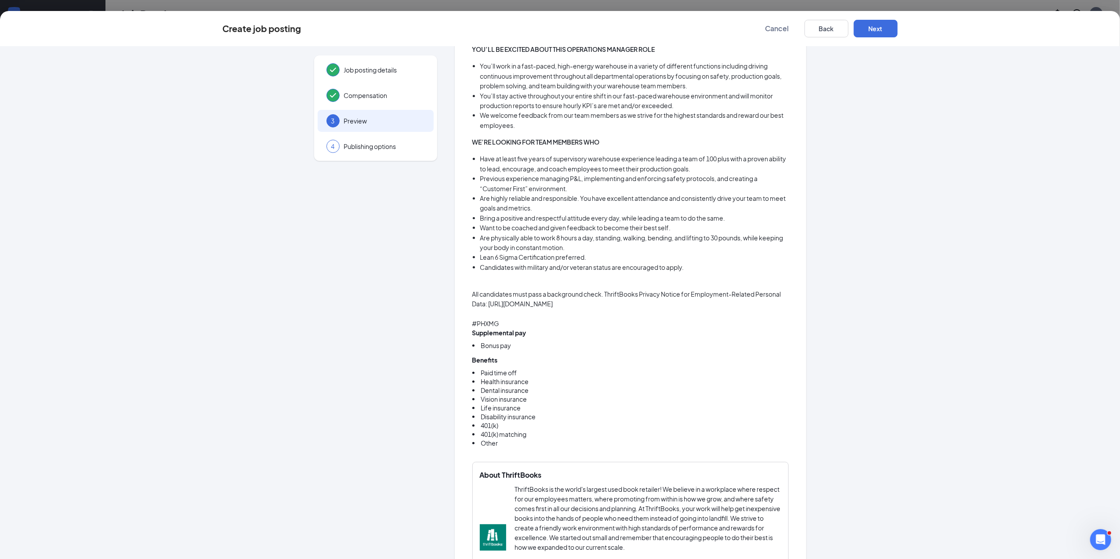
scroll to position [253, 0]
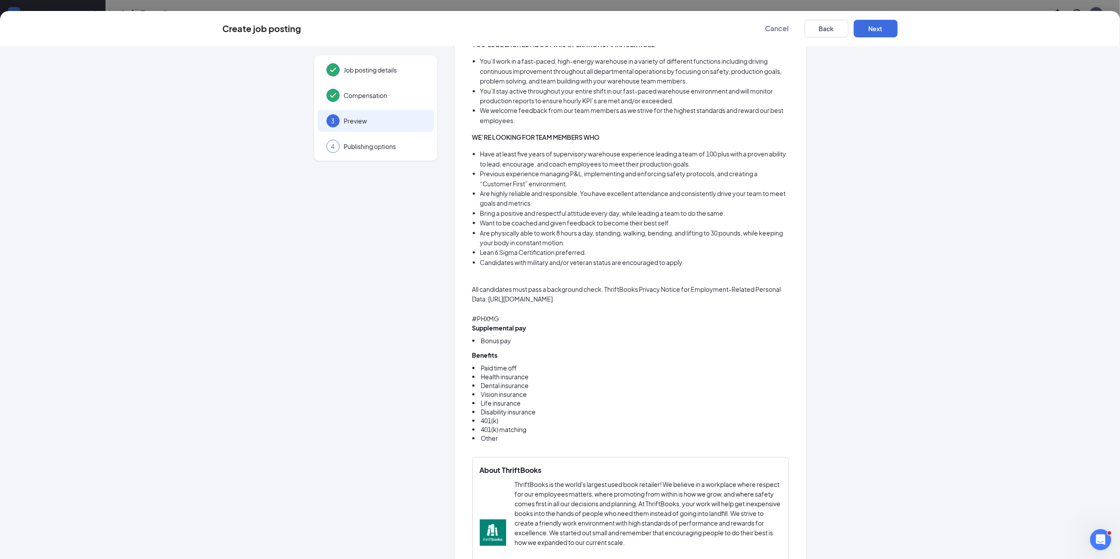
drag, startPoint x: 499, startPoint y: 315, endPoint x: 457, endPoint y: 315, distance: 42.2
click at [457, 315] on div "PHX, Operations Manager, 2nd Shift Full Time ‧ On site Customize Job descriptio…" at bounding box center [630, 298] width 351 height 993
drag, startPoint x: 498, startPoint y: 317, endPoint x: 462, endPoint y: 311, distance: 36.0
click at [462, 311] on div "PHX, Operations Manager, 2nd Shift Full Time ‧ On site Customize Job descriptio…" at bounding box center [630, 298] width 351 height 993
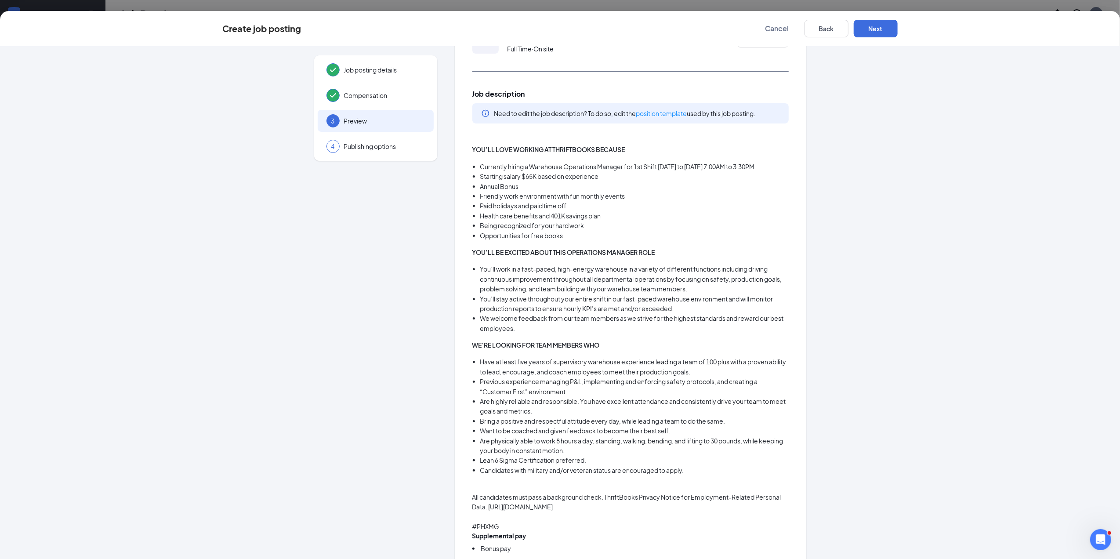
scroll to position [44, 0]
click at [661, 113] on link "position template" at bounding box center [661, 115] width 51 height 8
click at [879, 23] on button "Next" at bounding box center [876, 29] width 44 height 18
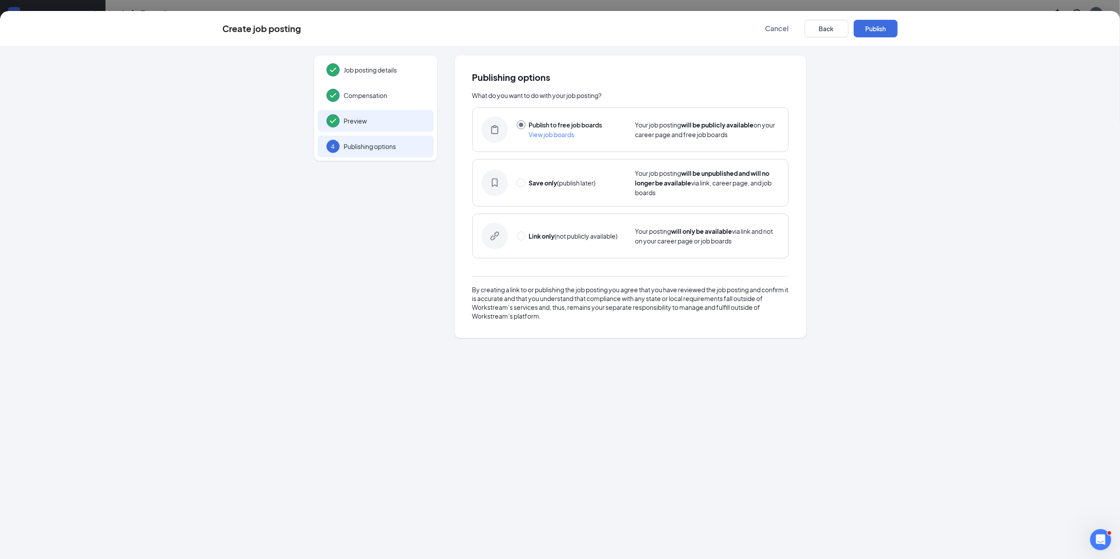
click at [364, 118] on span "Preview" at bounding box center [384, 120] width 81 height 9
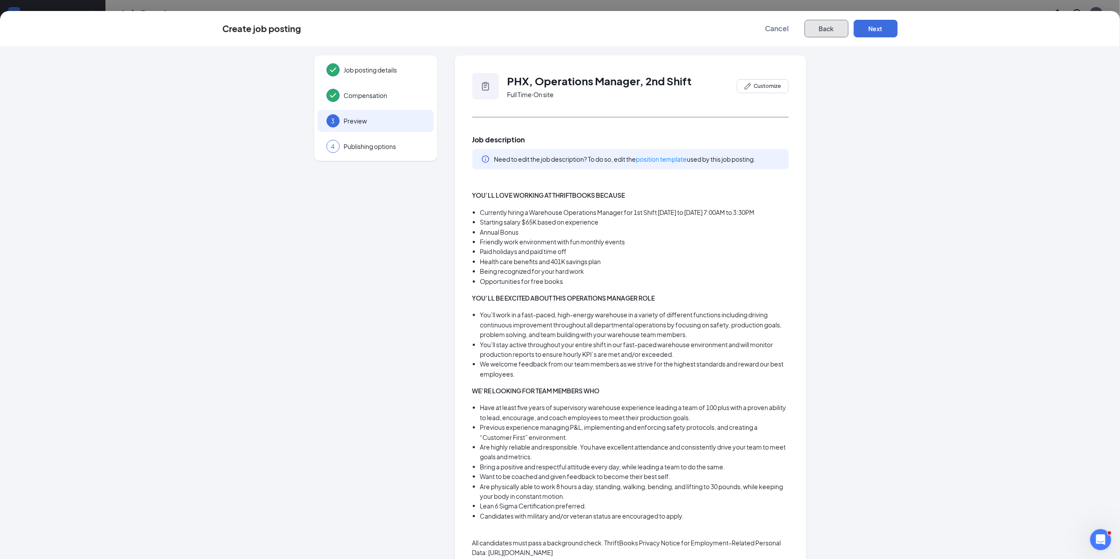
drag, startPoint x: 828, startPoint y: 29, endPoint x: 833, endPoint y: 35, distance: 8.4
click at [833, 35] on button "Back" at bounding box center [826, 29] width 44 height 18
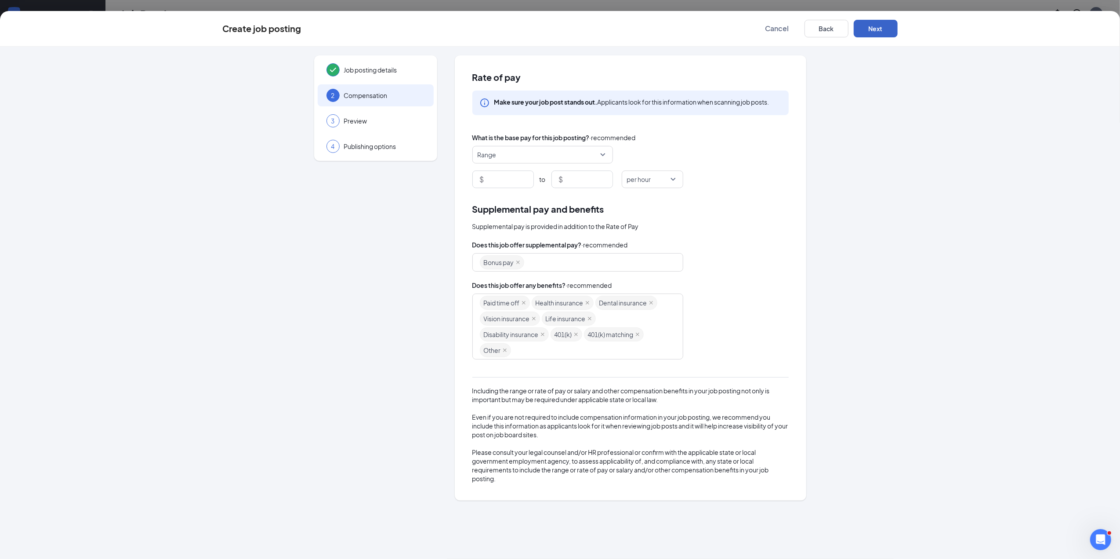
click at [883, 27] on button "Next" at bounding box center [876, 29] width 44 height 18
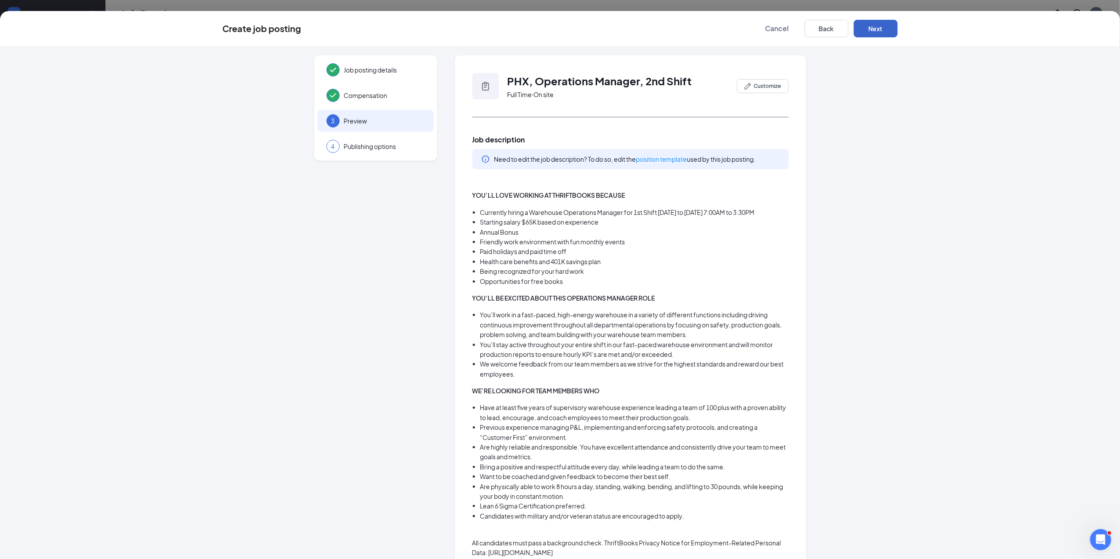
click at [885, 29] on button "Next" at bounding box center [876, 29] width 44 height 18
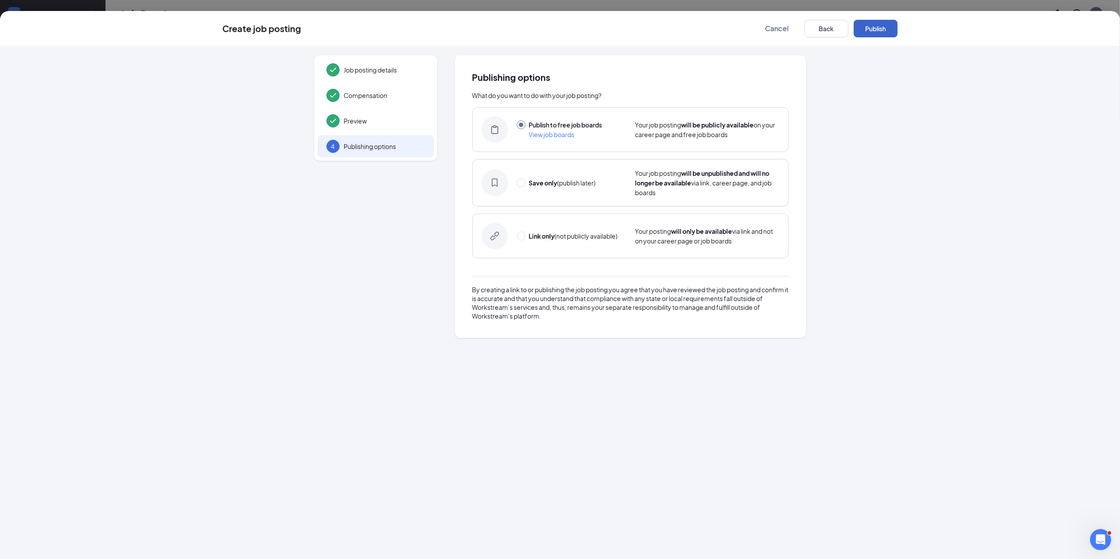
click at [879, 29] on button "Publish" at bounding box center [876, 29] width 44 height 18
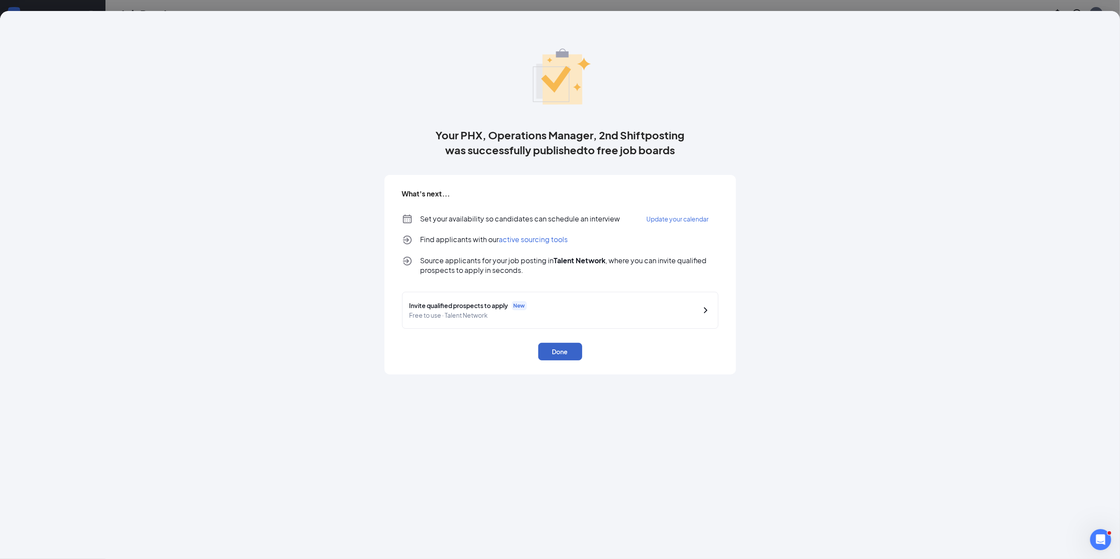
click at [563, 350] on button "Done" at bounding box center [560, 352] width 44 height 18
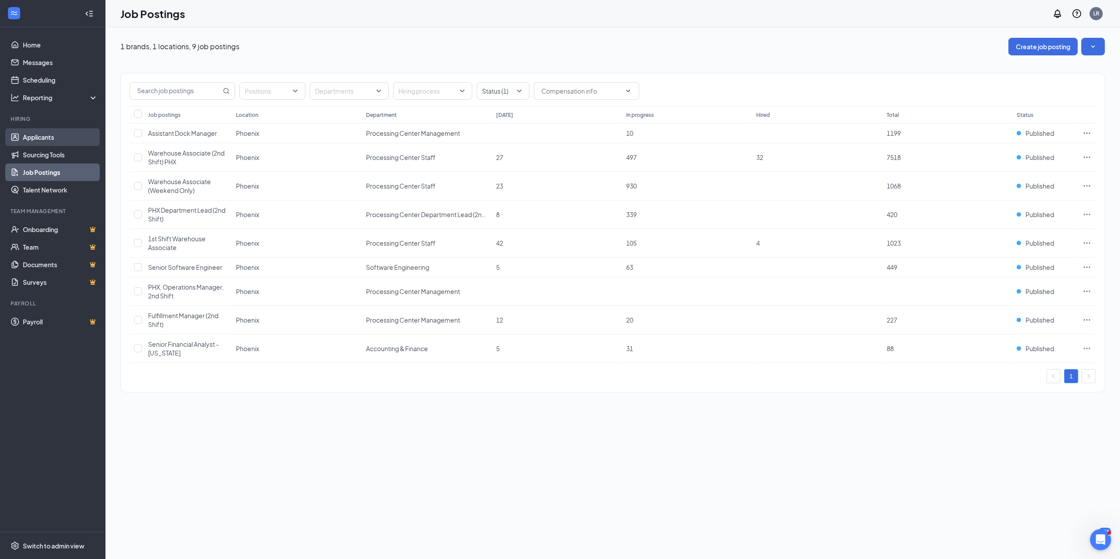
click at [52, 130] on link "Applicants" at bounding box center [60, 137] width 75 height 18
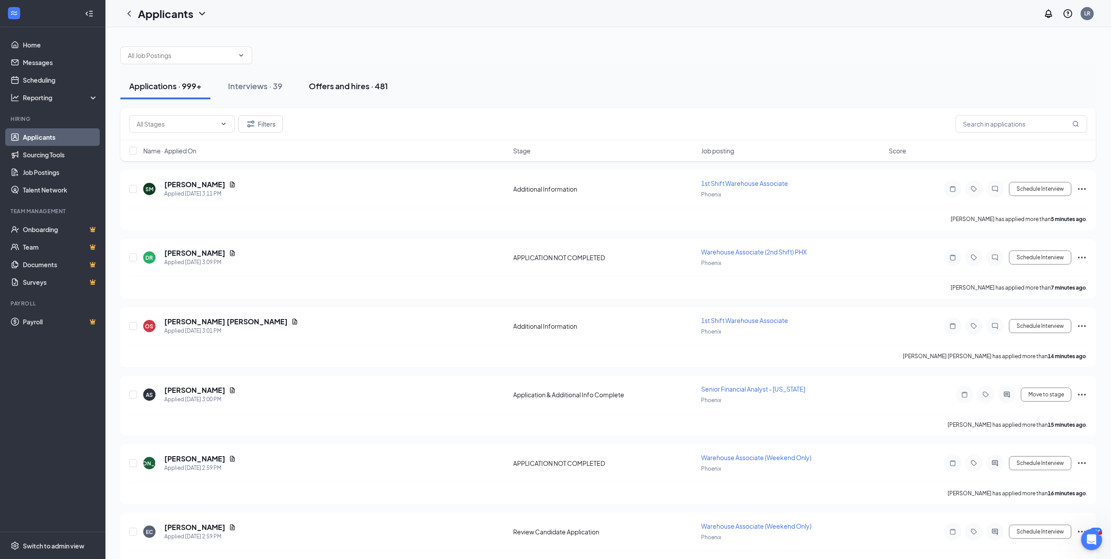
click at [338, 85] on div "Offers and hires · 481" at bounding box center [348, 85] width 79 height 11
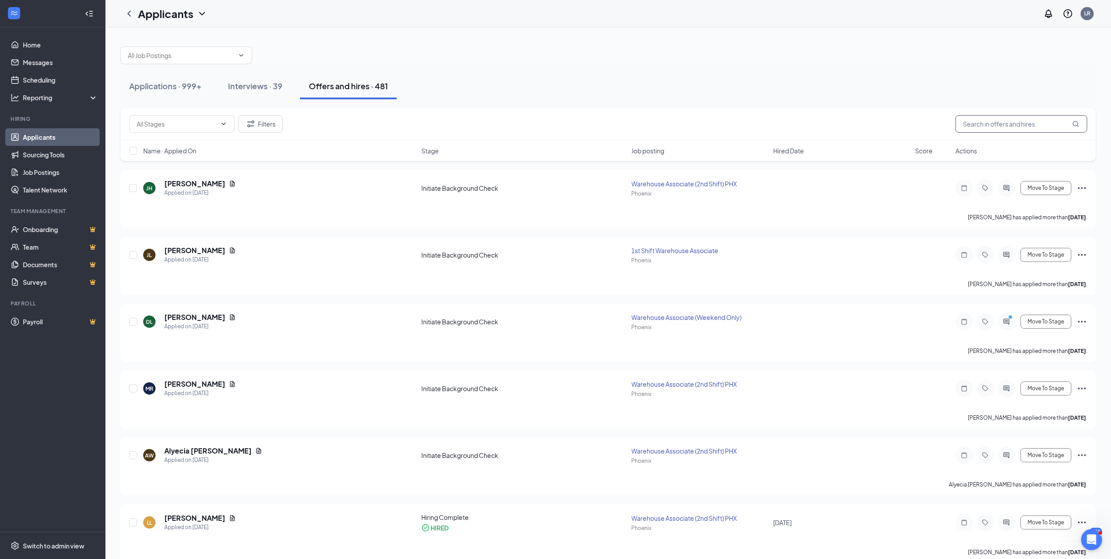
click at [983, 123] on input "text" at bounding box center [1021, 124] width 132 height 18
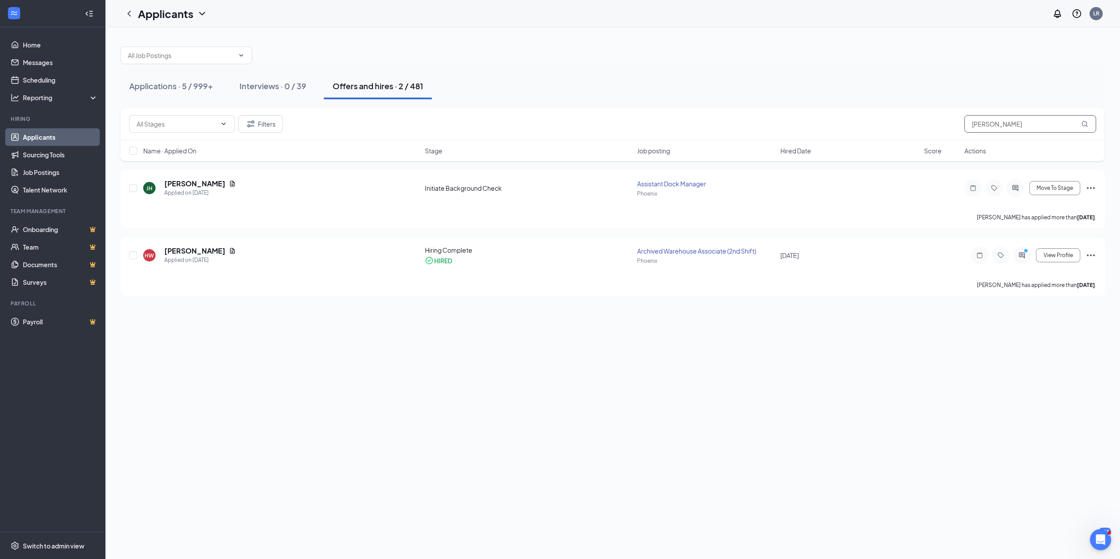
type input "hunt"
click at [210, 169] on div "Filters hunt Name · Applied On Stage Job posting Hired Date Score Actions" at bounding box center [612, 139] width 984 height 62
click at [188, 185] on h5 "Joshua Hunt" at bounding box center [194, 184] width 61 height 10
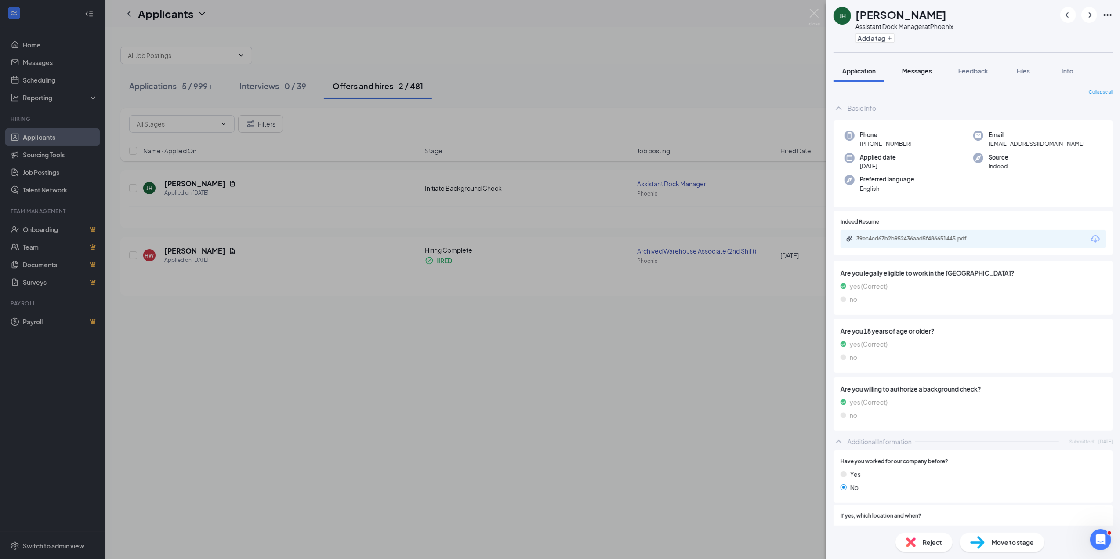
click at [917, 72] on span "Messages" at bounding box center [917, 71] width 30 height 8
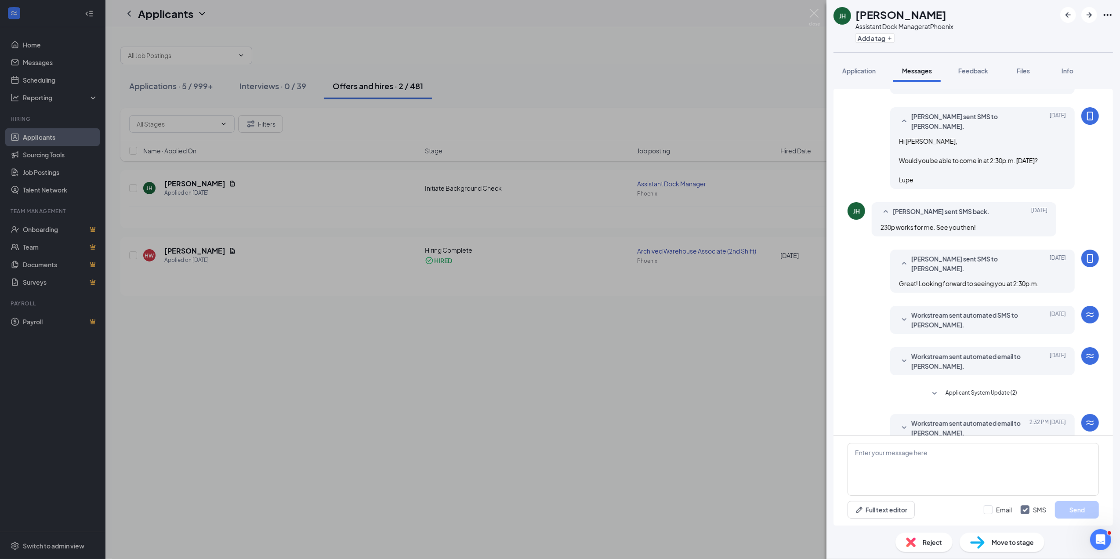
scroll to position [95, 0]
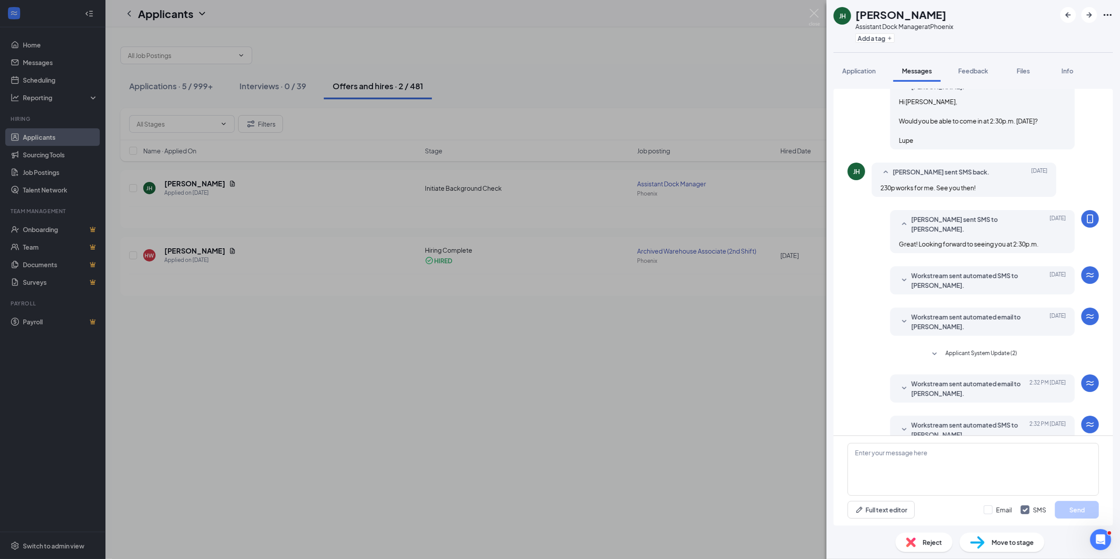
click at [899, 424] on icon "SmallChevronDown" at bounding box center [904, 429] width 11 height 11
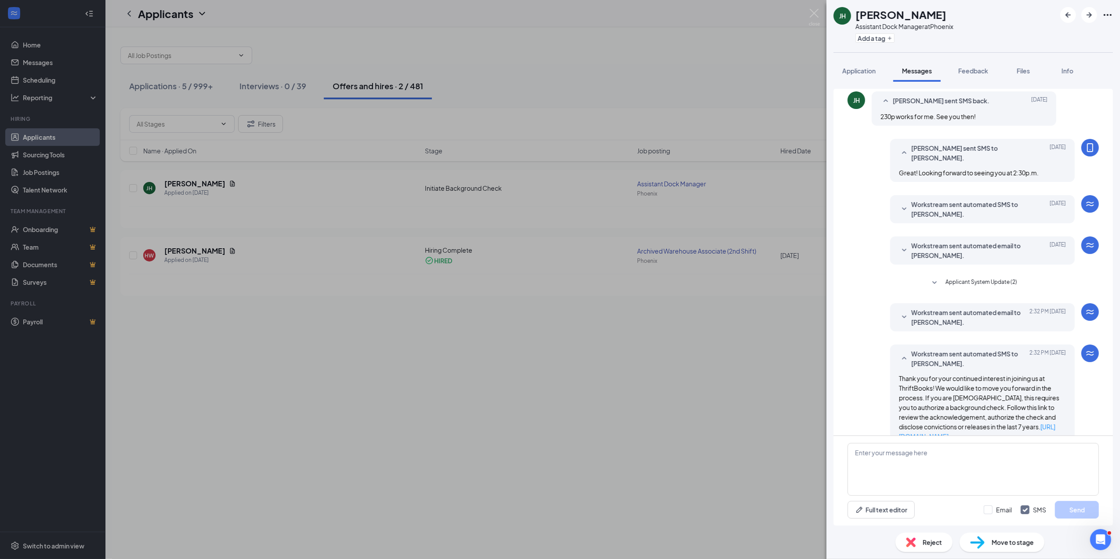
scroll to position [167, 0]
click at [51, 172] on div "JH Joshua Hunt Assistant Dock Manager at Phoenix Add a tag Application Messages…" at bounding box center [560, 279] width 1120 height 559
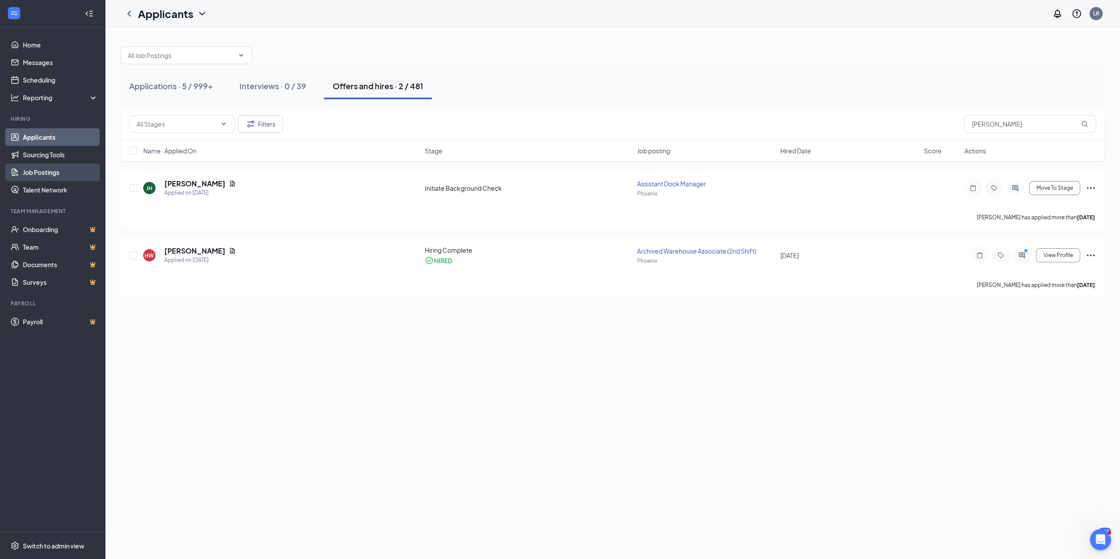
click at [51, 172] on link "Job Postings" at bounding box center [60, 172] width 75 height 18
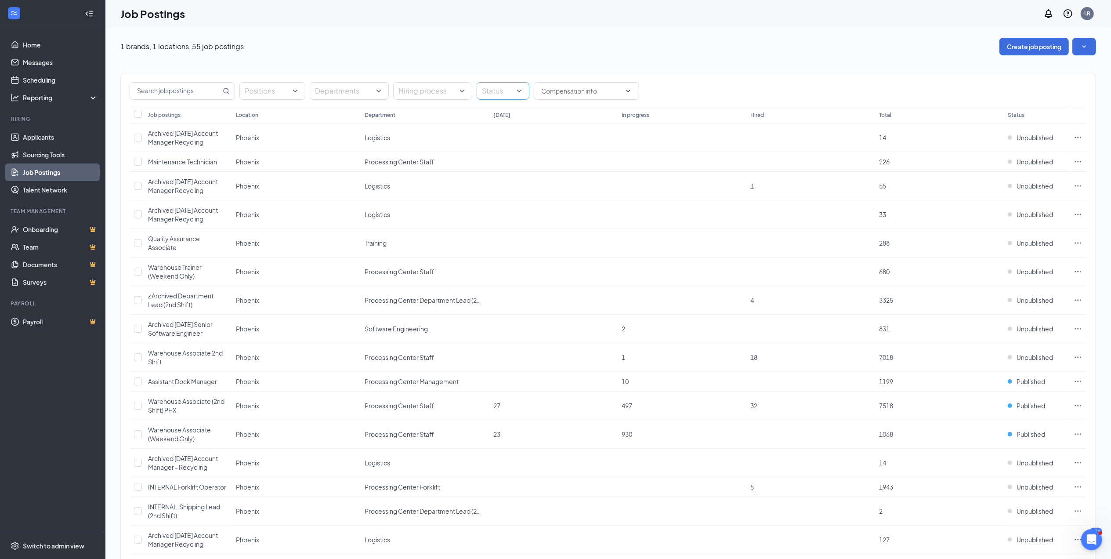
click at [521, 89] on div "Status" at bounding box center [503, 91] width 53 height 18
click at [487, 128] on div at bounding box center [486, 124] width 8 height 8
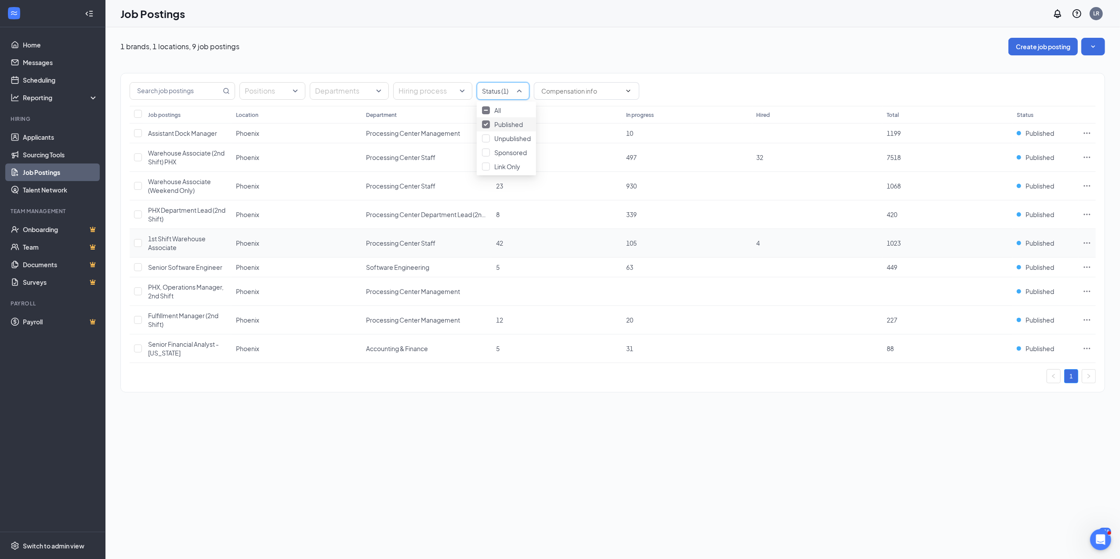
click at [1086, 241] on icon "Ellipses" at bounding box center [1086, 243] width 9 height 9
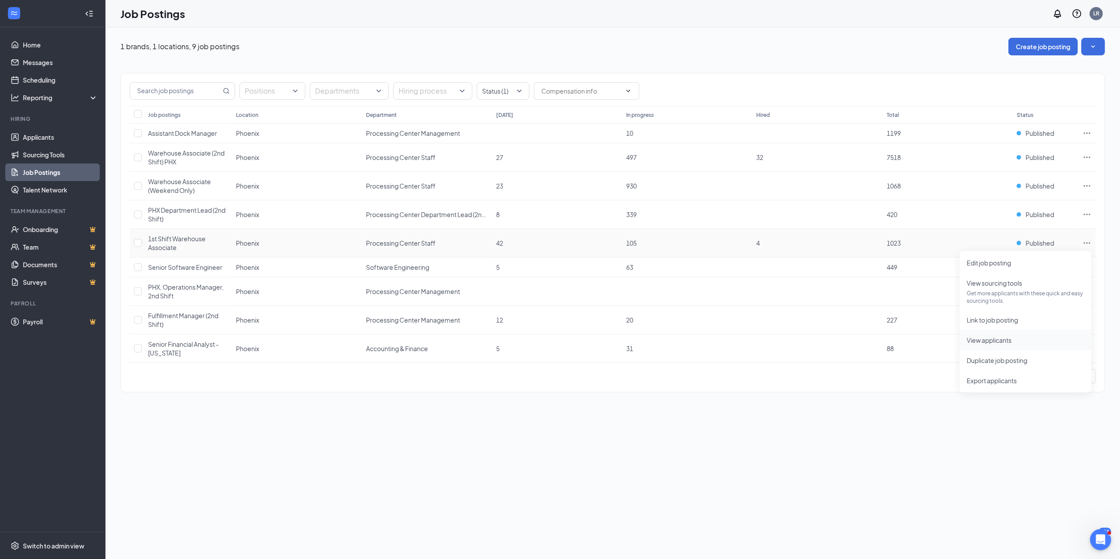
click at [988, 338] on span "View applicants" at bounding box center [988, 340] width 45 height 8
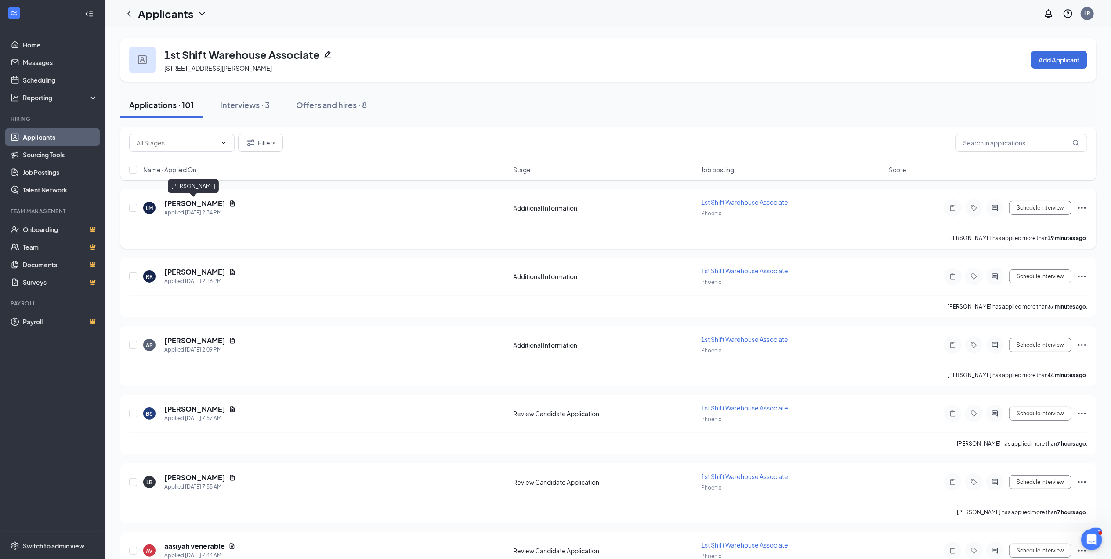
click at [199, 203] on h5 "[PERSON_NAME]" at bounding box center [194, 204] width 61 height 10
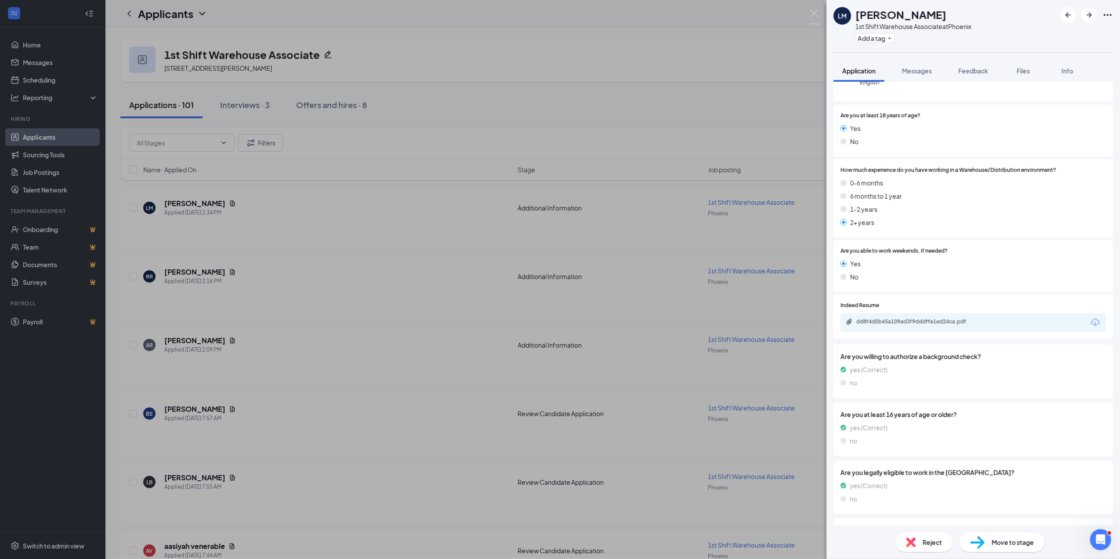
scroll to position [107, 0]
click at [923, 320] on div "dd8f4d5b45a109ad3f9dddffe1ed24ca.pdf" at bounding box center [917, 320] width 123 height 7
click at [923, 540] on span "Reject" at bounding box center [932, 542] width 19 height 10
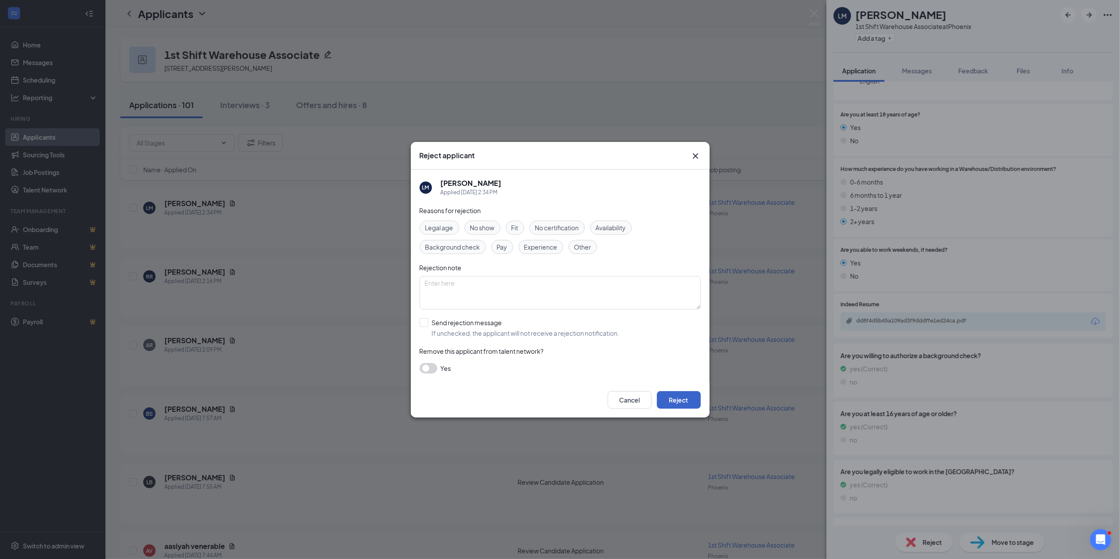
click at [688, 394] on button "Reject" at bounding box center [679, 400] width 44 height 18
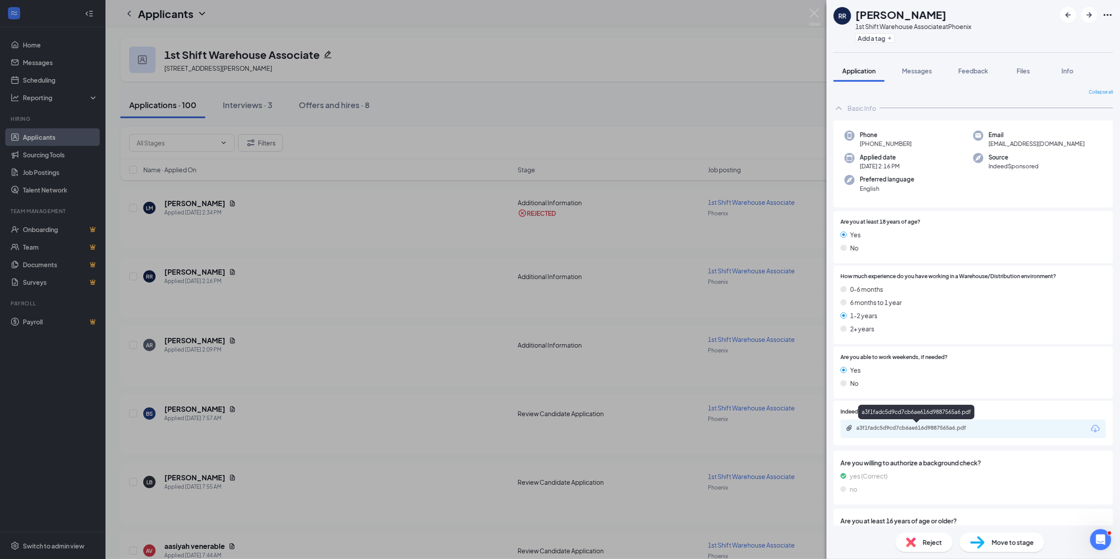
click at [932, 424] on div "a3f1fadc5d9cd7cb6ae616d9887565a6.pdf" at bounding box center [917, 427] width 123 height 7
click at [924, 538] on span "Reject" at bounding box center [932, 542] width 19 height 10
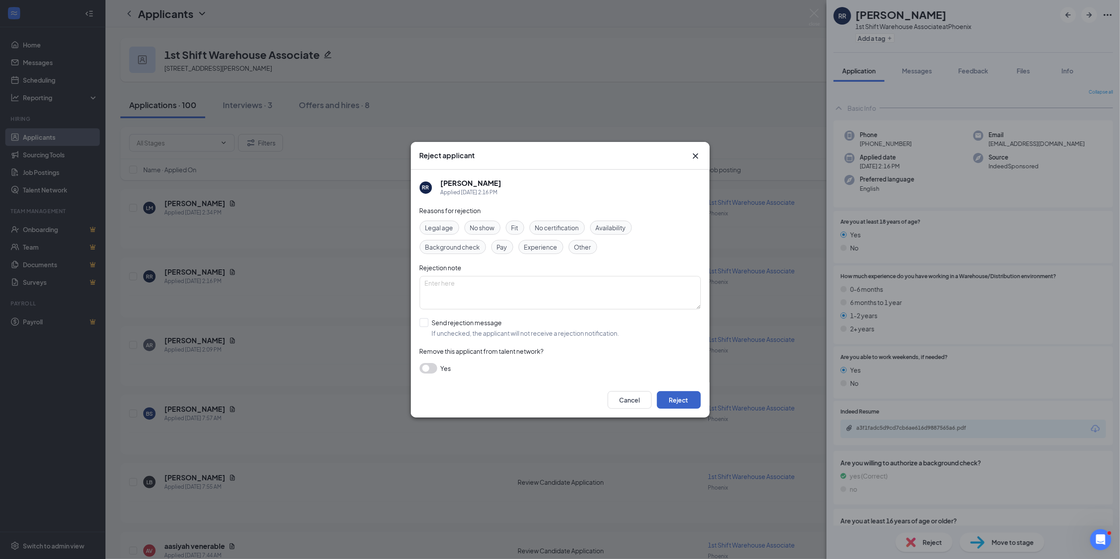
click at [679, 404] on button "Reject" at bounding box center [679, 400] width 44 height 18
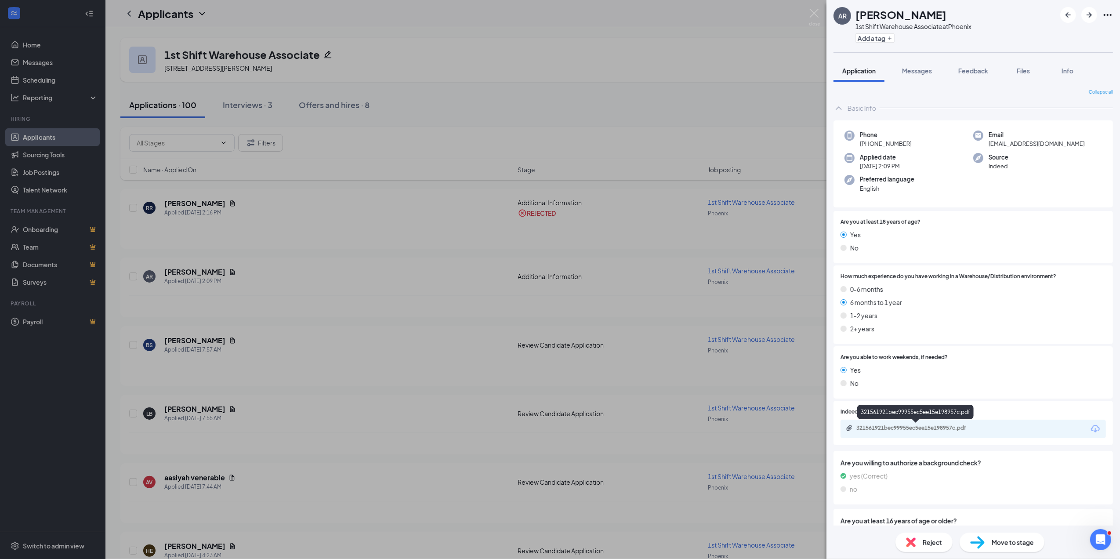
click at [911, 424] on div "321561921bec99955ec5ee15e198957c.pdf" at bounding box center [917, 427] width 123 height 7
click at [939, 540] on span "Reject" at bounding box center [932, 542] width 19 height 10
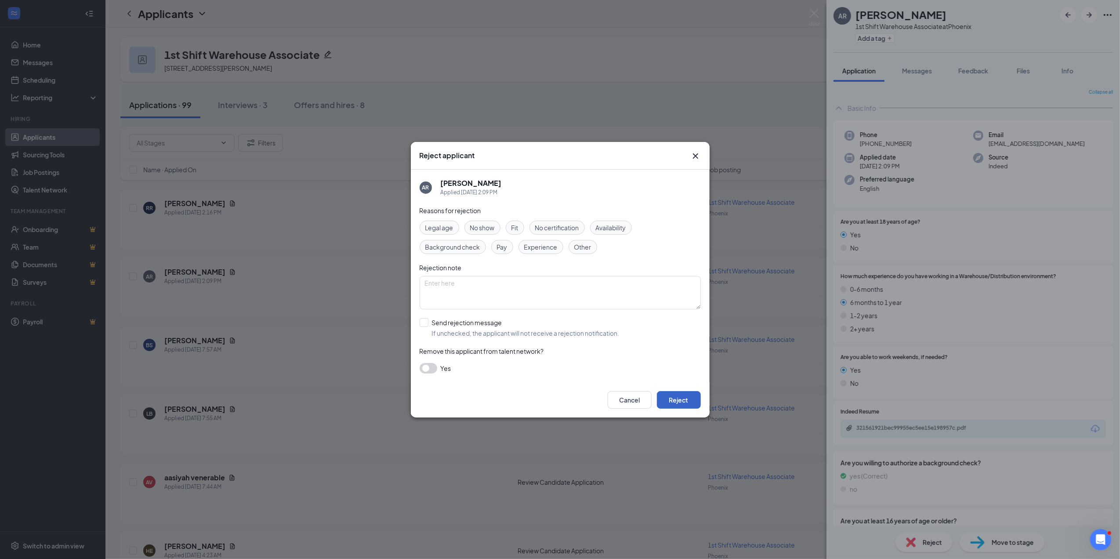
click at [680, 403] on button "Reject" at bounding box center [679, 400] width 44 height 18
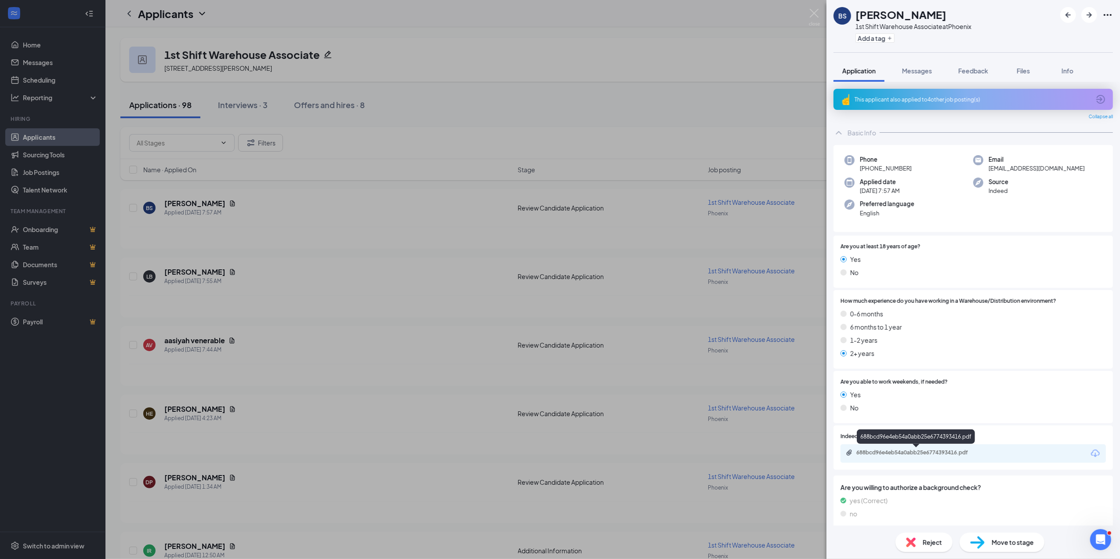
click at [890, 450] on div "688bcd96e4eb54a0abb25e6774393416.pdf" at bounding box center [917, 452] width 123 height 7
click at [930, 540] on span "Reject" at bounding box center [932, 542] width 19 height 10
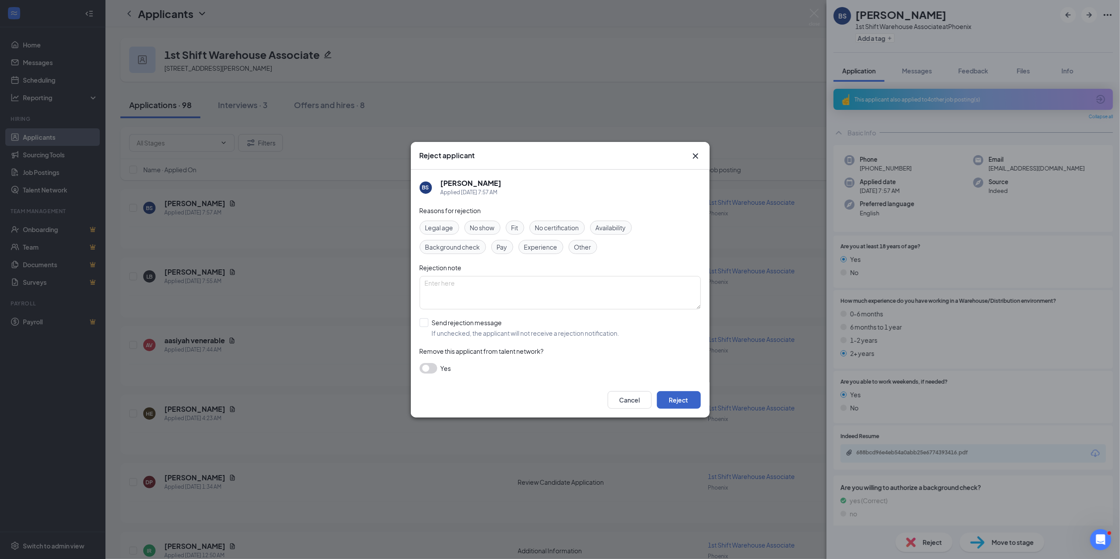
click at [688, 395] on button "Reject" at bounding box center [679, 400] width 44 height 18
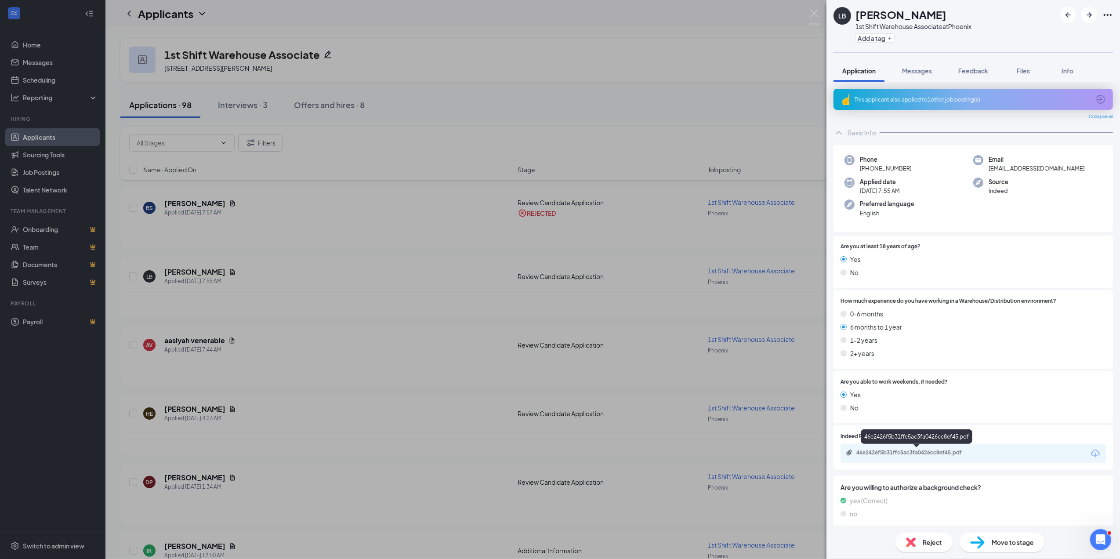
click at [913, 449] on div "46e2426f5b31ffc5ac3fa0426cc8ef45.pdf" at bounding box center [917, 452] width 123 height 7
click at [937, 538] on span "Reject" at bounding box center [932, 542] width 19 height 10
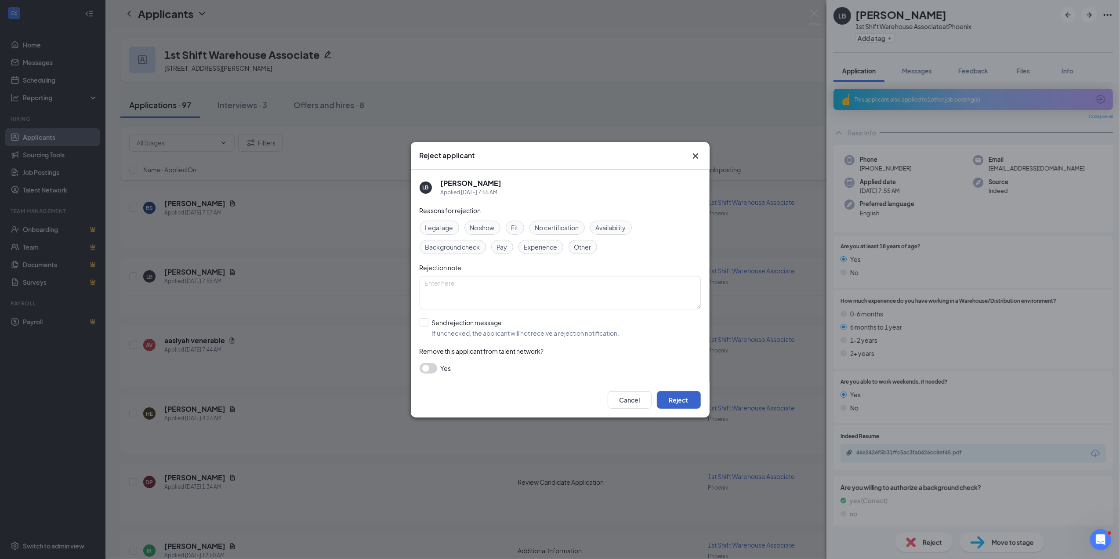
click at [686, 394] on button "Reject" at bounding box center [679, 400] width 44 height 18
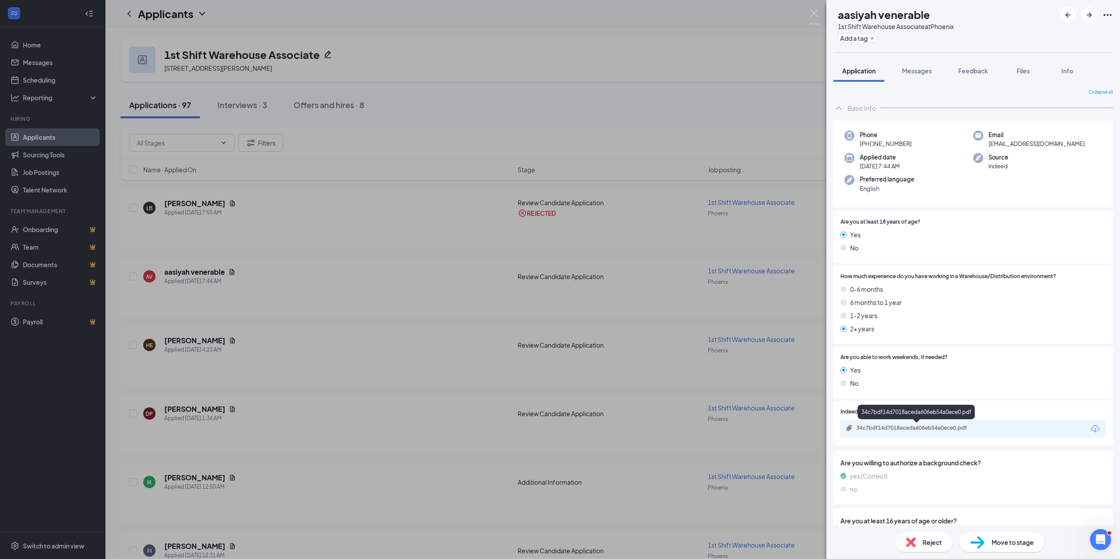
click at [874, 426] on div "34c7bdf14d7018aceda606eb54a0ece0.pdf" at bounding box center [917, 427] width 123 height 7
click at [916, 541] on div "Reject" at bounding box center [923, 541] width 57 height 19
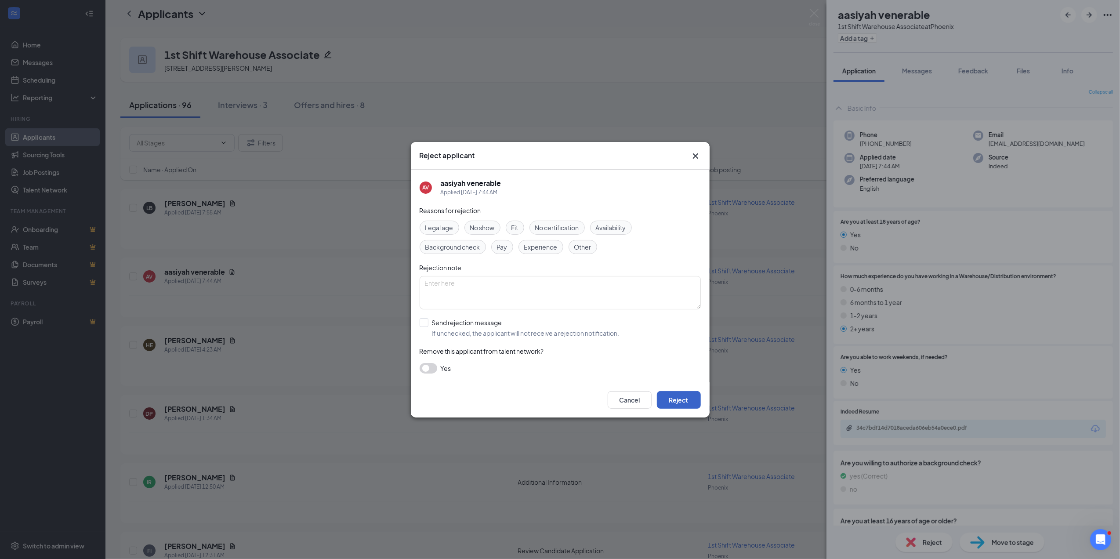
click at [679, 394] on button "Reject" at bounding box center [679, 400] width 44 height 18
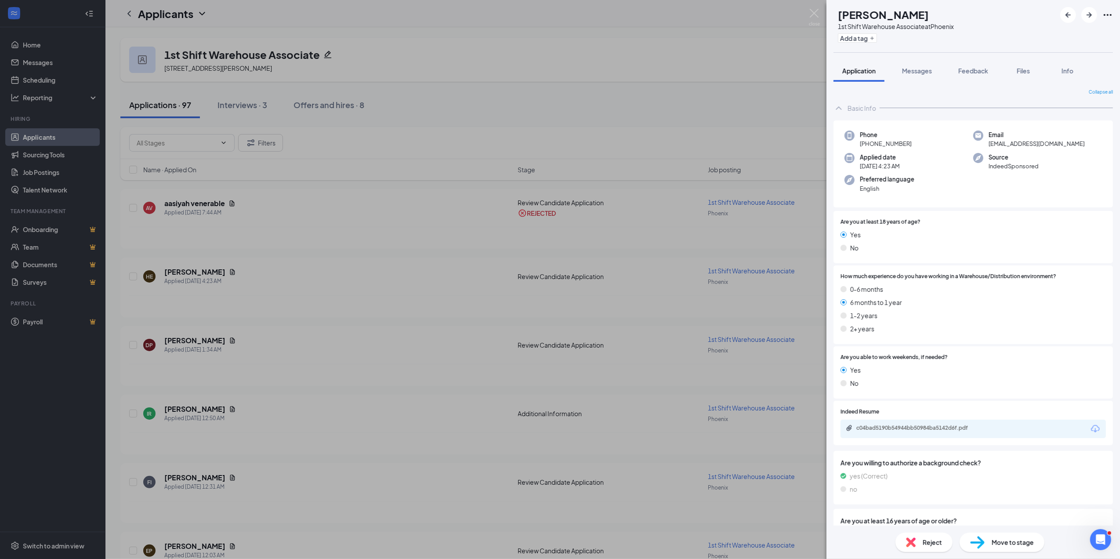
drag, startPoint x: 41, startPoint y: 171, endPoint x: 30, endPoint y: 171, distance: 11.4
click at [30, 171] on div "HE [PERSON_NAME] 1st Shift Warehouse Associate at [GEOGRAPHIC_DATA] Add a tag A…" at bounding box center [560, 279] width 1120 height 559
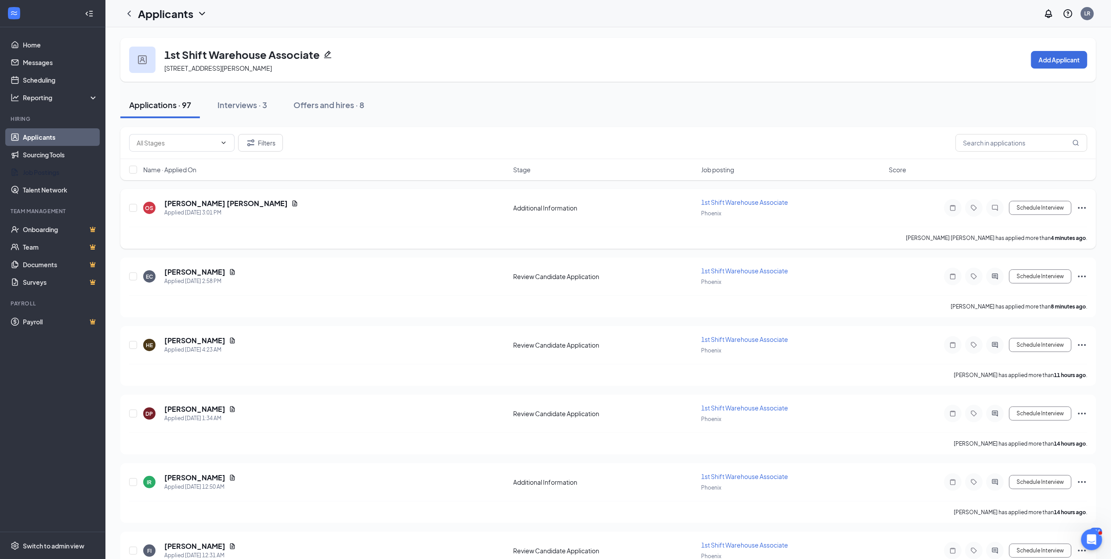
drag, startPoint x: 30, startPoint y: 171, endPoint x: 292, endPoint y: 220, distance: 266.3
drag, startPoint x: 292, startPoint y: 220, endPoint x: 53, endPoint y: 172, distance: 243.6
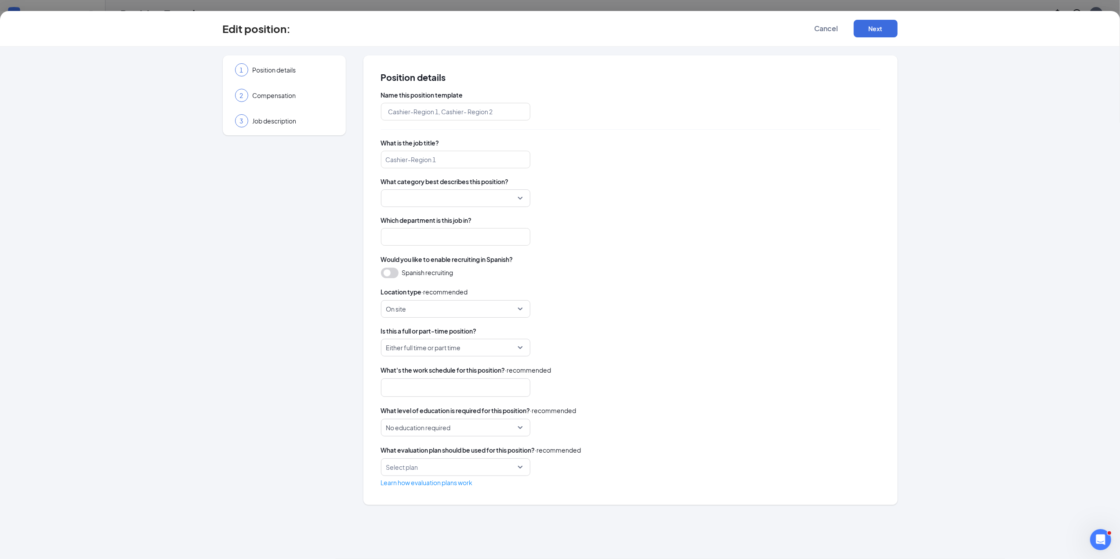
type input "Operations Manager"
type input "Processing Center Management"
click at [884, 27] on button "Next" at bounding box center [876, 29] width 44 height 18
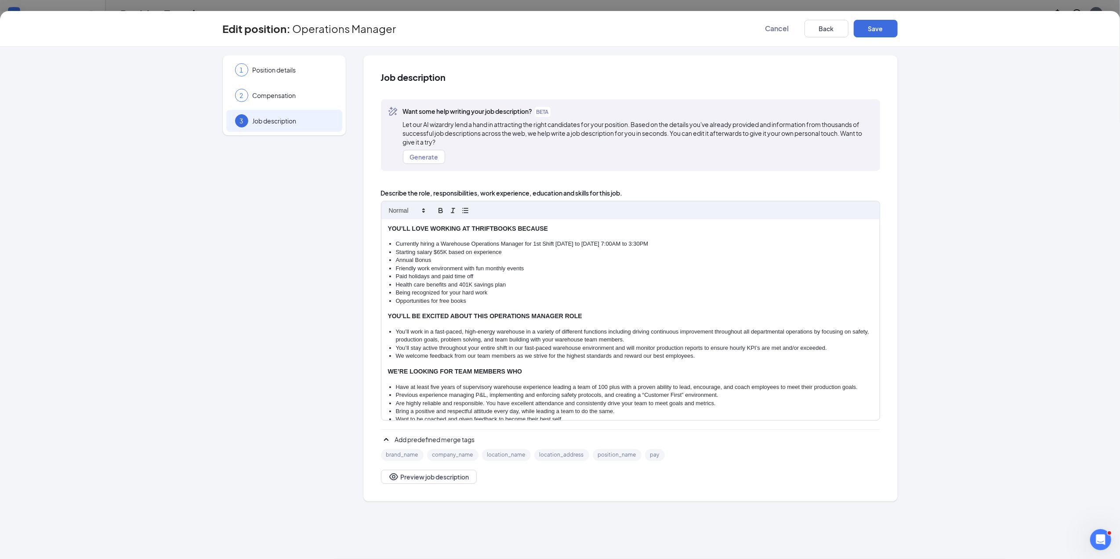
click at [540, 242] on li "Currently hiring a Warehouse Operations Manager for 1st Shift [DATE] to [DATE] …" at bounding box center [634, 244] width 477 height 8
click at [603, 243] on li "Currently hiring a Warehouse Operations Manager for 2nd Shift [DATE] to [DATE] …" at bounding box center [634, 244] width 477 height 8
click at [633, 241] on li "Currently hiring a Warehouse Operations Manager for 2nd Shift [DATE] to [DATE] …" at bounding box center [634, 244] width 477 height 8
click at [443, 253] on li "Starting salary $65K based on experience" at bounding box center [634, 252] width 477 height 8
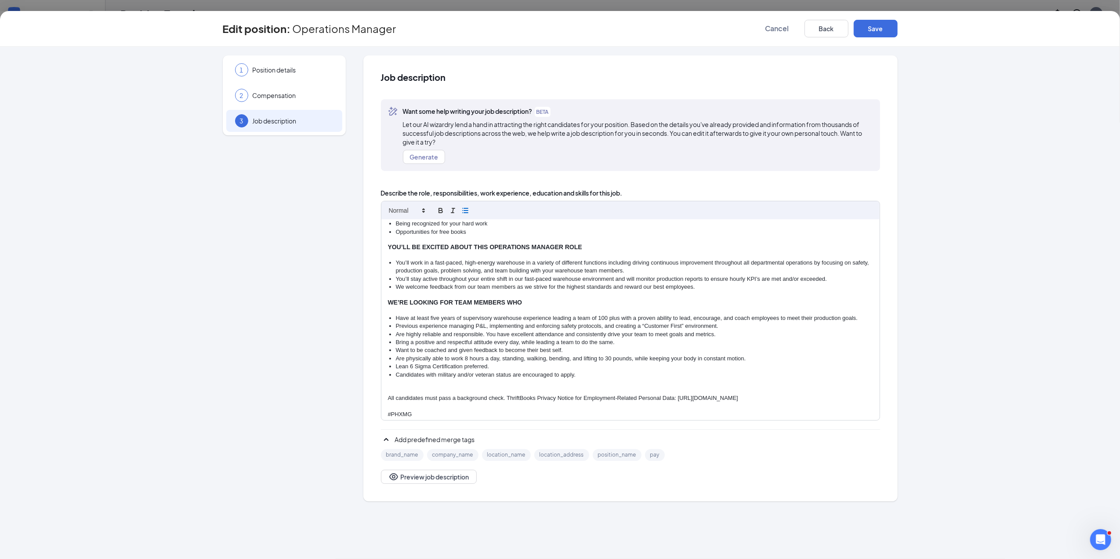
scroll to position [72, 0]
drag, startPoint x: 419, startPoint y: 410, endPoint x: 370, endPoint y: 403, distance: 49.3
click at [370, 403] on div "Job description Want some help writing your job description? BETA Let our AI wi…" at bounding box center [630, 278] width 534 height 446
click at [884, 27] on button "Save" at bounding box center [876, 29] width 44 height 18
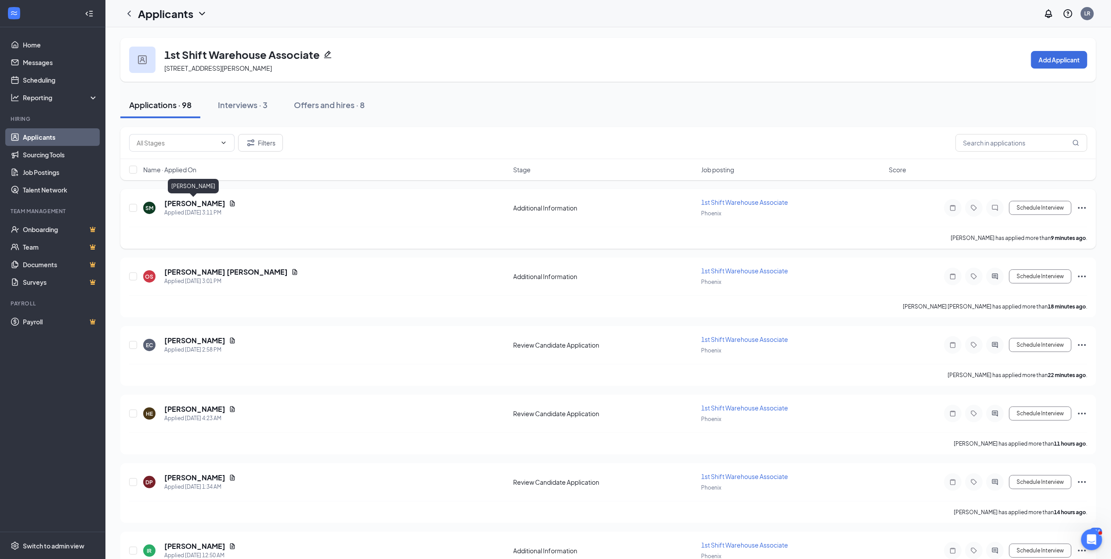
click at [201, 200] on h5 "[PERSON_NAME]" at bounding box center [194, 204] width 61 height 10
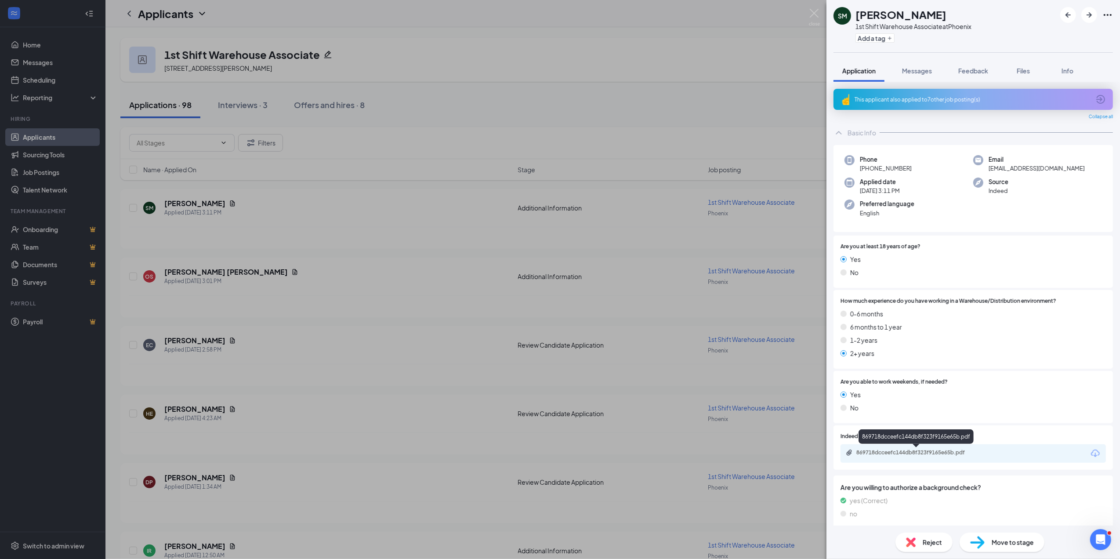
click at [937, 452] on div "869718dcceefc144db8f323f9165e65b.pdf" at bounding box center [917, 452] width 123 height 7
click at [1016, 539] on span "Move to stage" at bounding box center [1013, 542] width 42 height 10
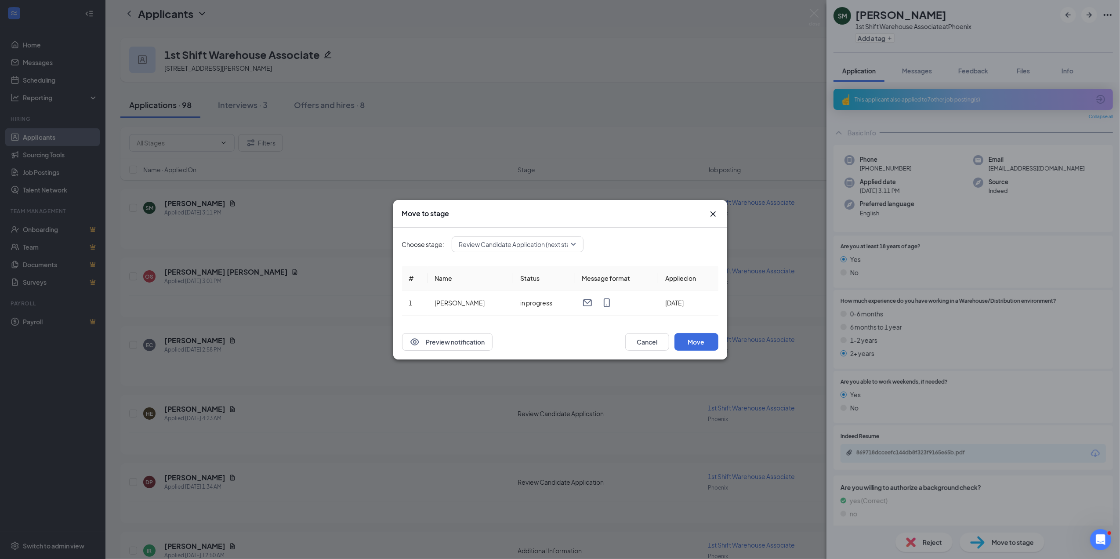
click at [572, 243] on span "Review Candidate Application (next stage)" at bounding box center [519, 244] width 121 height 13
click at [575, 243] on div "3904709 Review Candidate Application (next stage) 3904708 3904709 3904710 Basic…" at bounding box center [518, 244] width 132 height 16
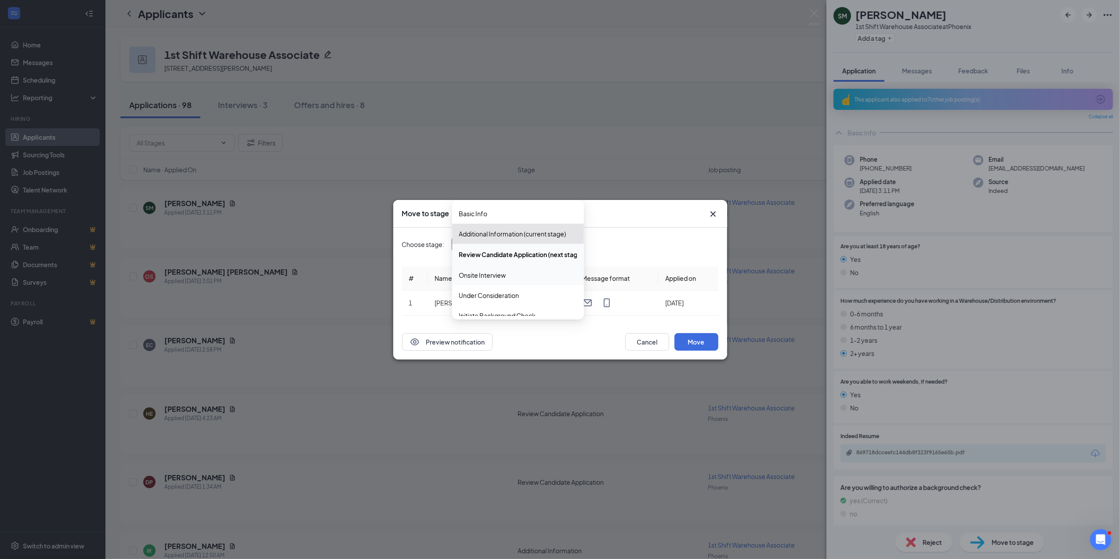
click at [484, 271] on span "Onsite Interview" at bounding box center [482, 275] width 47 height 10
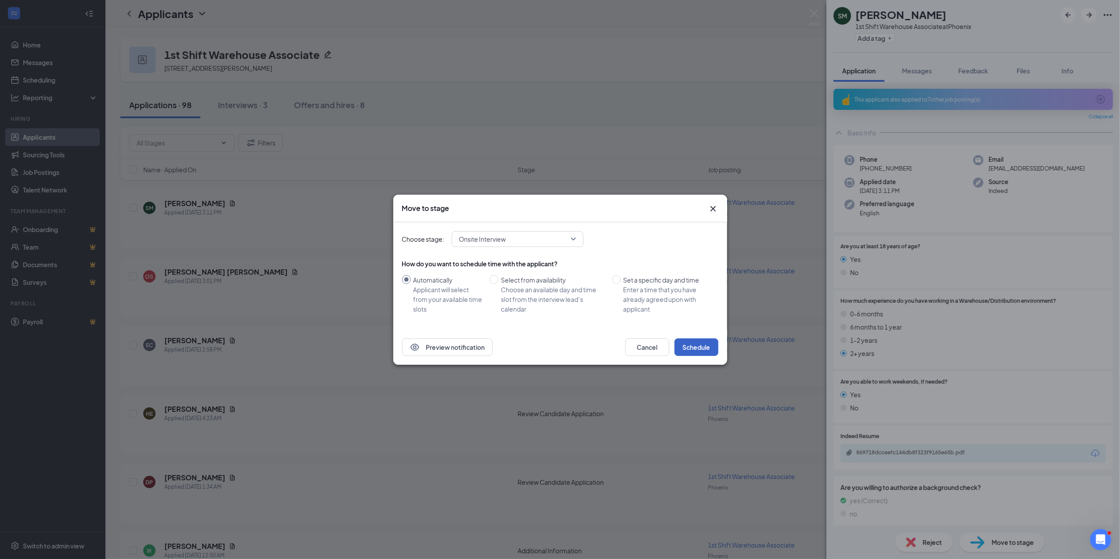
click at [701, 347] on button "Schedule" at bounding box center [696, 347] width 44 height 18
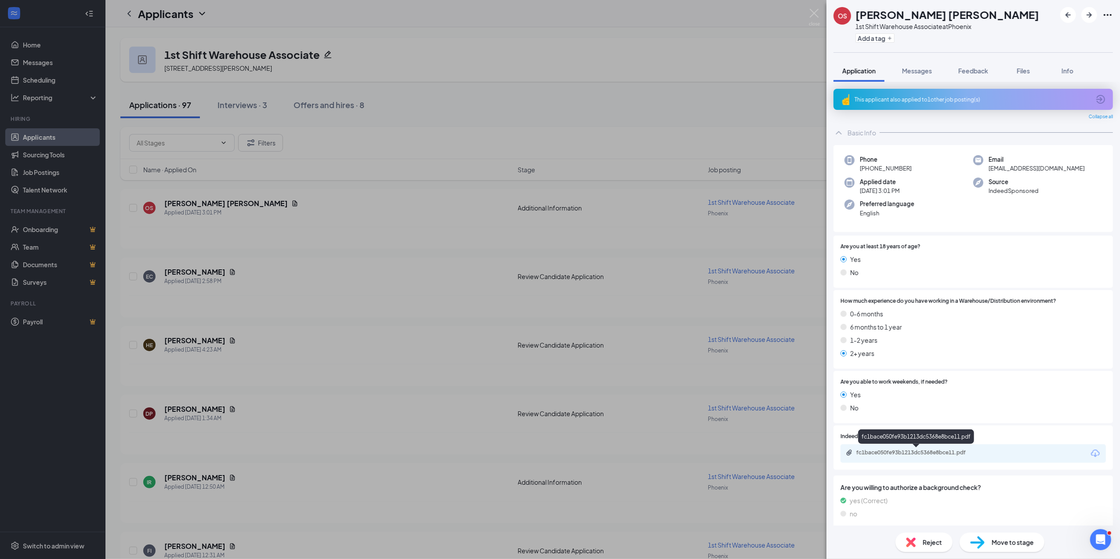
click at [937, 451] on div "fc1bace050fe93b1213dc5368e8bce11.pdf" at bounding box center [917, 452] width 123 height 7
click at [932, 539] on span "Reject" at bounding box center [932, 542] width 19 height 10
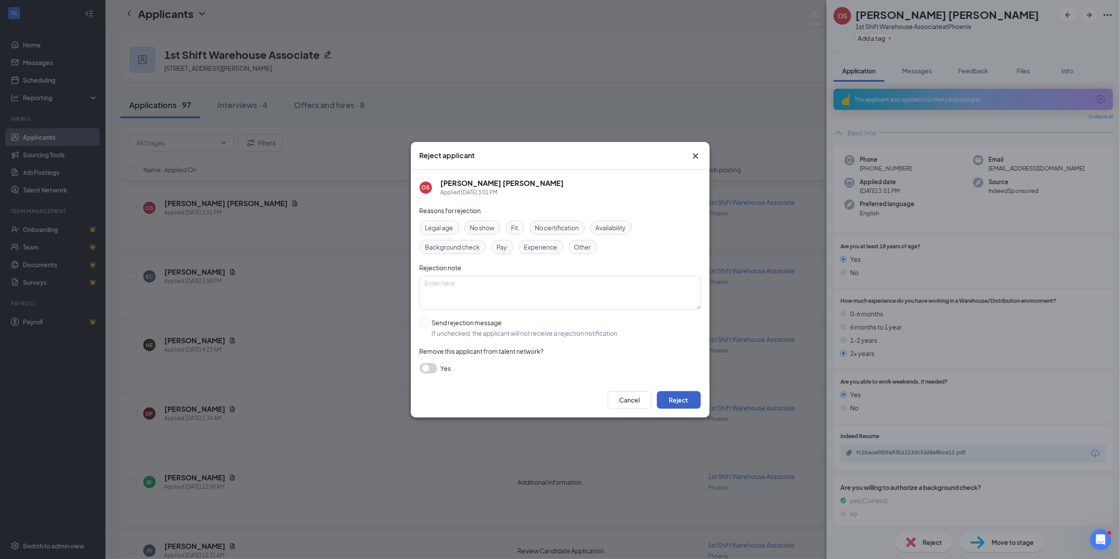
click at [682, 396] on button "Reject" at bounding box center [679, 400] width 44 height 18
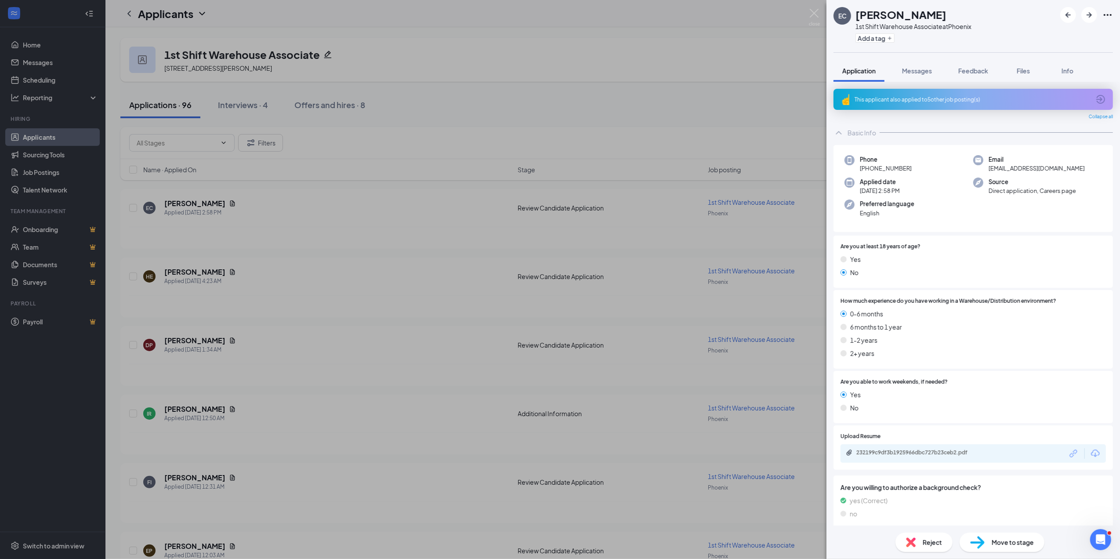
click at [937, 536] on div "Reject" at bounding box center [923, 541] width 57 height 19
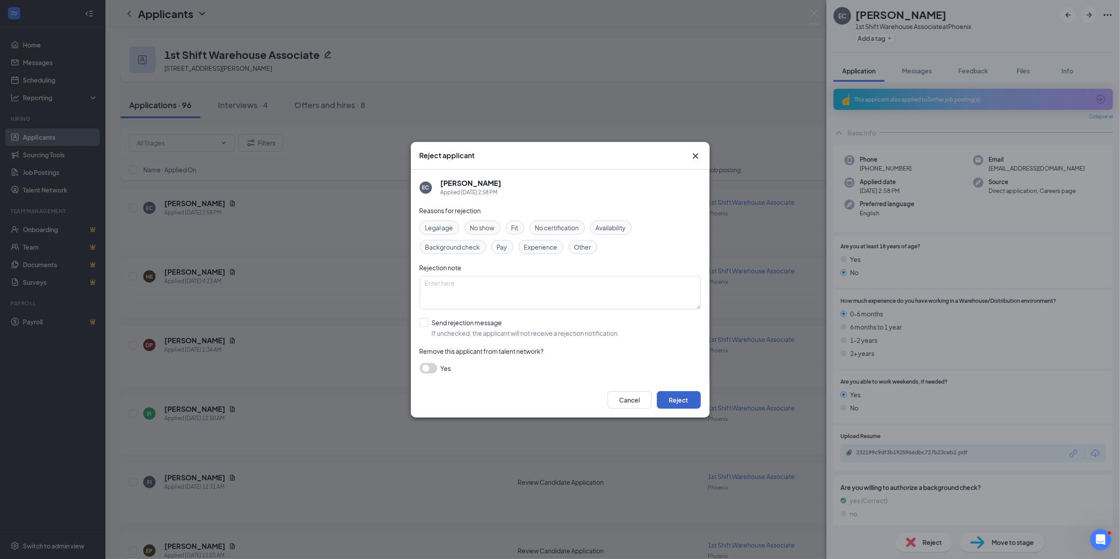
click at [682, 396] on button "Reject" at bounding box center [679, 400] width 44 height 18
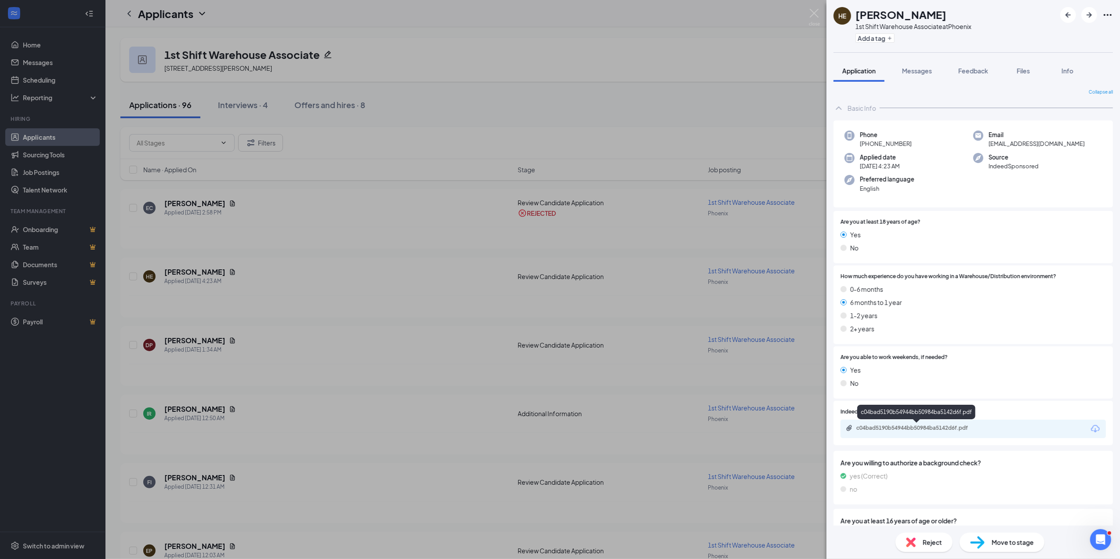
click at [941, 426] on div "c04bad5190b54944bb50984ba5142d6f.pdf" at bounding box center [917, 427] width 123 height 7
click at [936, 538] on span "Reject" at bounding box center [932, 542] width 19 height 10
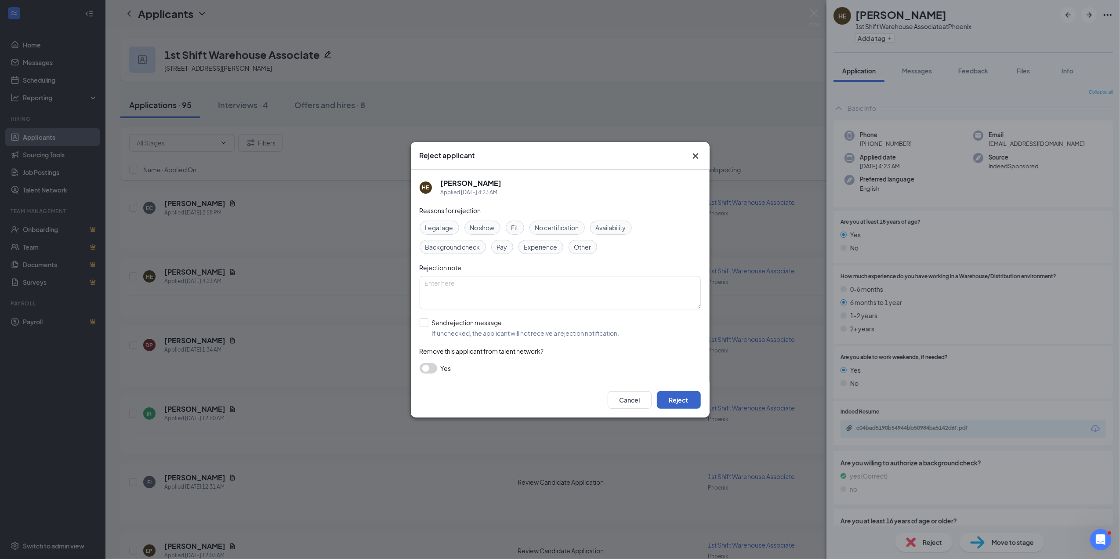
click at [686, 396] on button "Reject" at bounding box center [679, 400] width 44 height 18
